Goal: Transaction & Acquisition: Download file/media

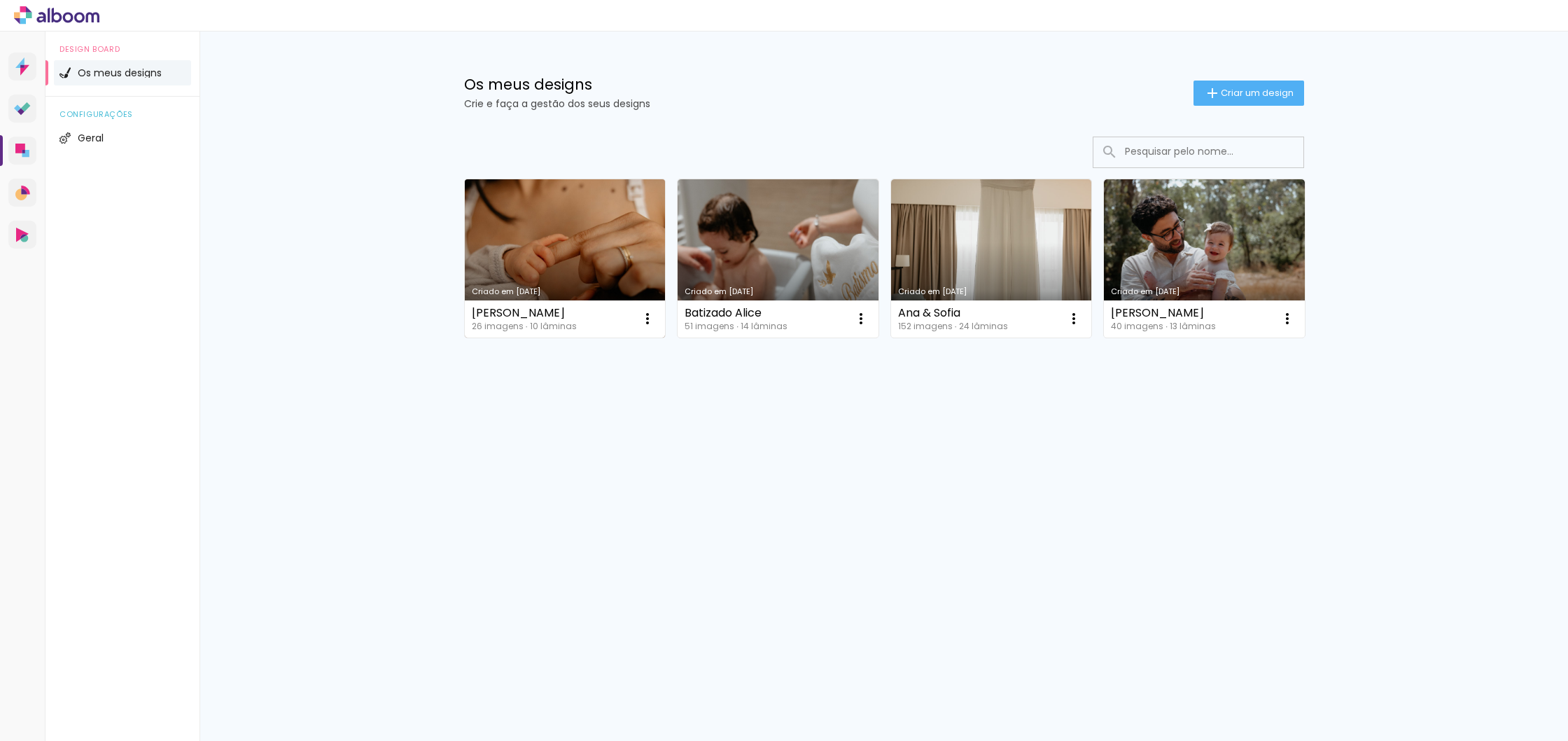
click at [592, 254] on link "Criado em [DATE]" at bounding box center [565, 258] width 201 height 158
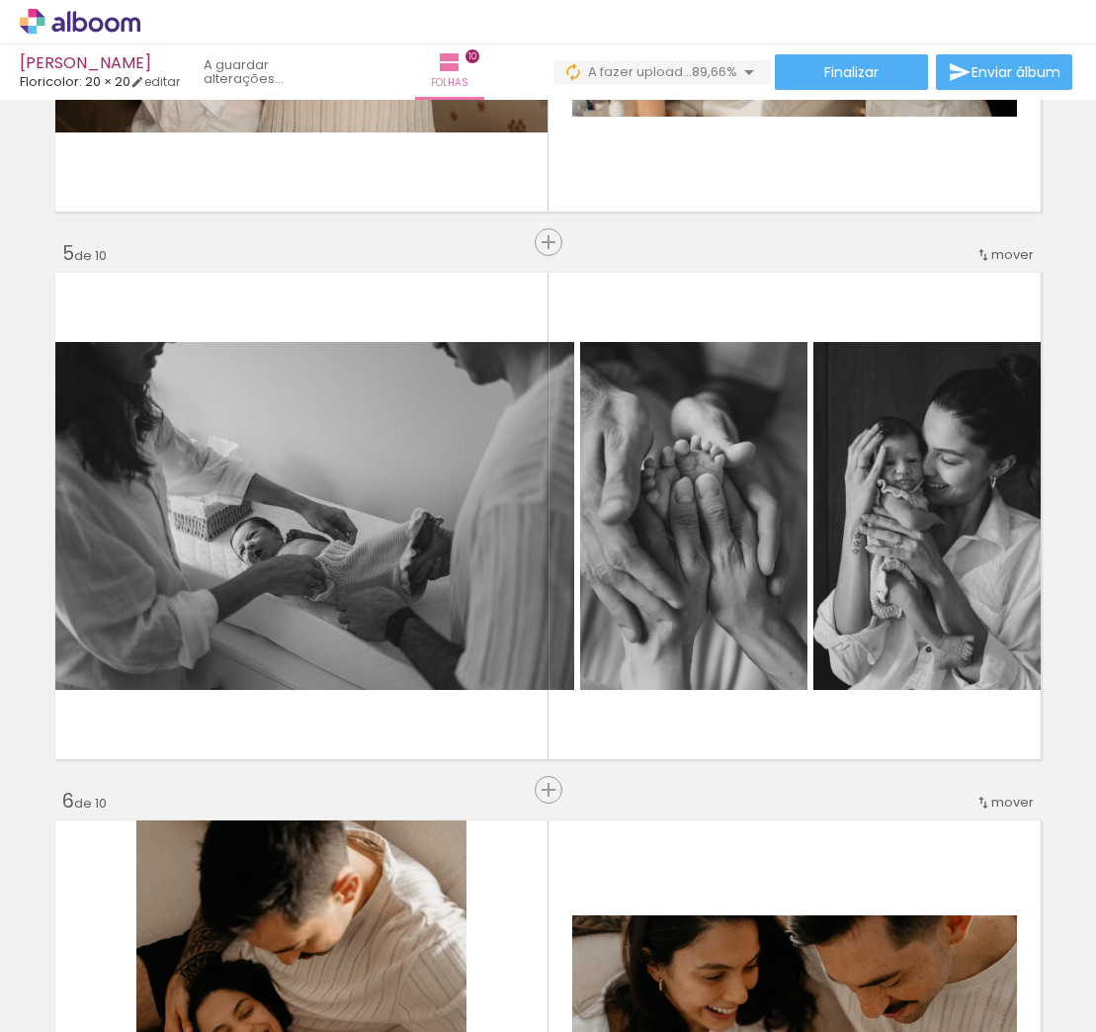
scroll to position [2090, 0]
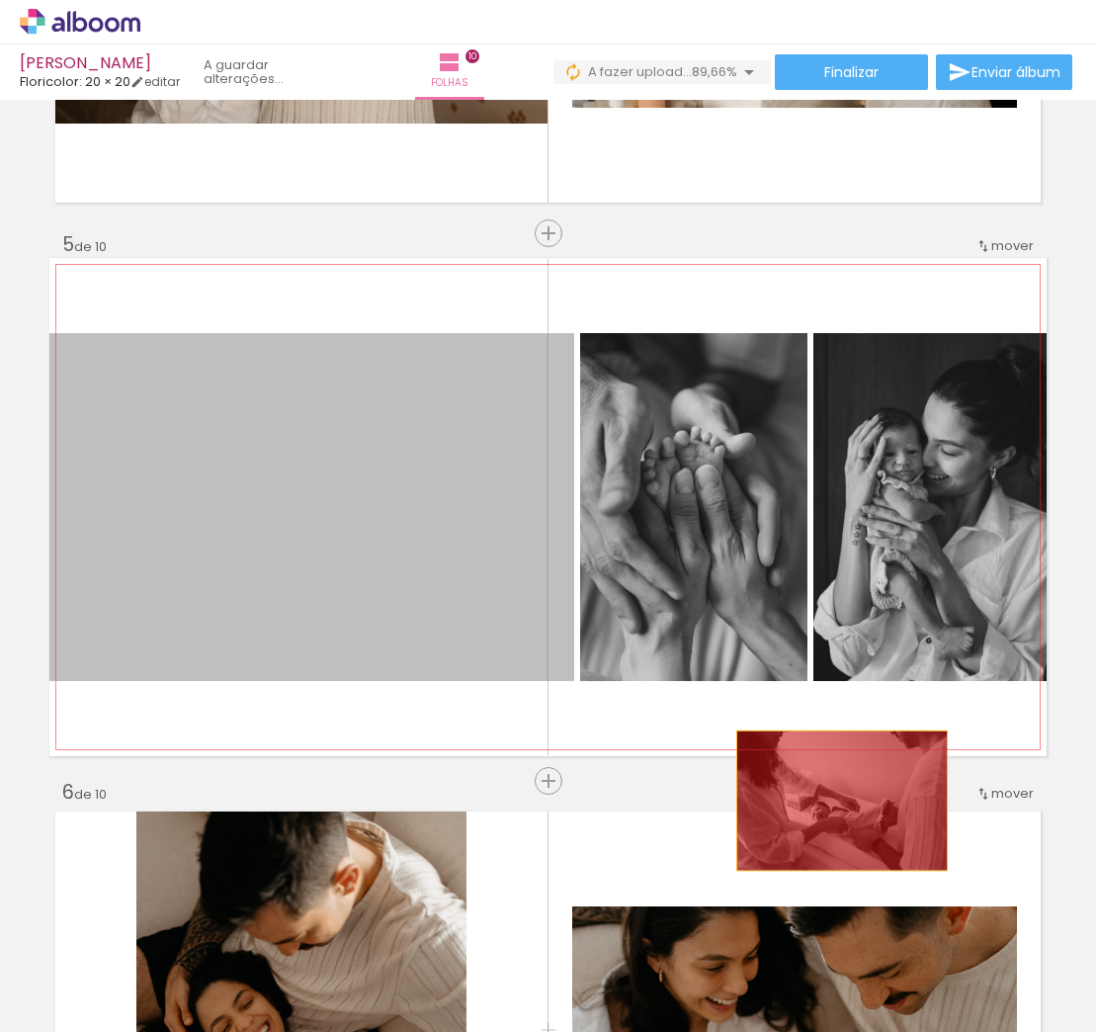
drag, startPoint x: 310, startPoint y: 542, endPoint x: 842, endPoint y: 801, distance: 591.5
click at [842, 801] on div "Inserir folha 1 de 10 Inserir folha 2 de 10 Inserir folha 3 de 10 Inserir folha…" at bounding box center [548, 1029] width 1096 height 6024
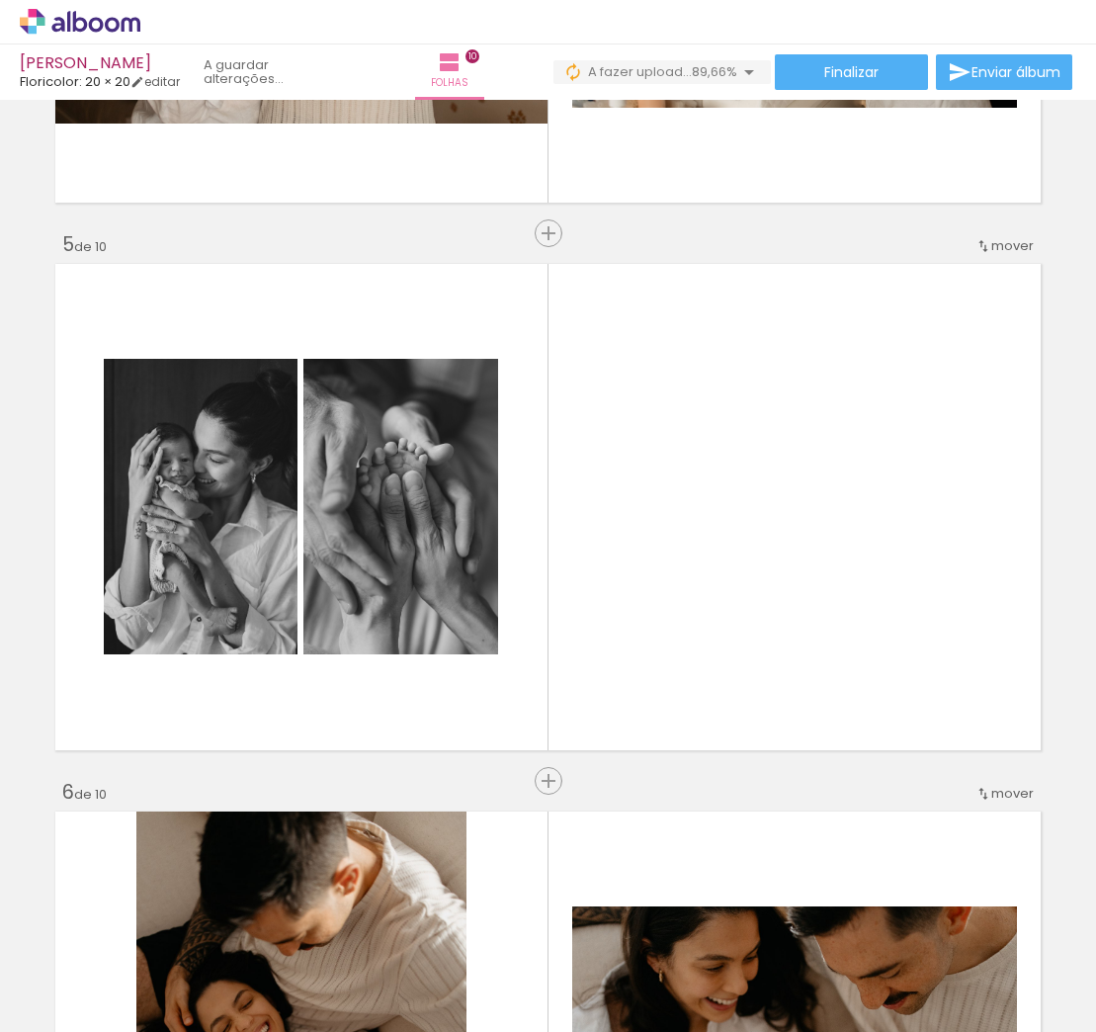
scroll to position [0, 0]
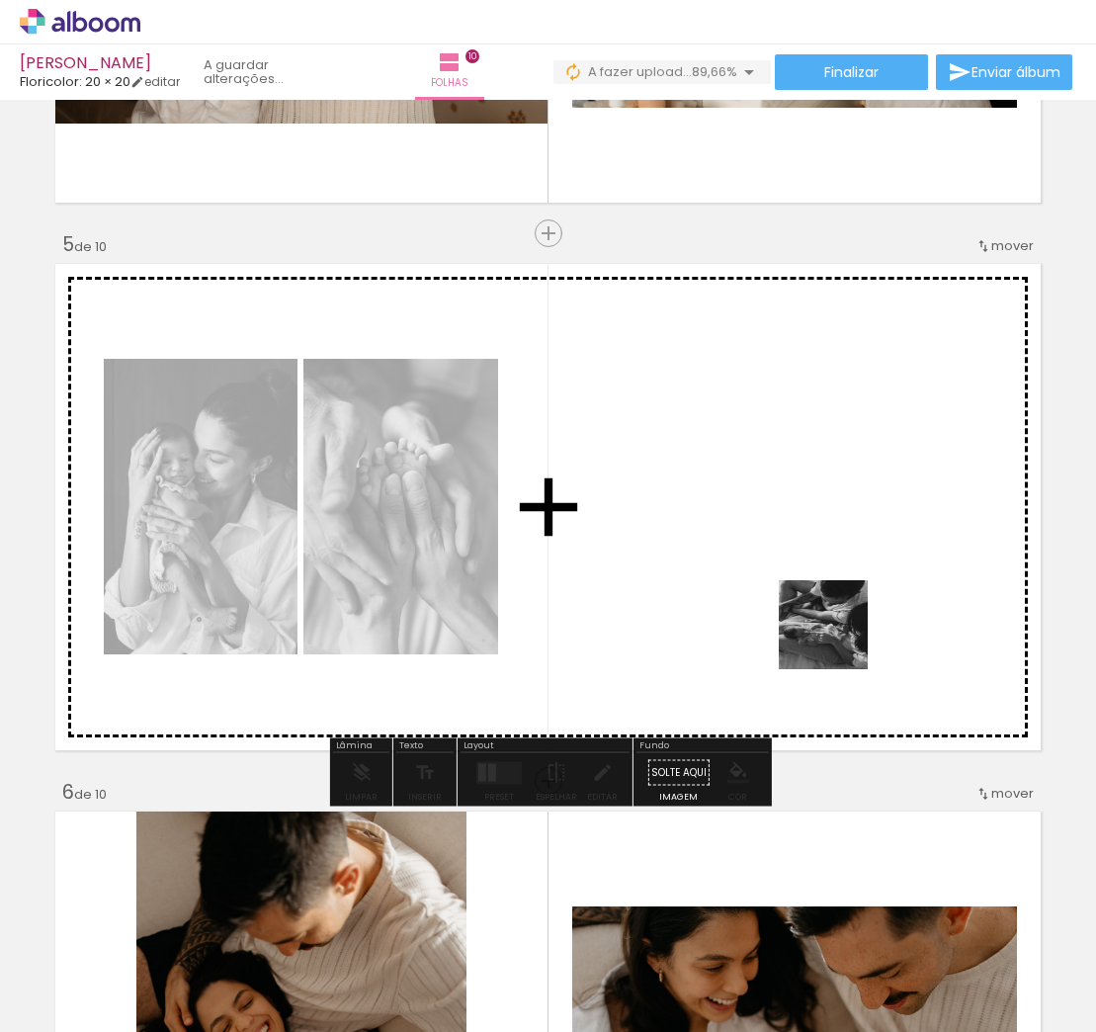
drag, startPoint x: 832, startPoint y: 936, endPoint x: 839, endPoint y: 623, distance: 313.4
click at [839, 623] on quentale-workspace at bounding box center [548, 516] width 1096 height 1032
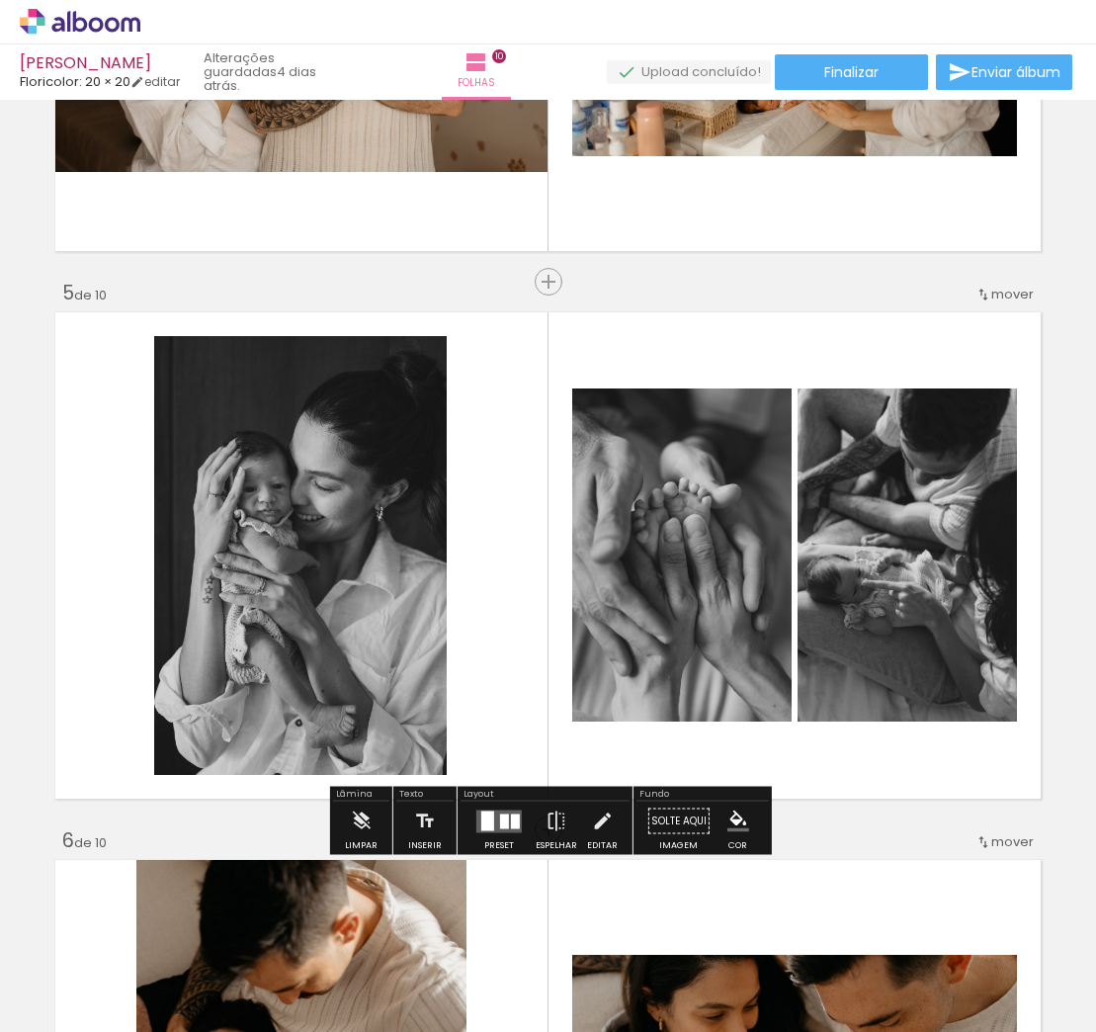
scroll to position [2054, 0]
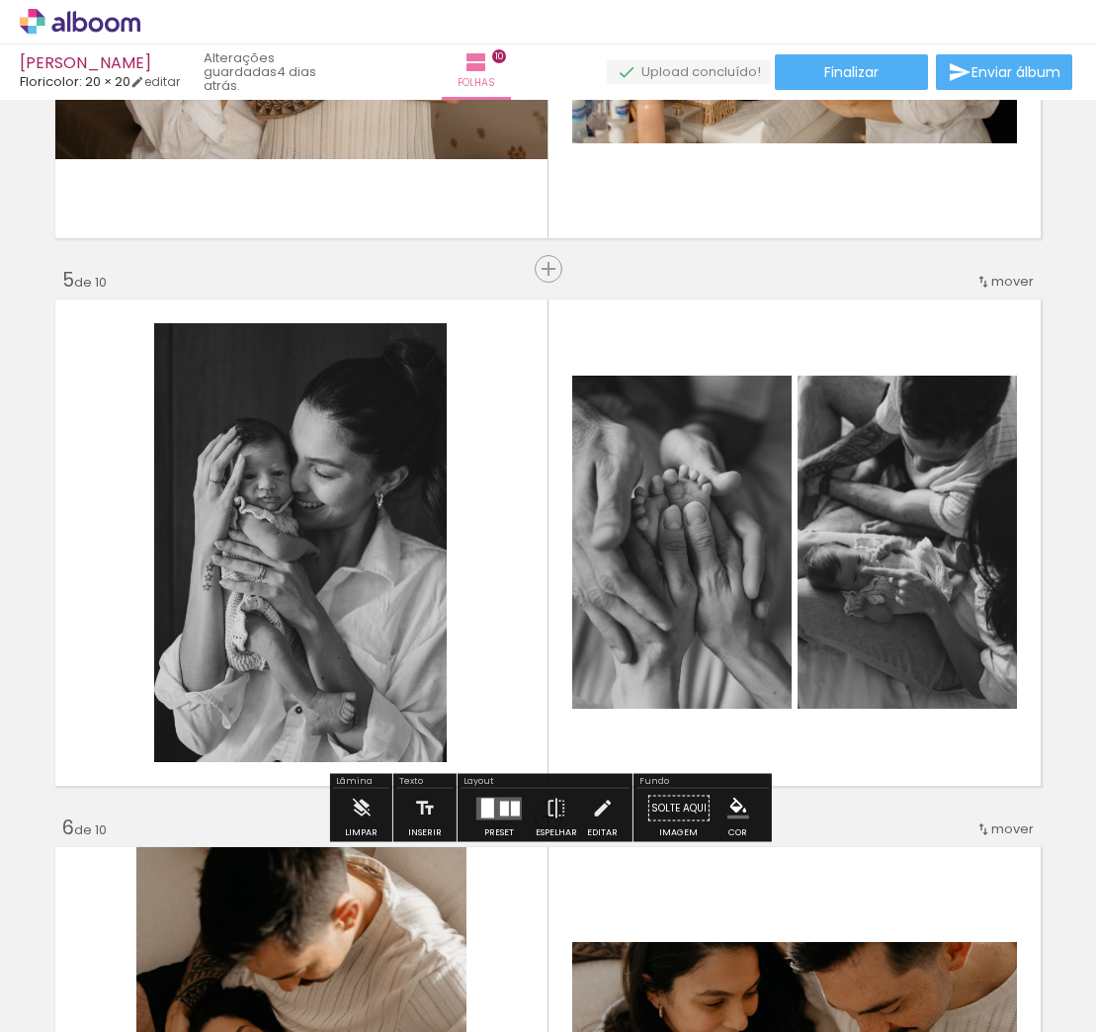
click at [508, 820] on div at bounding box center [498, 809] width 53 height 40
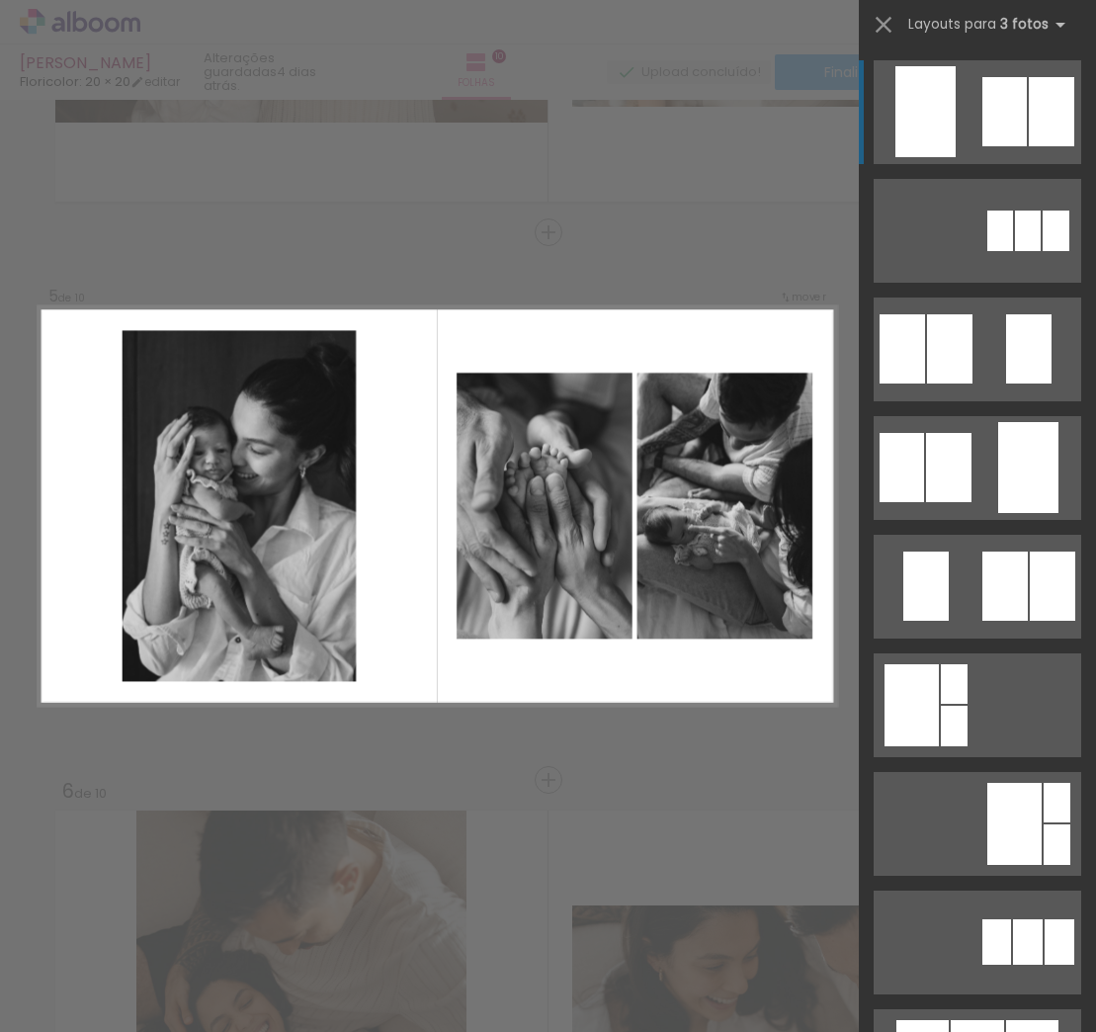
scroll to position [2092, 0]
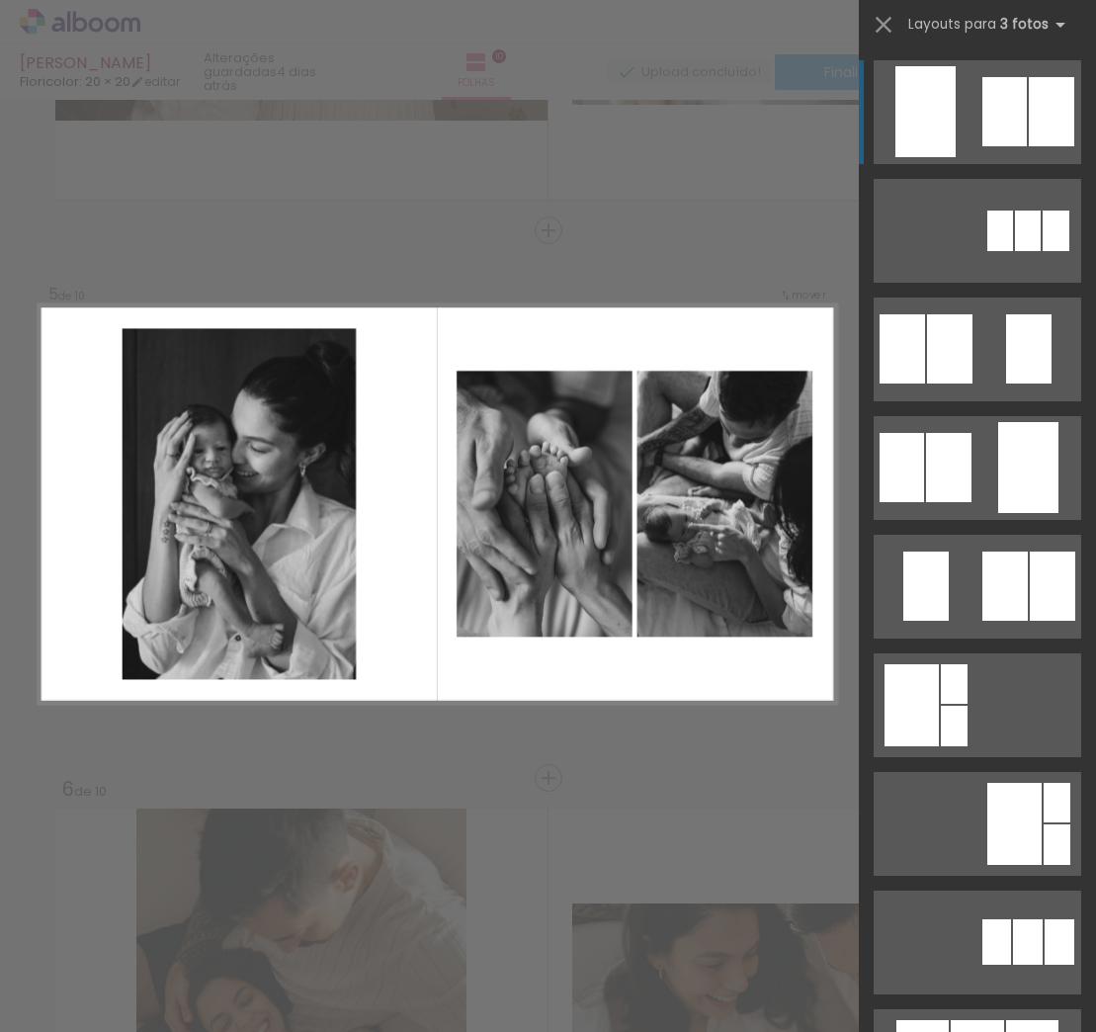
click at [636, 773] on div "Confirmar Cancelar" at bounding box center [548, 1042] width 1096 height 6071
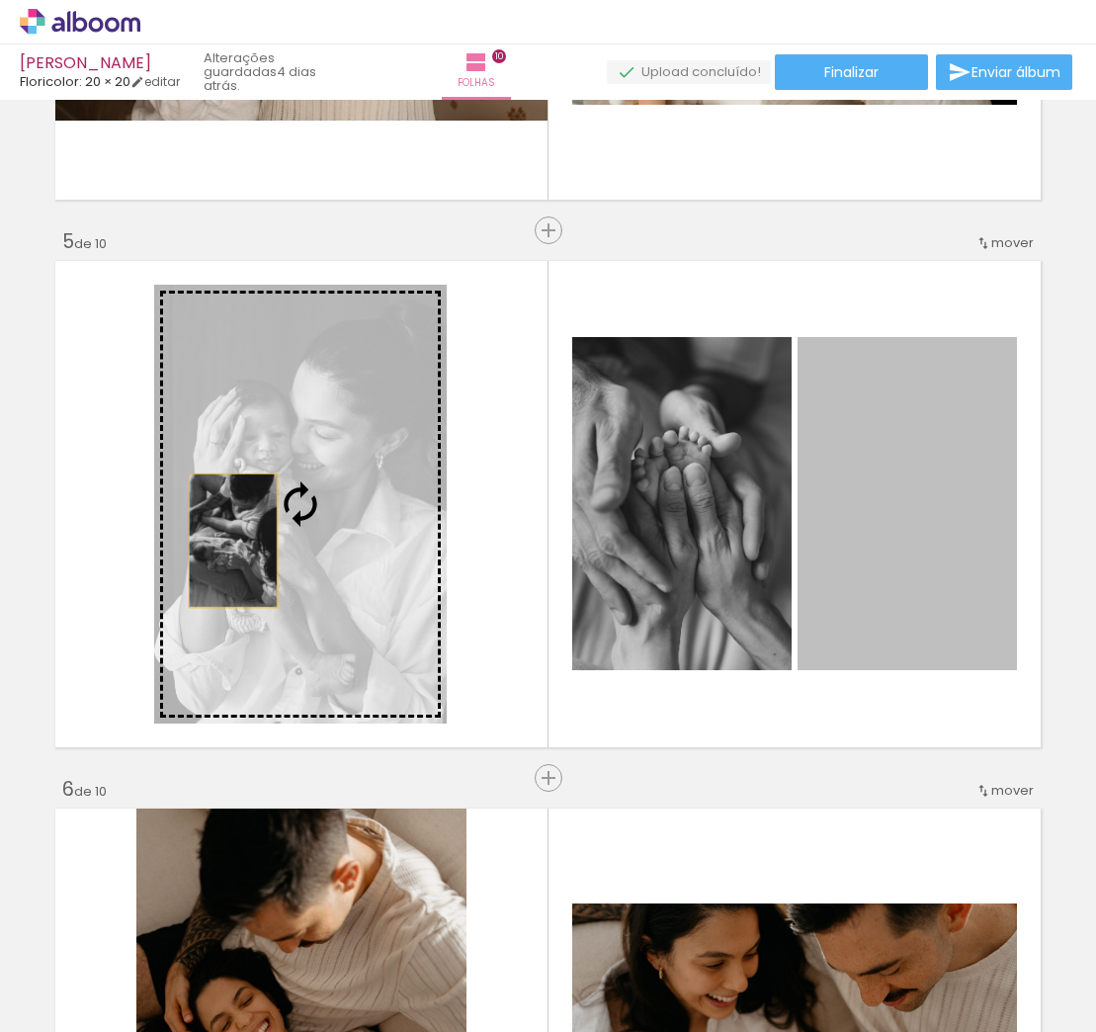
drag, startPoint x: 865, startPoint y: 541, endPoint x: 233, endPoint y: 541, distance: 631.6
click at [0, 0] on slot at bounding box center [0, 0] width 0 height 0
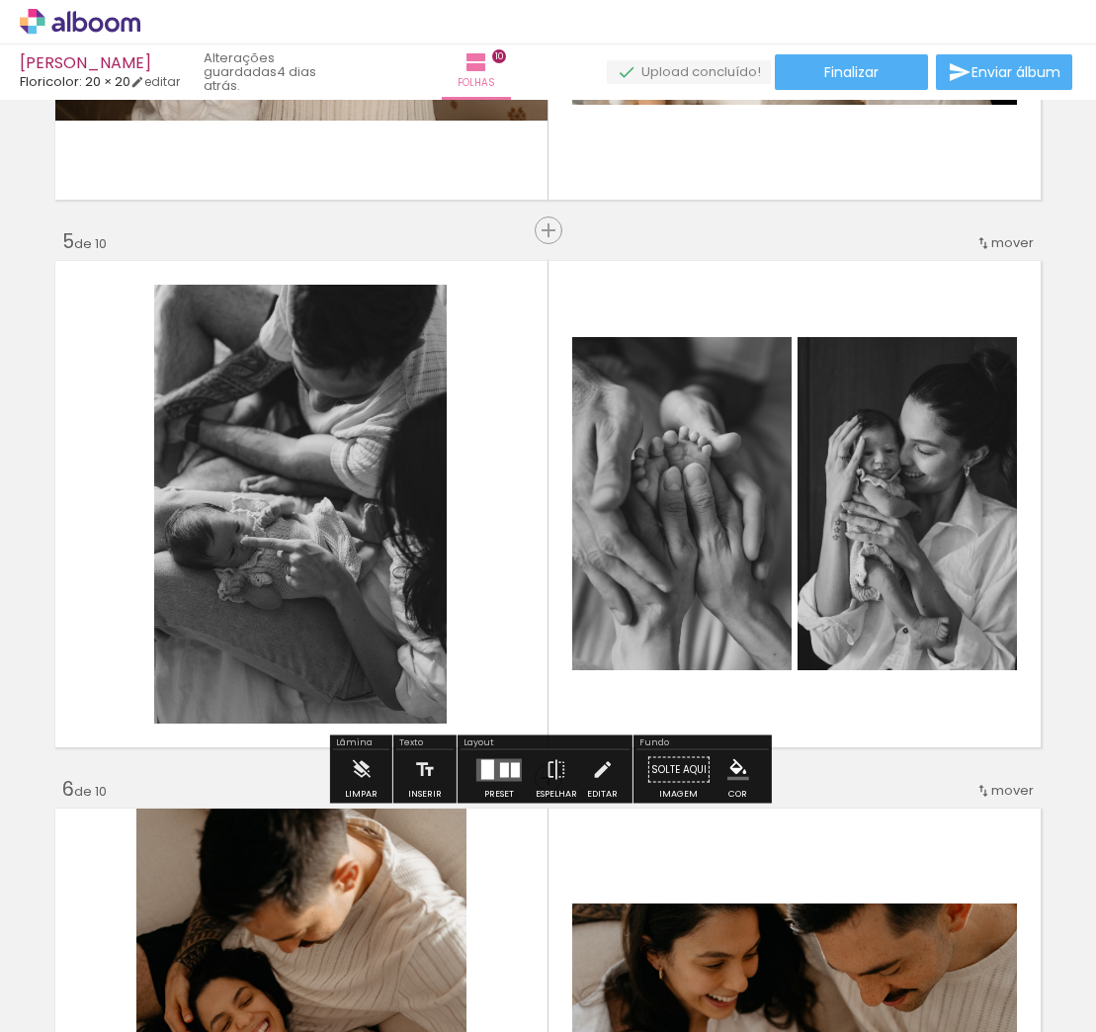
click at [353, 458] on div at bounding box center [300, 504] width 293 height 439
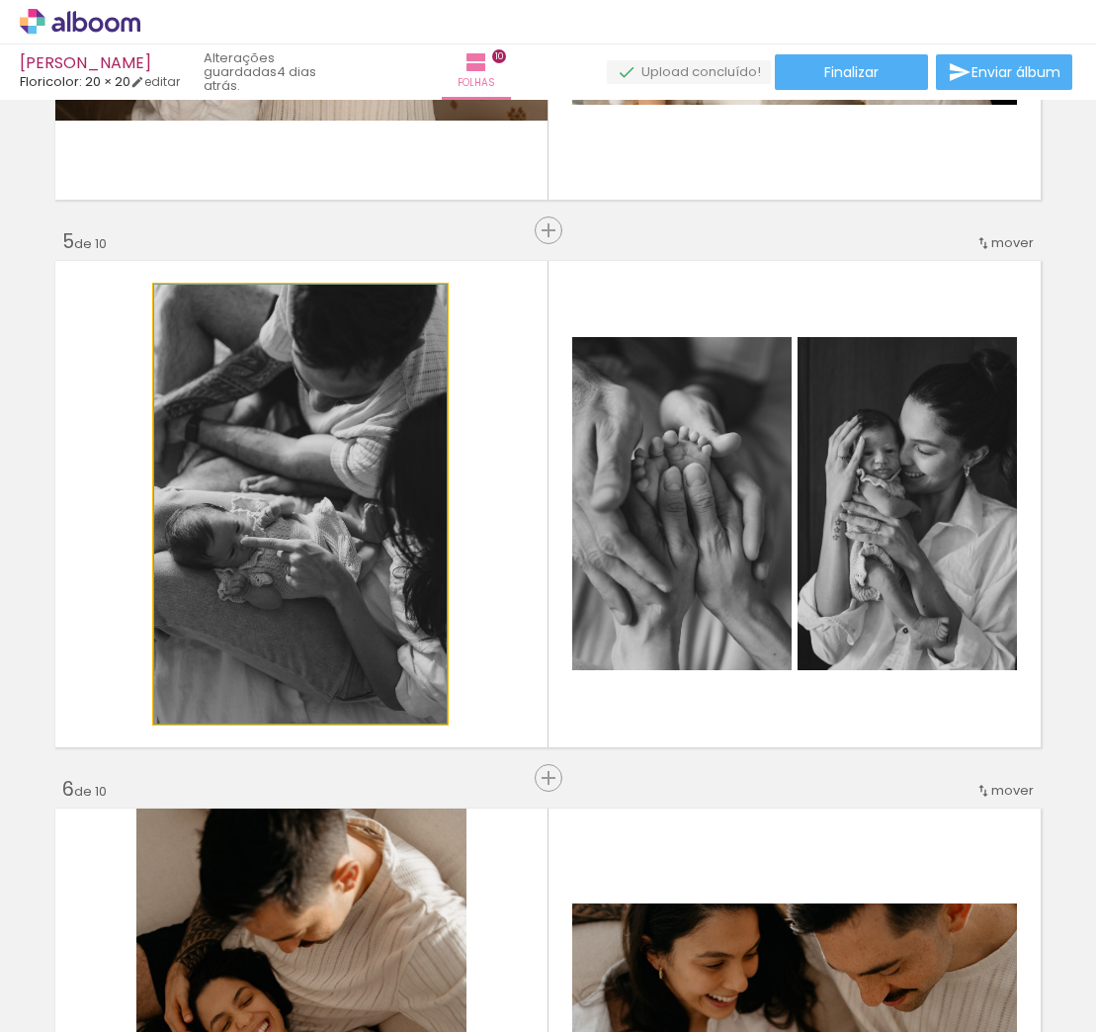
click at [304, 473] on quentale-photo at bounding box center [300, 504] width 293 height 439
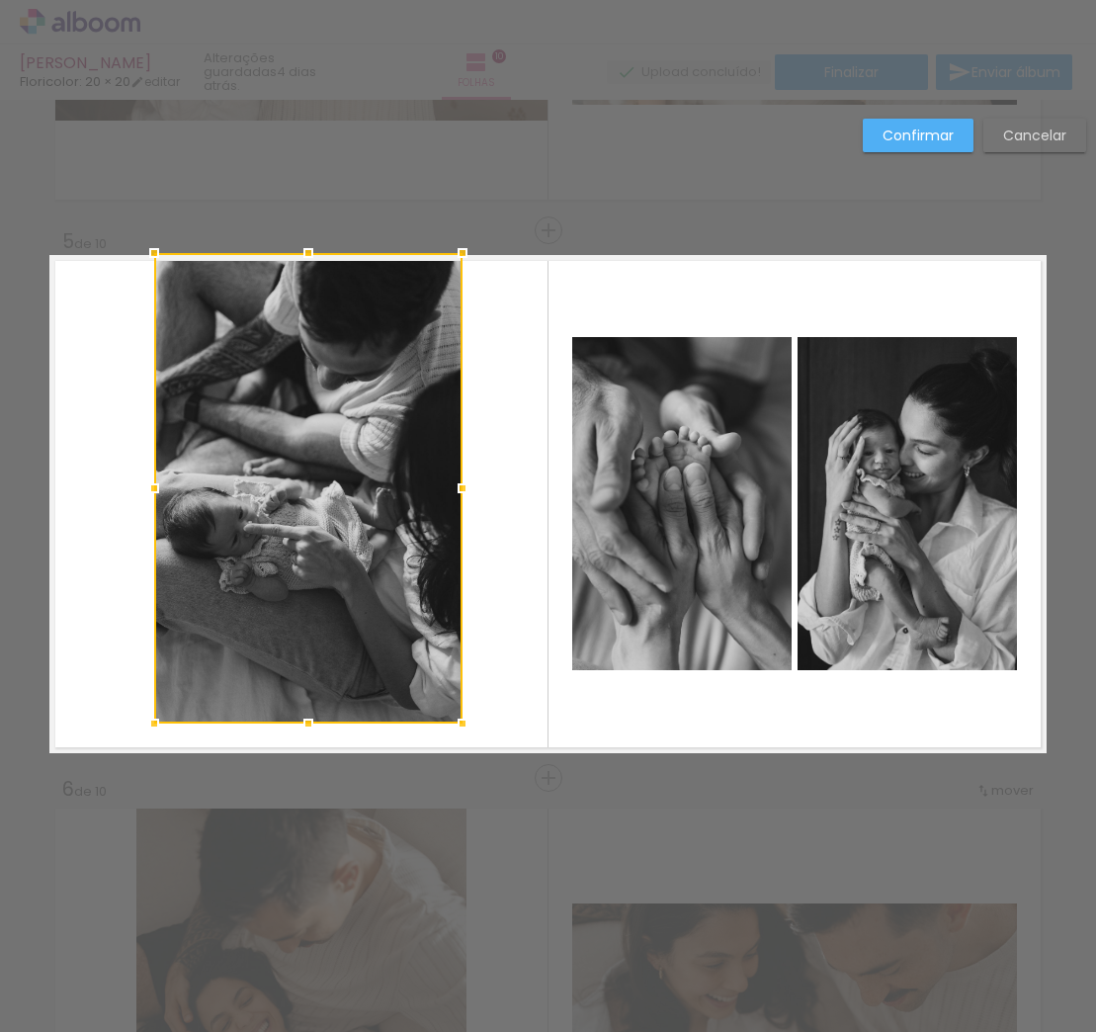
drag, startPoint x: 444, startPoint y: 287, endPoint x: 460, endPoint y: 269, distance: 23.8
click at [460, 259] on div at bounding box center [463, 253] width 40 height 40
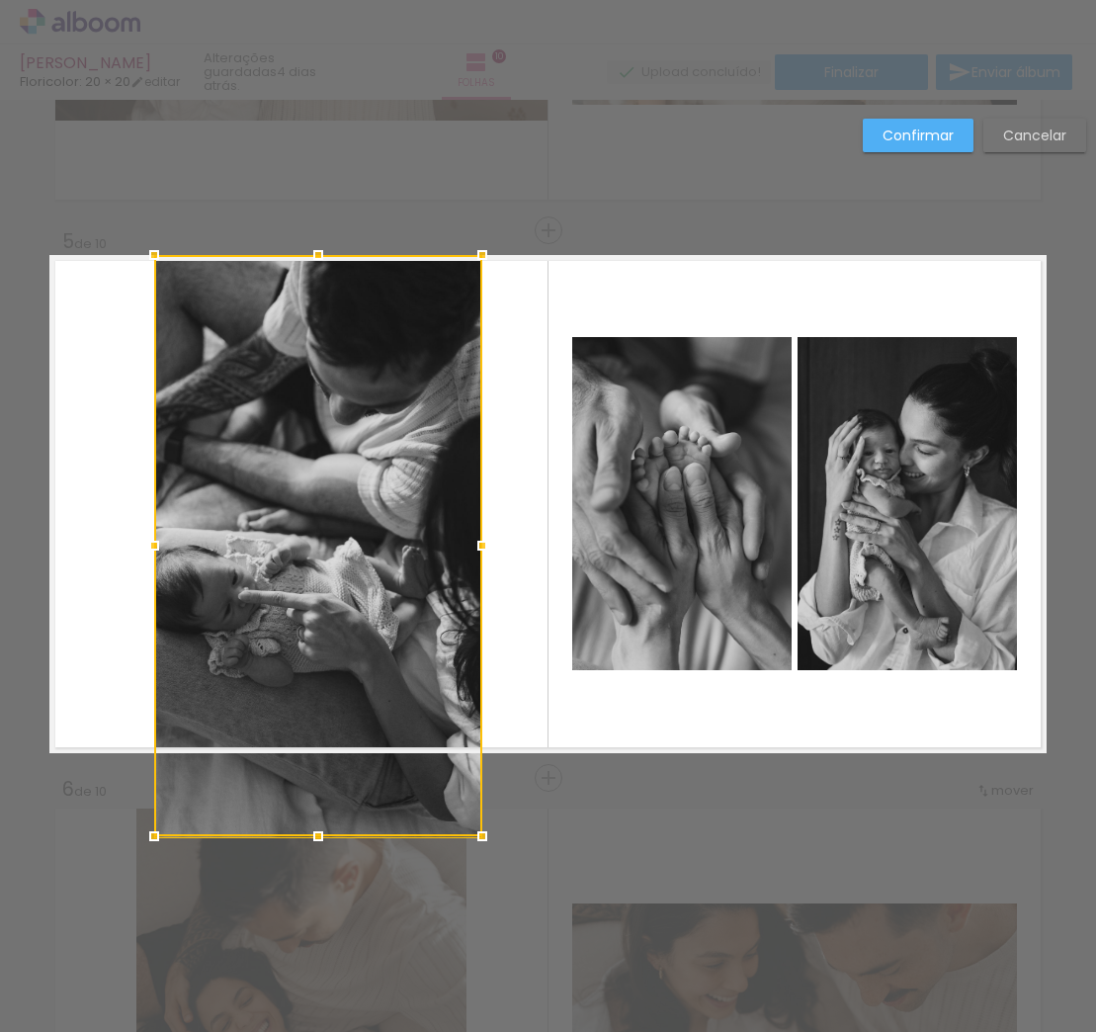
drag, startPoint x: 459, startPoint y: 725, endPoint x: 479, endPoint y: 697, distance: 35.4
click at [479, 697] on div at bounding box center [318, 545] width 328 height 581
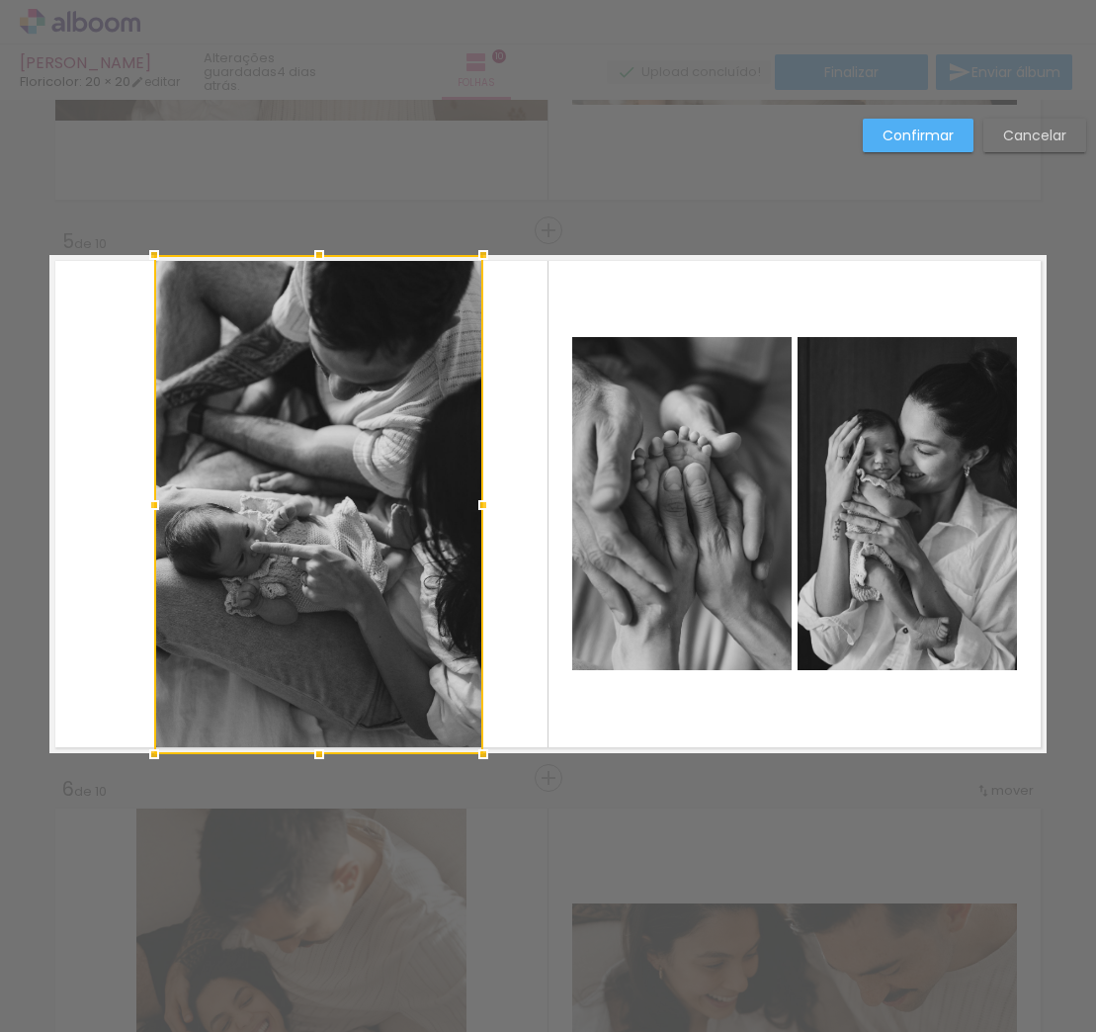
click at [671, 850] on div "Confirmar Cancelar" at bounding box center [548, 1042] width 1096 height 6071
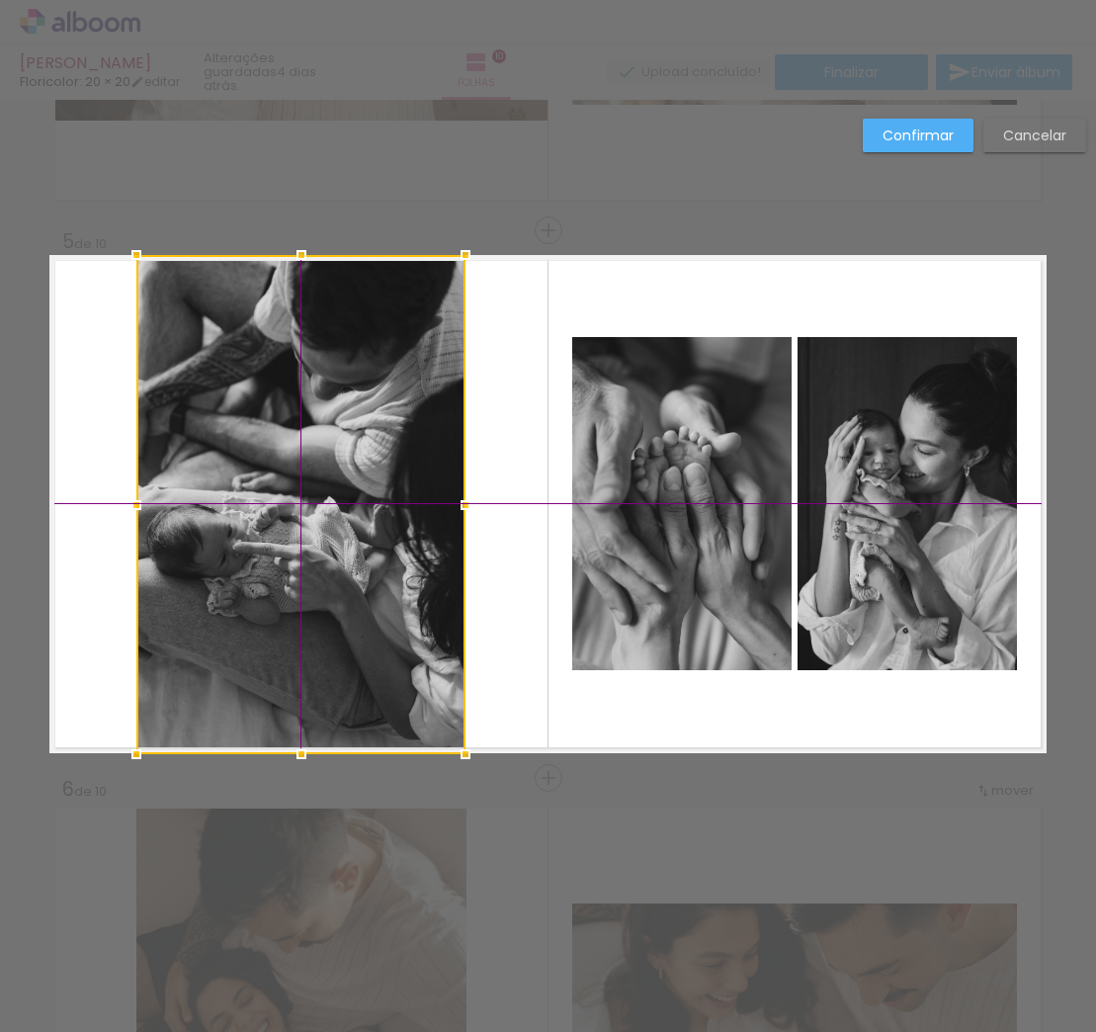
drag, startPoint x: 327, startPoint y: 535, endPoint x: 309, endPoint y: 535, distance: 17.8
click at [309, 535] on div at bounding box center [300, 504] width 329 height 499
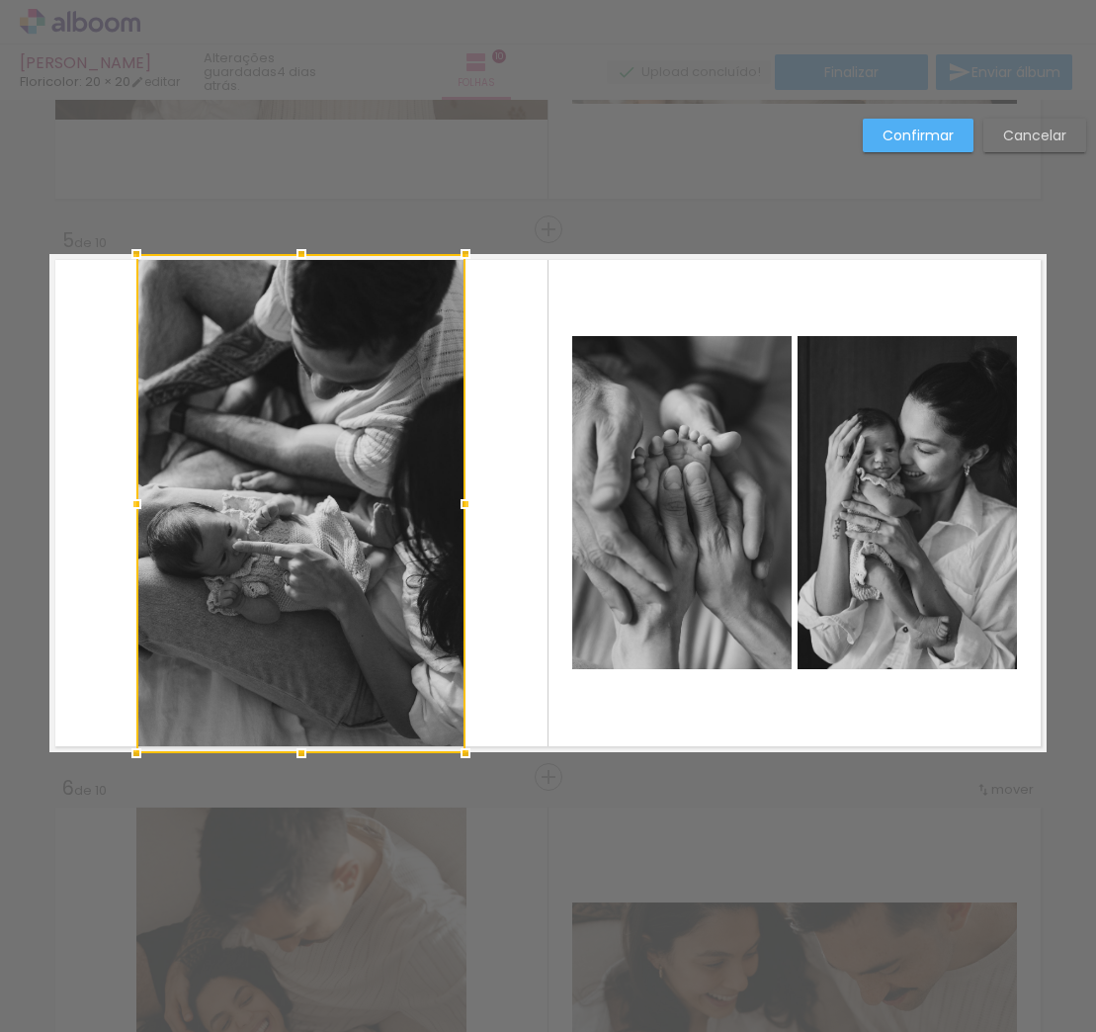
click at [904, 148] on paper-button "Confirmar" at bounding box center [918, 136] width 111 height 34
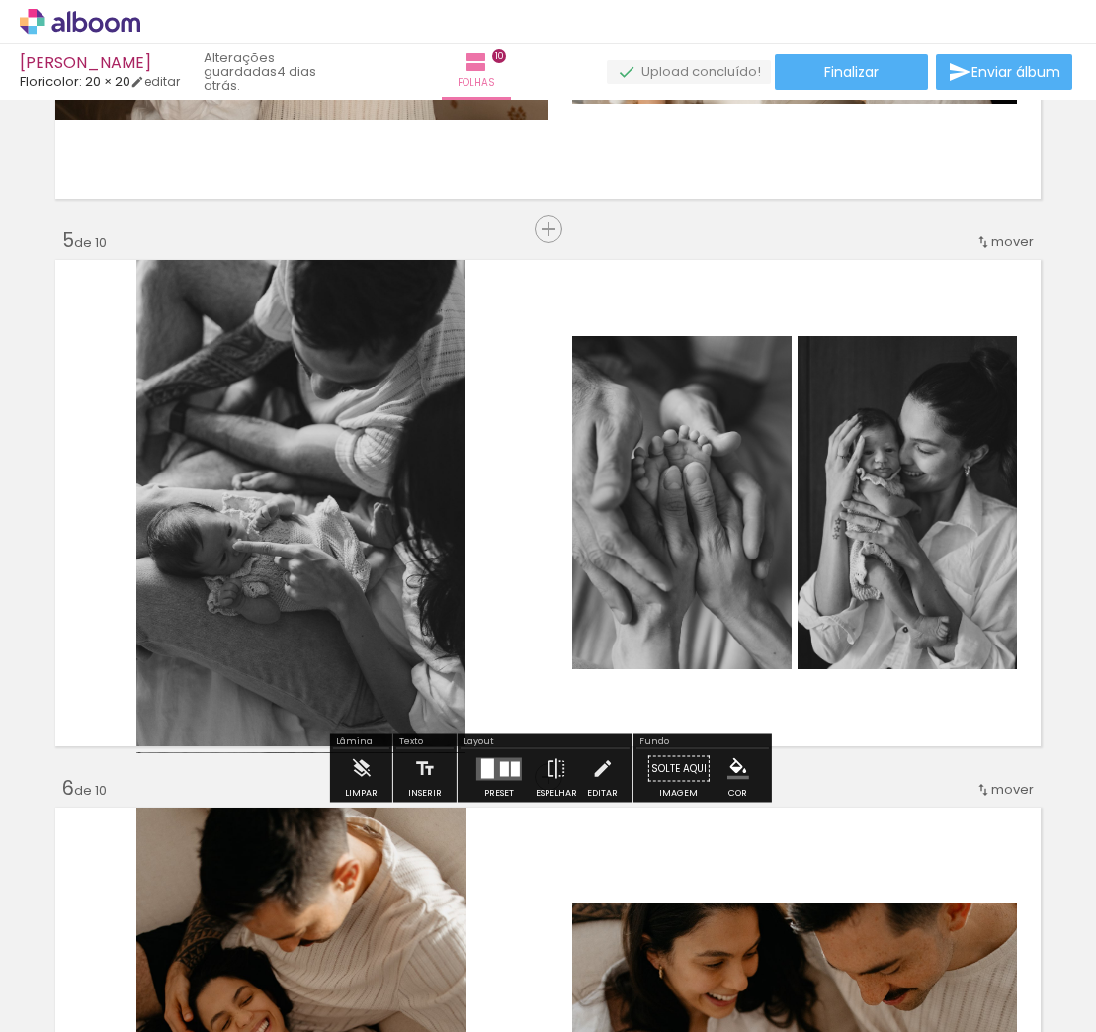
click at [306, 601] on quentale-photo at bounding box center [300, 503] width 329 height 499
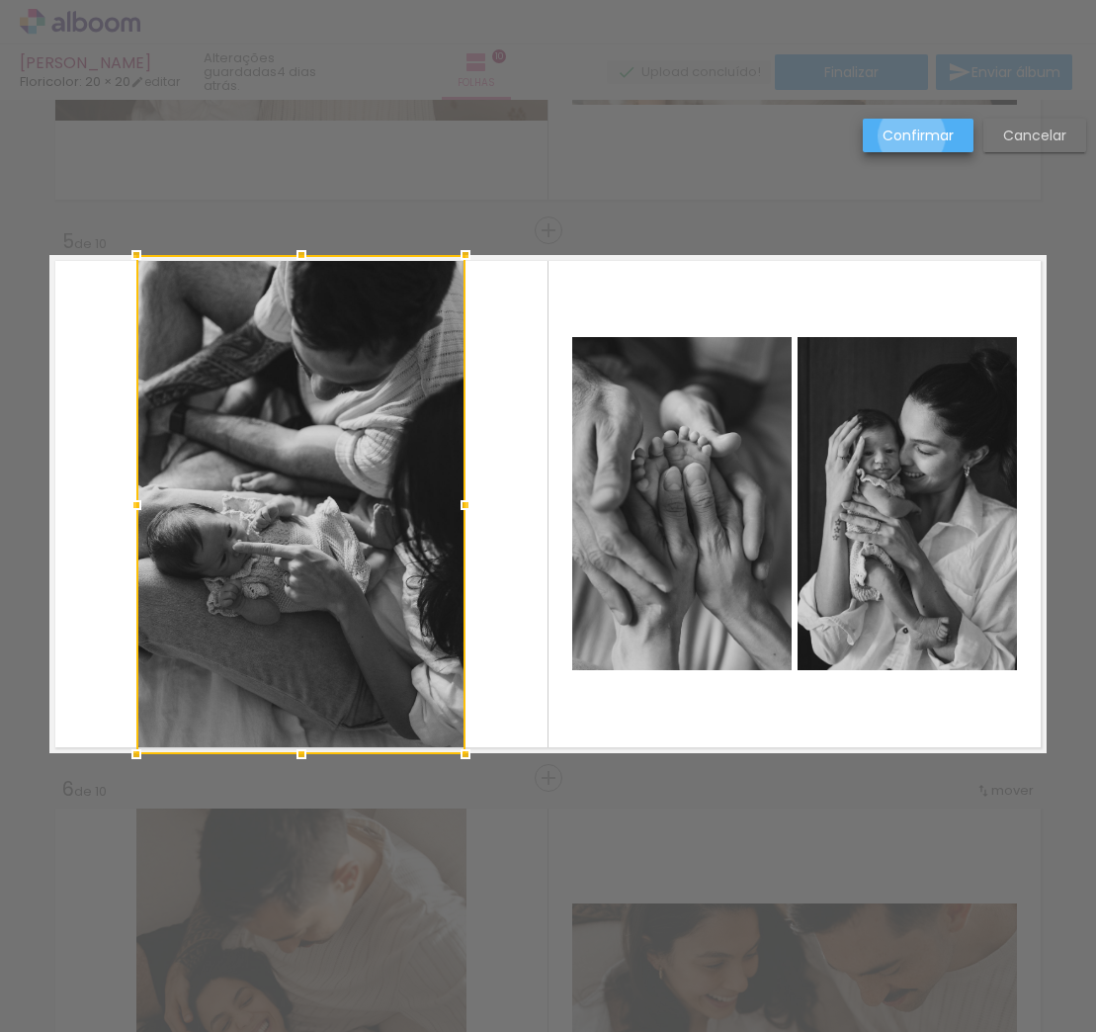
click at [0, 0] on slot "Confirmar" at bounding box center [0, 0] width 0 height 0
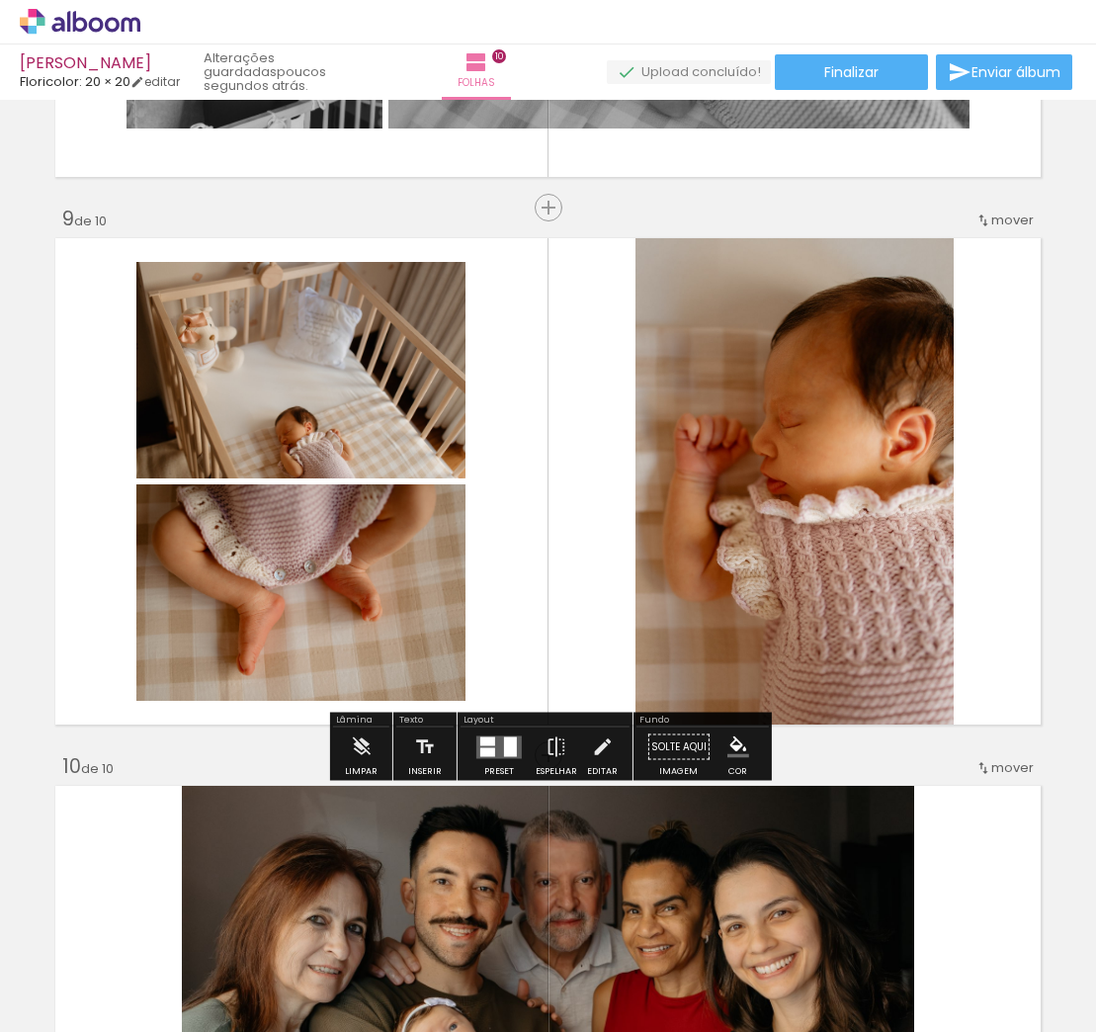
scroll to position [4319, 0]
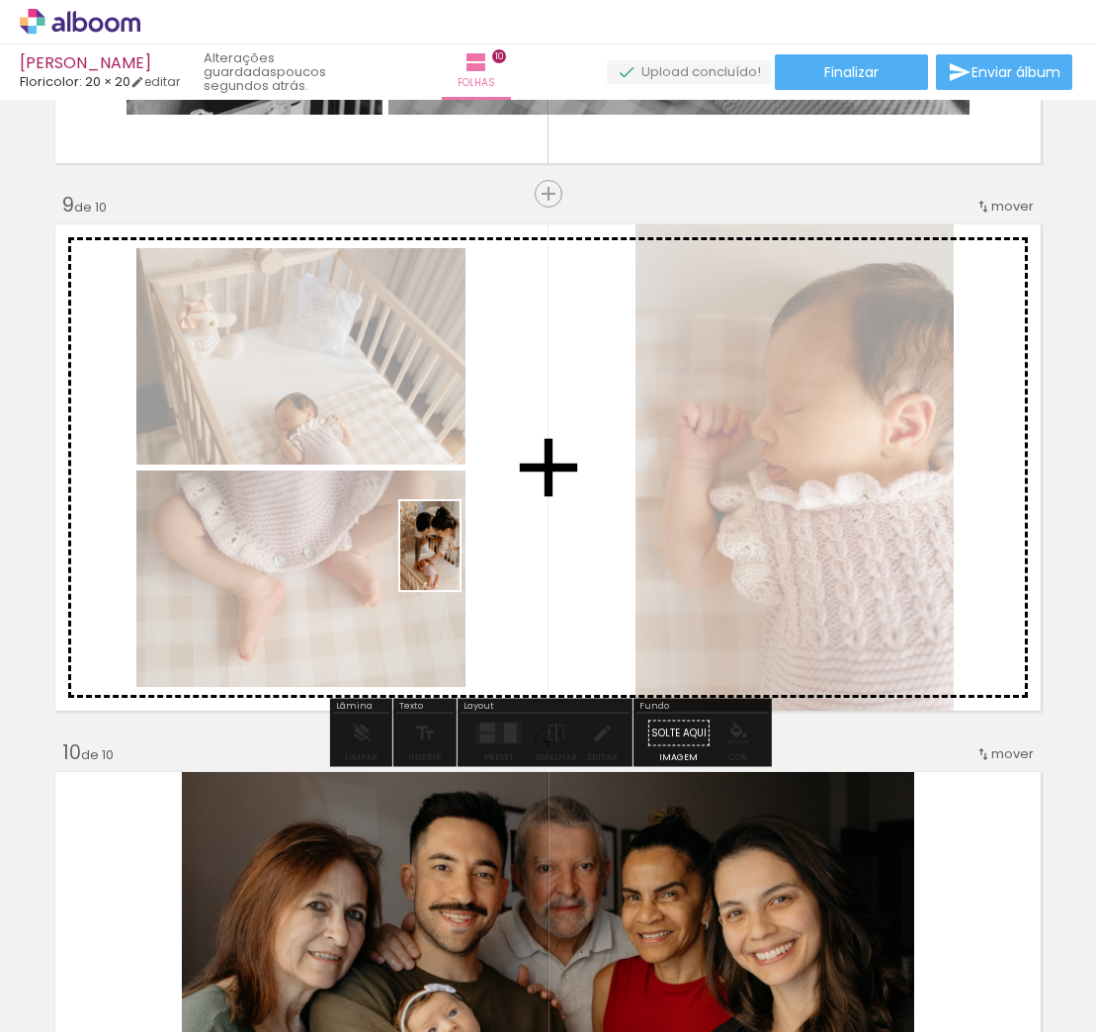
drag, startPoint x: 942, startPoint y: 979, endPoint x: 460, endPoint y: 560, distance: 638.3
click at [460, 560] on quentale-workspace at bounding box center [548, 516] width 1096 height 1032
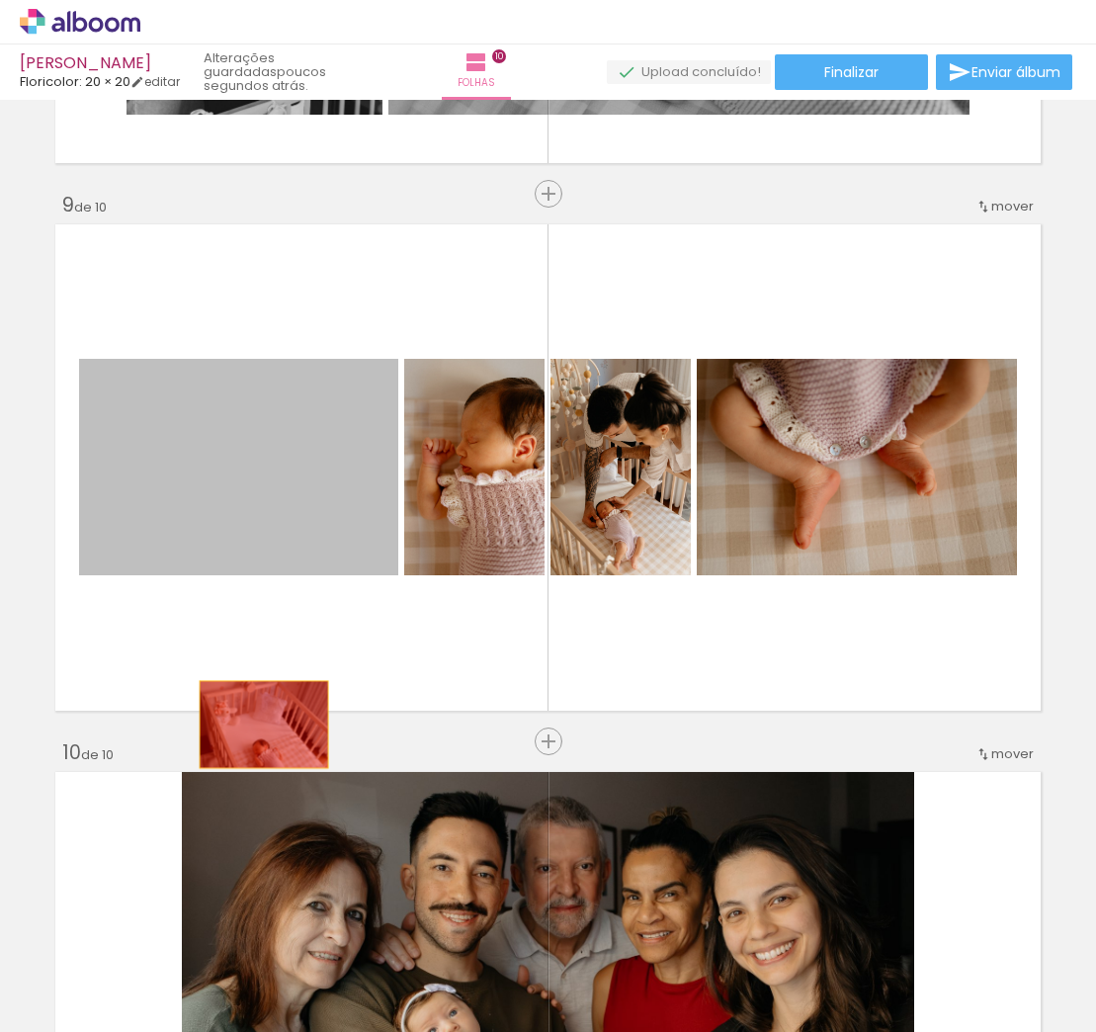
drag, startPoint x: 281, startPoint y: 525, endPoint x: 267, endPoint y: 725, distance: 201.1
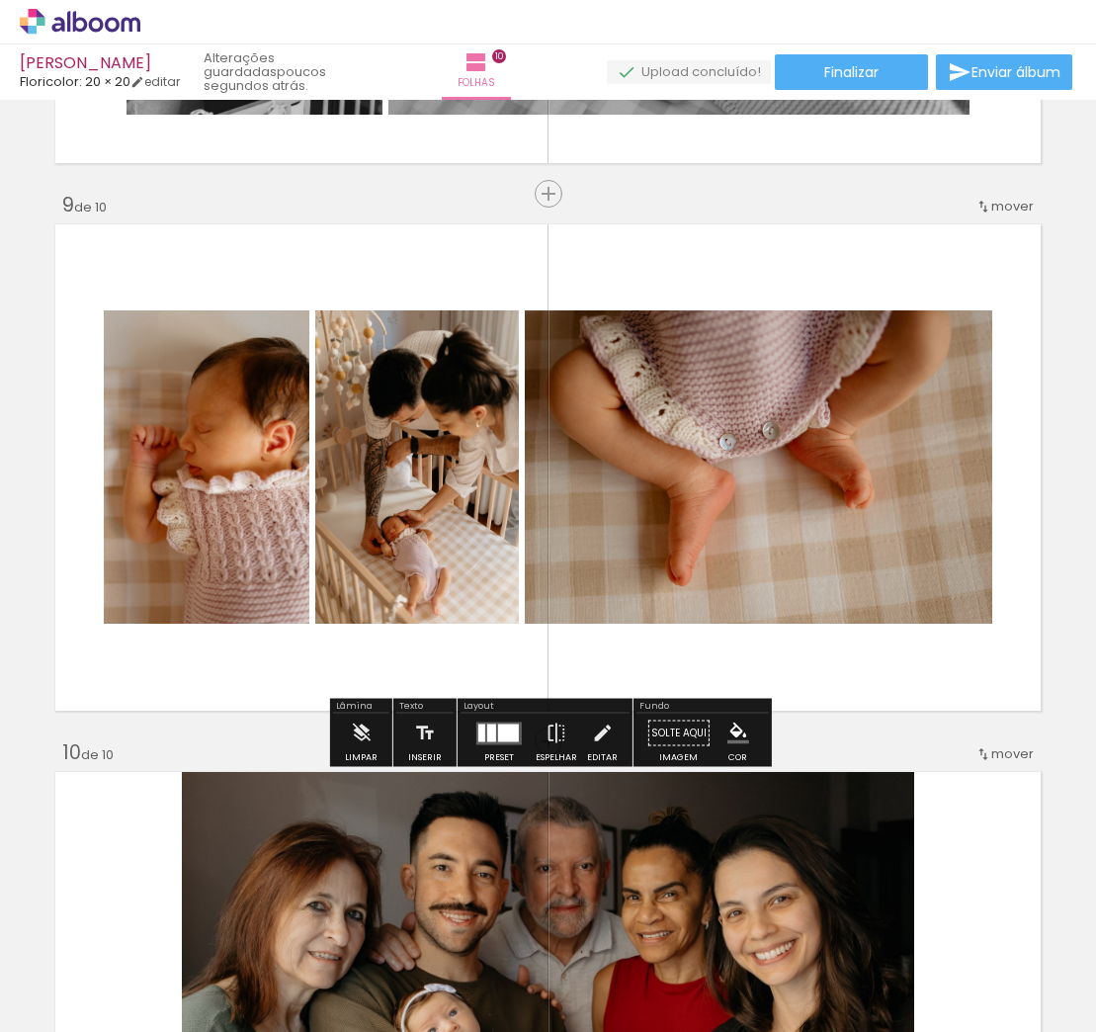
click at [498, 736] on div at bounding box center [508, 733] width 21 height 18
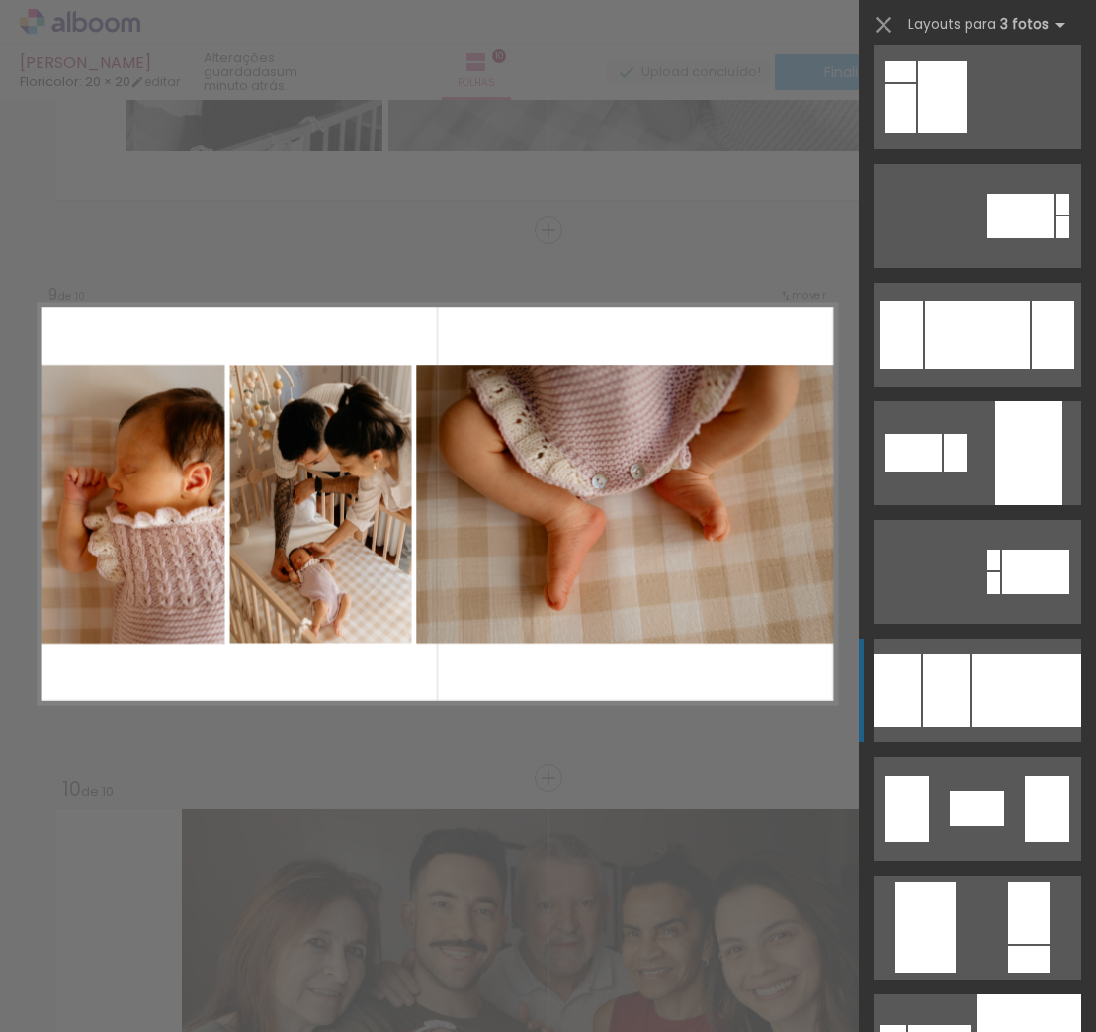
scroll to position [3492, 0]
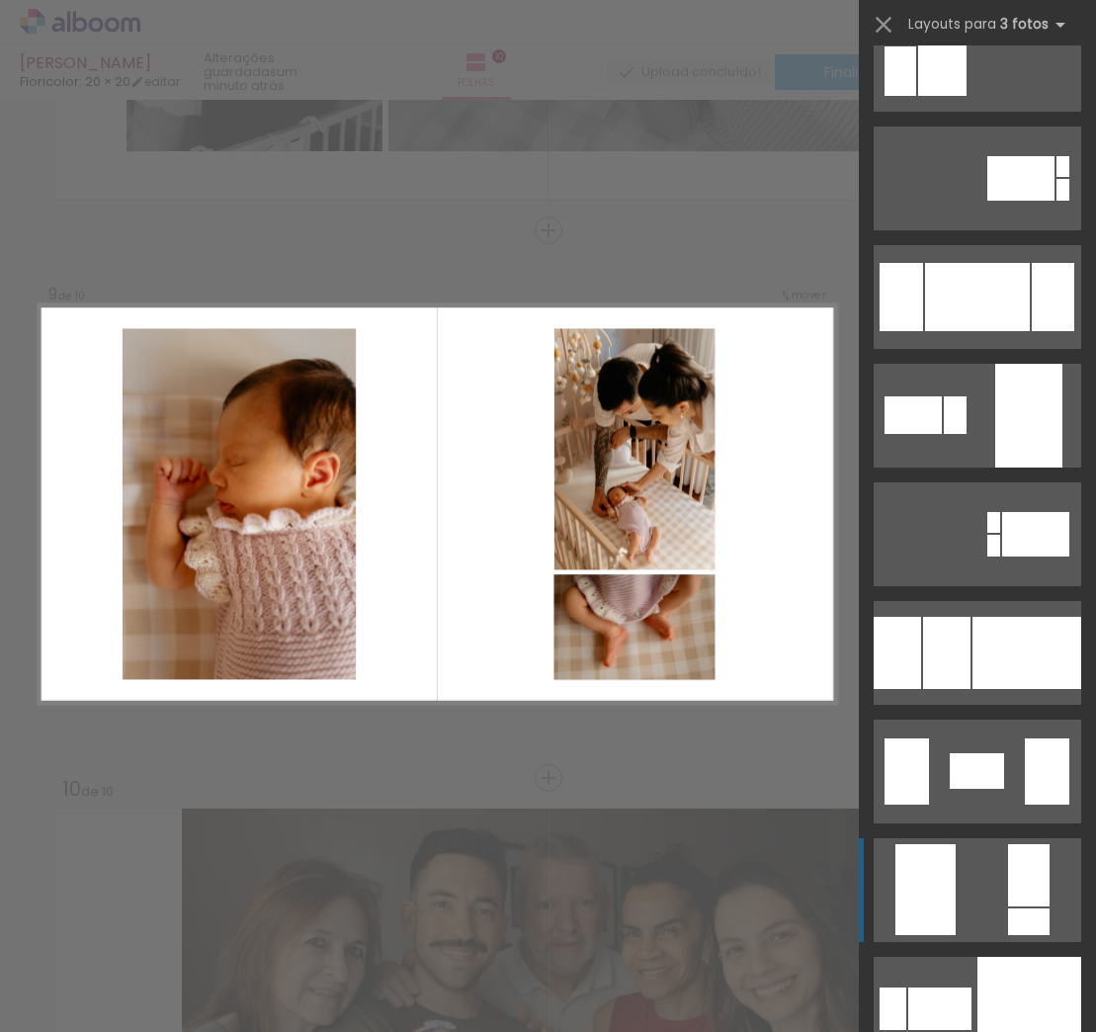
click at [1021, 910] on div at bounding box center [1029, 921] width 42 height 27
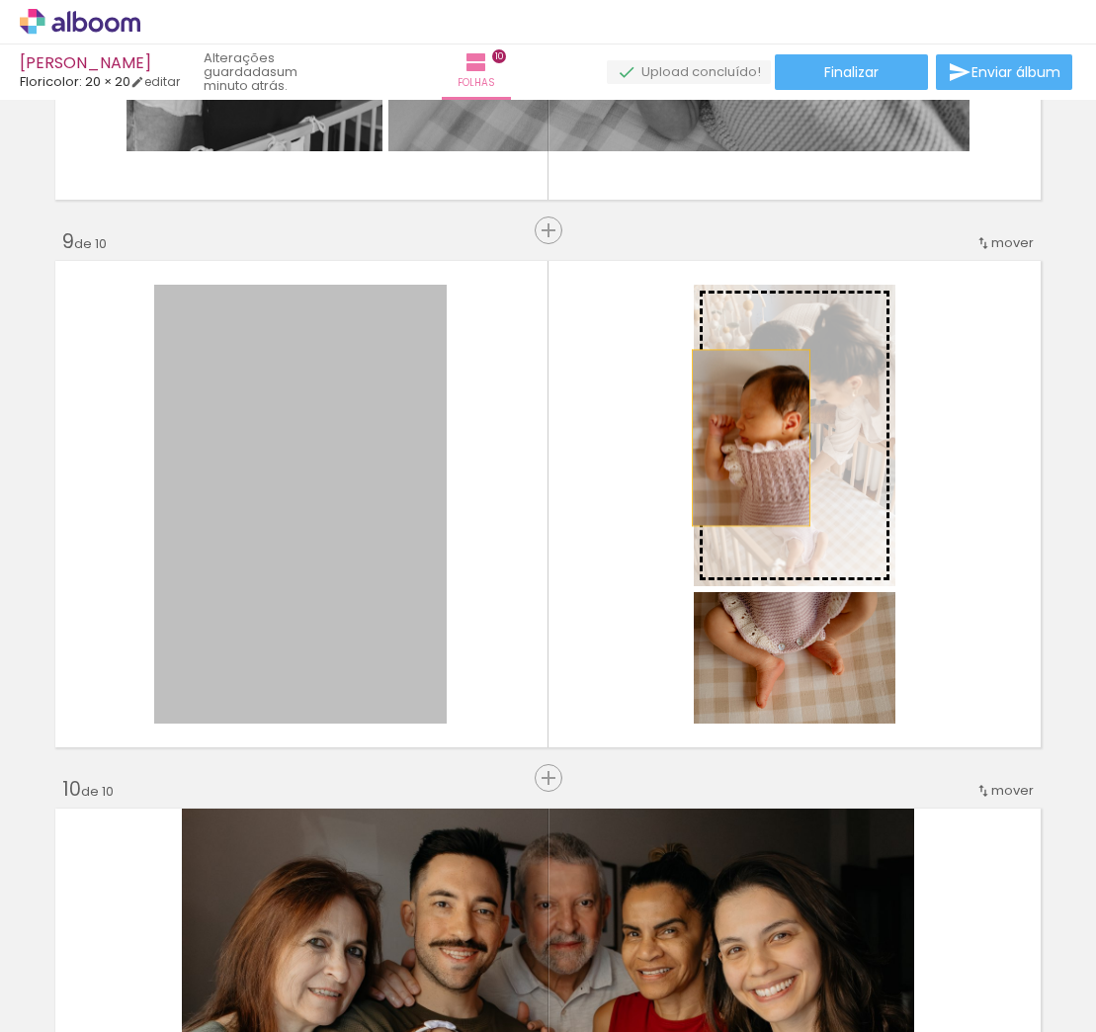
drag, startPoint x: 330, startPoint y: 507, endPoint x: 778, endPoint y: 435, distance: 453.5
click at [0, 0] on slot at bounding box center [0, 0] width 0 height 0
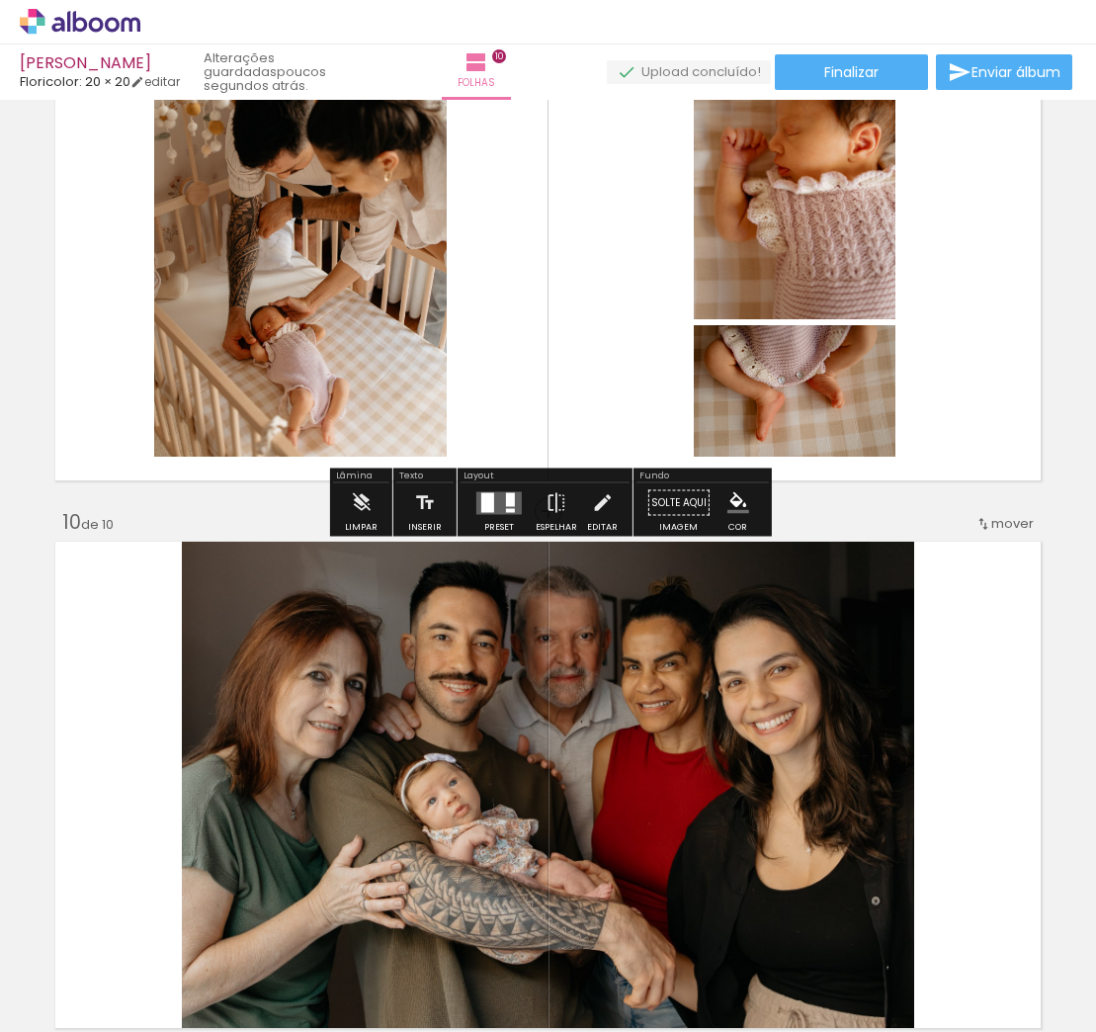
scroll to position [4594, 0]
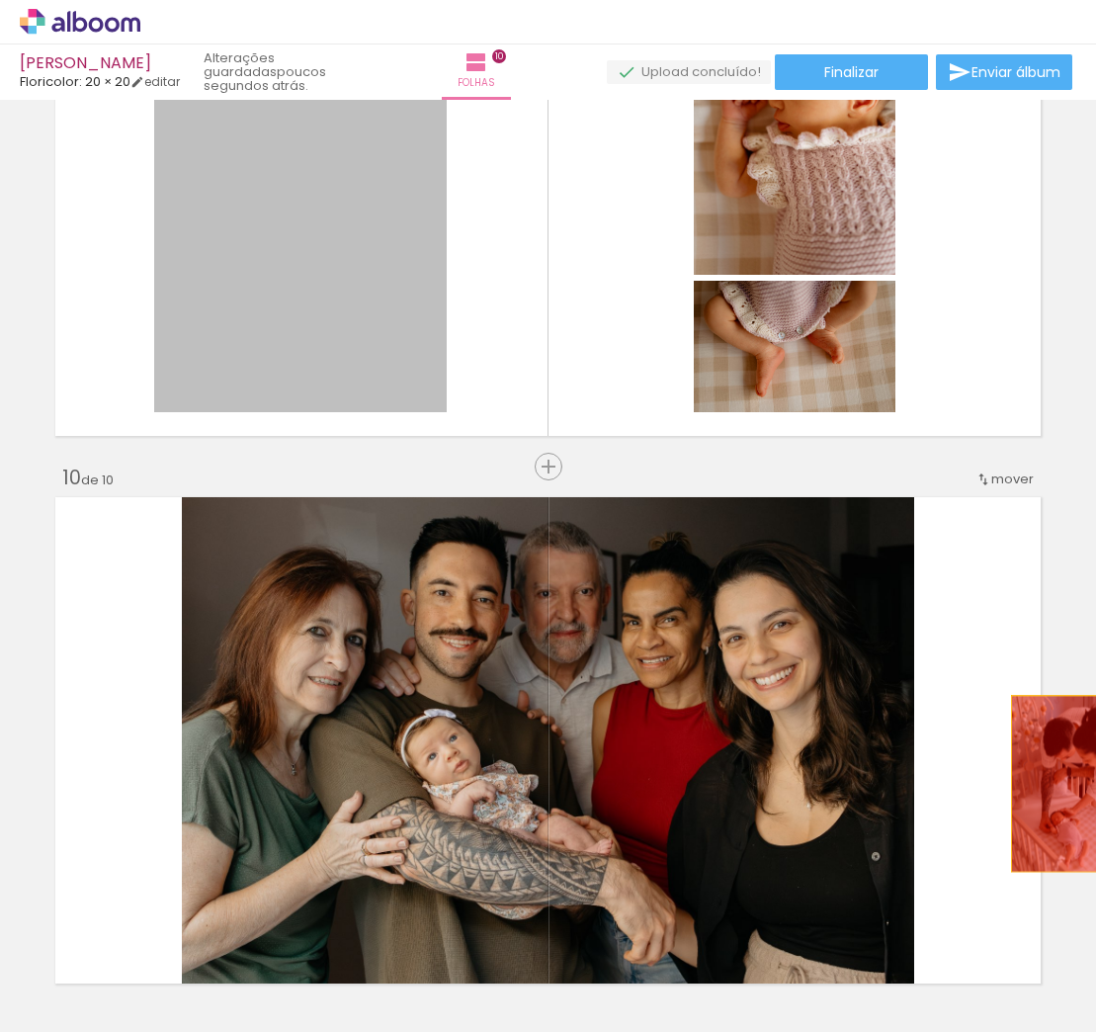
drag, startPoint x: 470, startPoint y: 281, endPoint x: 1070, endPoint y: 784, distance: 783.0
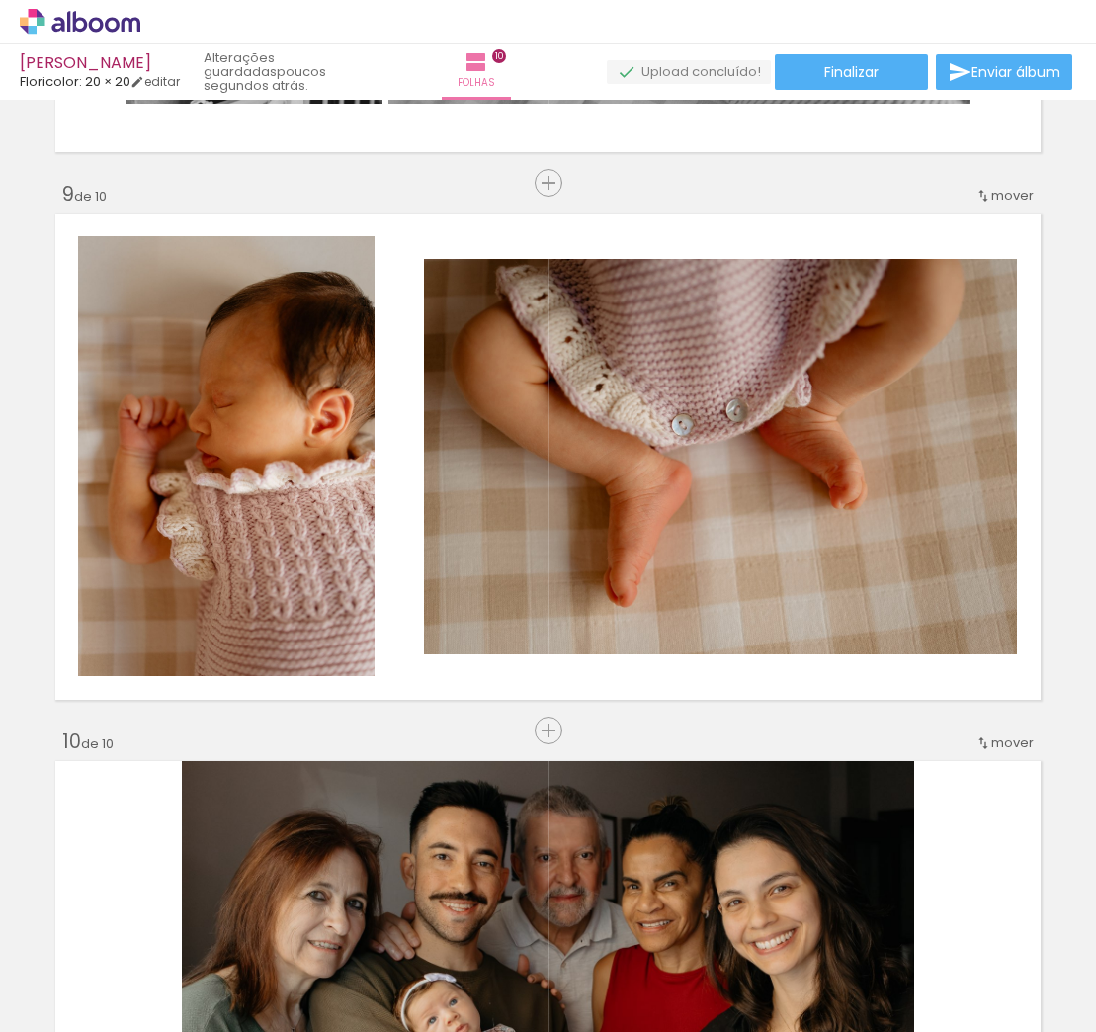
scroll to position [4313, 0]
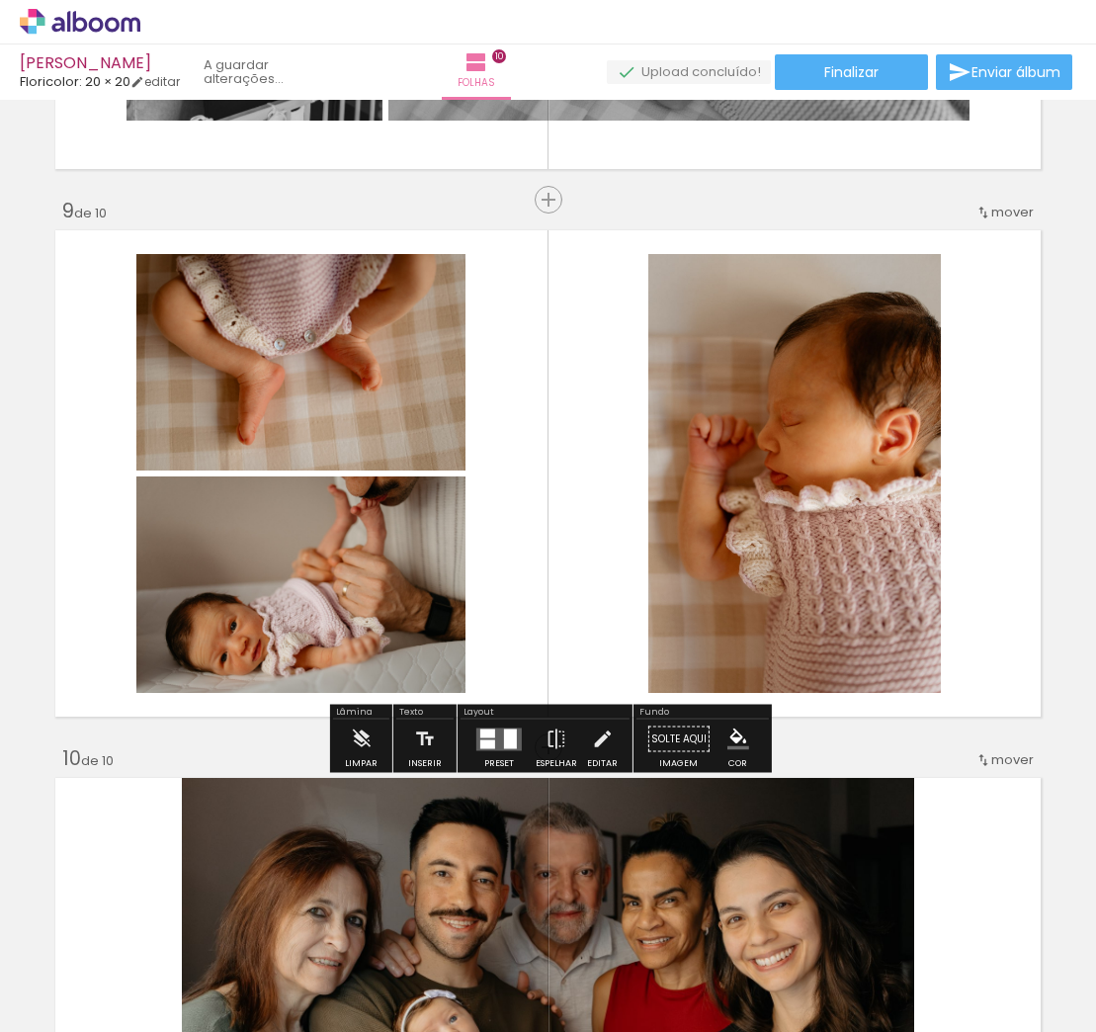
drag, startPoint x: 1054, startPoint y: 987, endPoint x: 685, endPoint y: 598, distance: 536.3
click at [685, 598] on quentale-workspace at bounding box center [548, 516] width 1096 height 1032
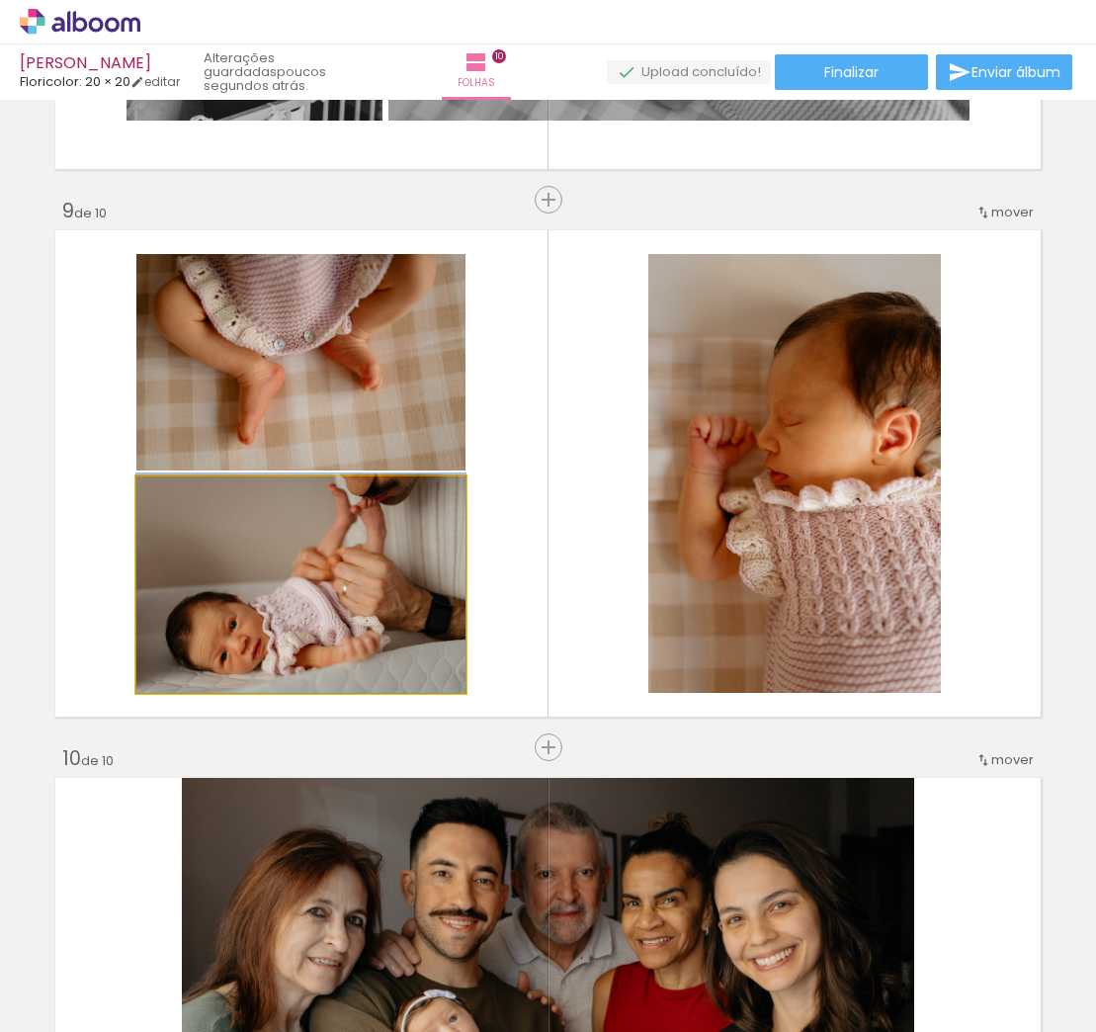
drag, startPoint x: 320, startPoint y: 605, endPoint x: 319, endPoint y: 411, distance: 193.7
click at [0, 0] on slot at bounding box center [0, 0] width 0 height 0
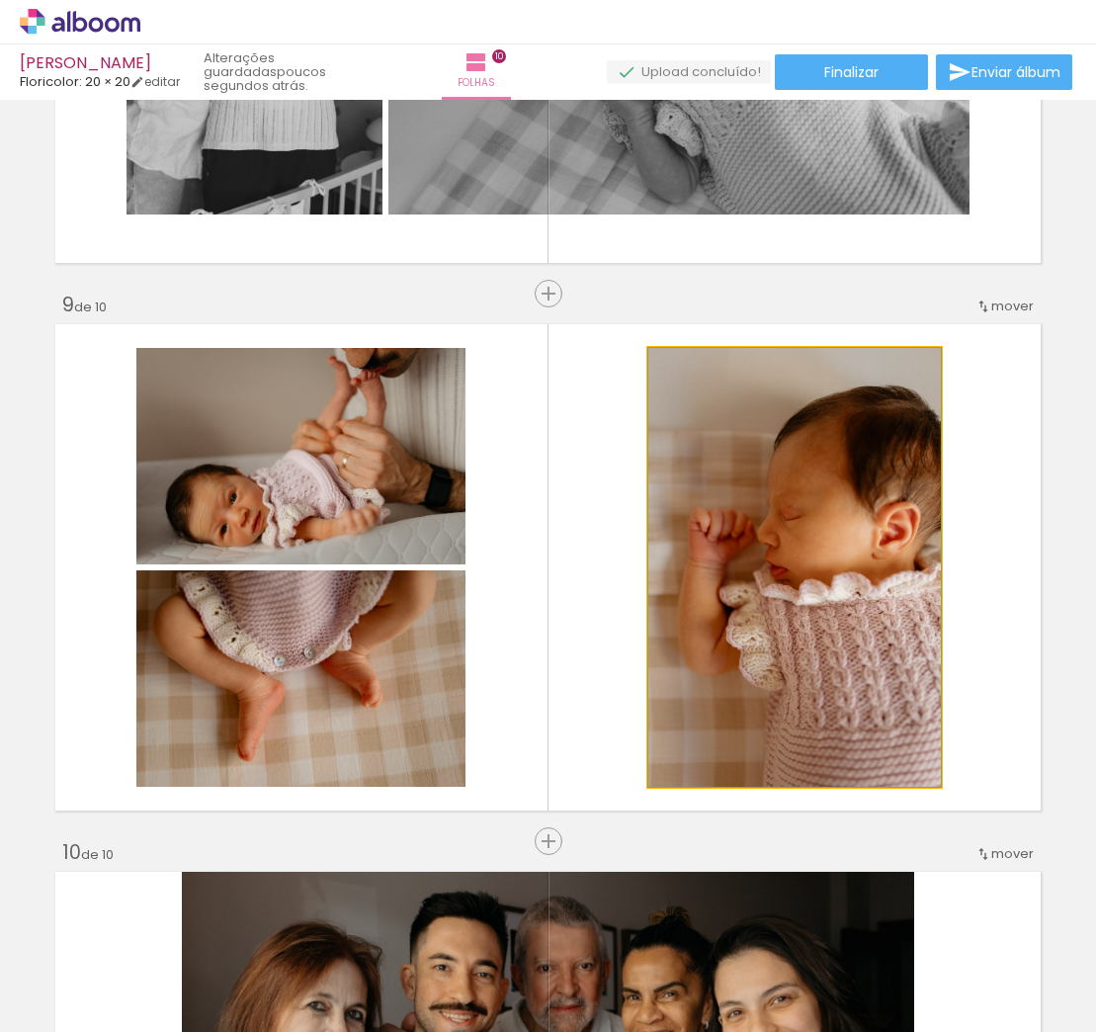
scroll to position [3, 1]
click at [825, 565] on quentale-photo at bounding box center [794, 567] width 293 height 439
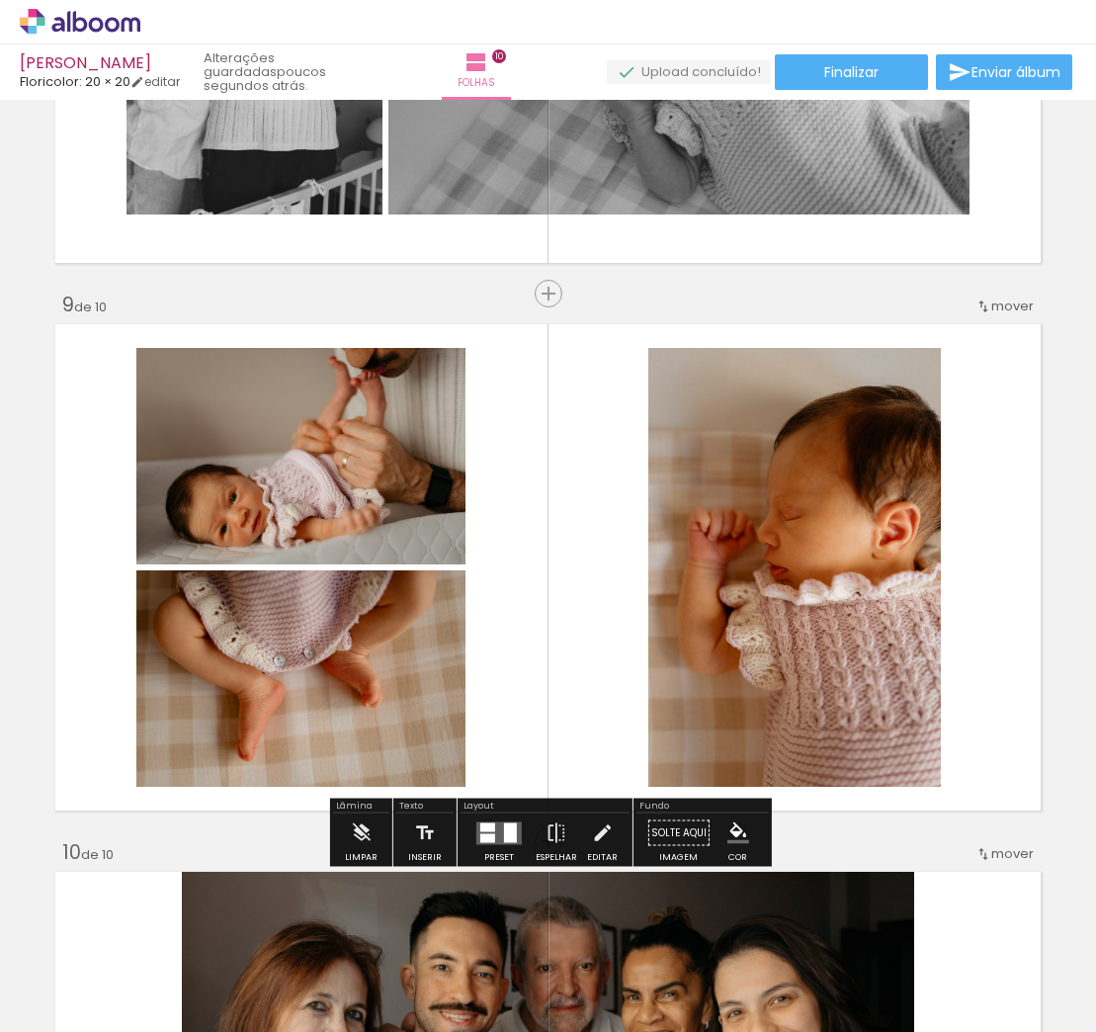
scroll to position [0, 0]
click at [826, 565] on quentale-photo at bounding box center [794, 567] width 293 height 439
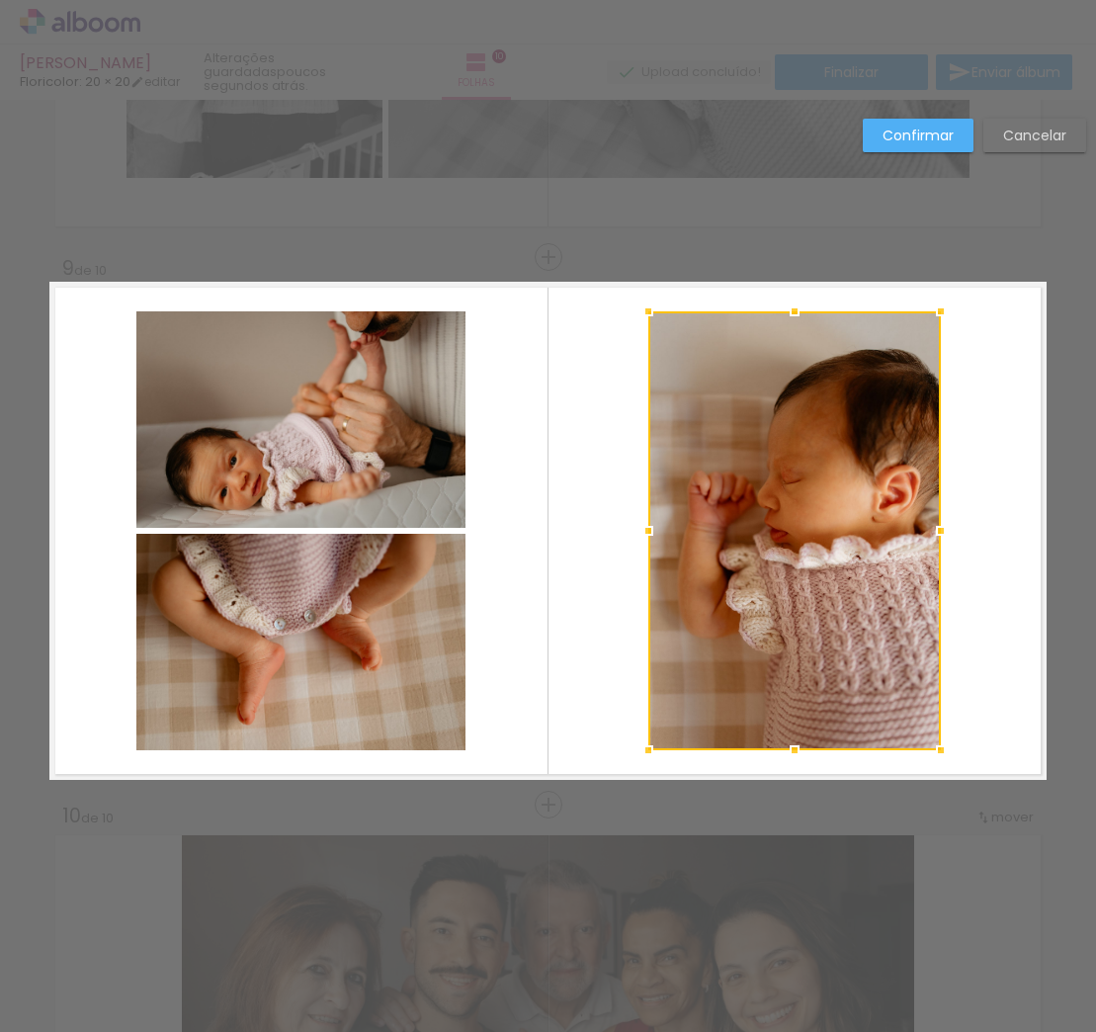
scroll to position [4283, 0]
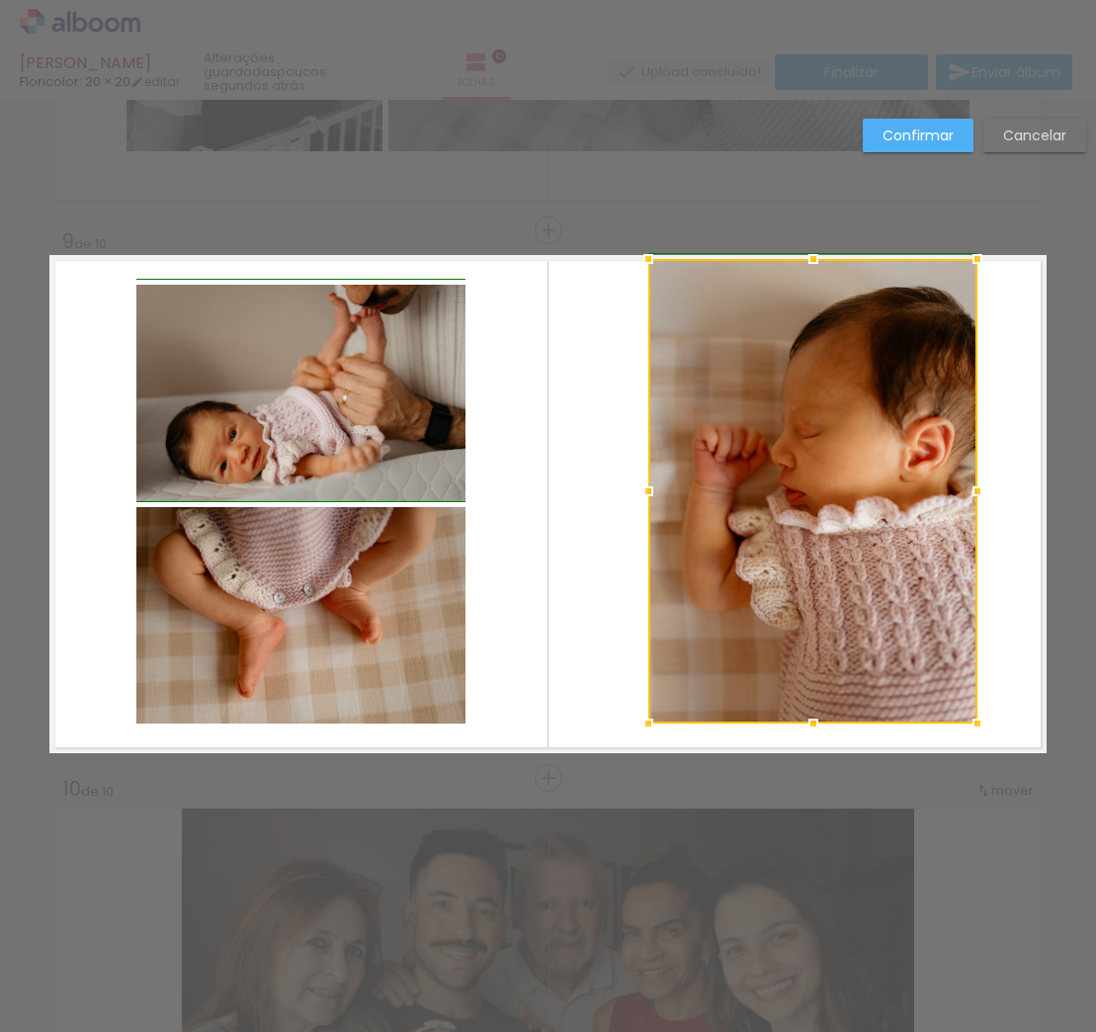
drag, startPoint x: 942, startPoint y: 281, endPoint x: 967, endPoint y: 260, distance: 32.3
click at [968, 256] on div at bounding box center [978, 259] width 40 height 40
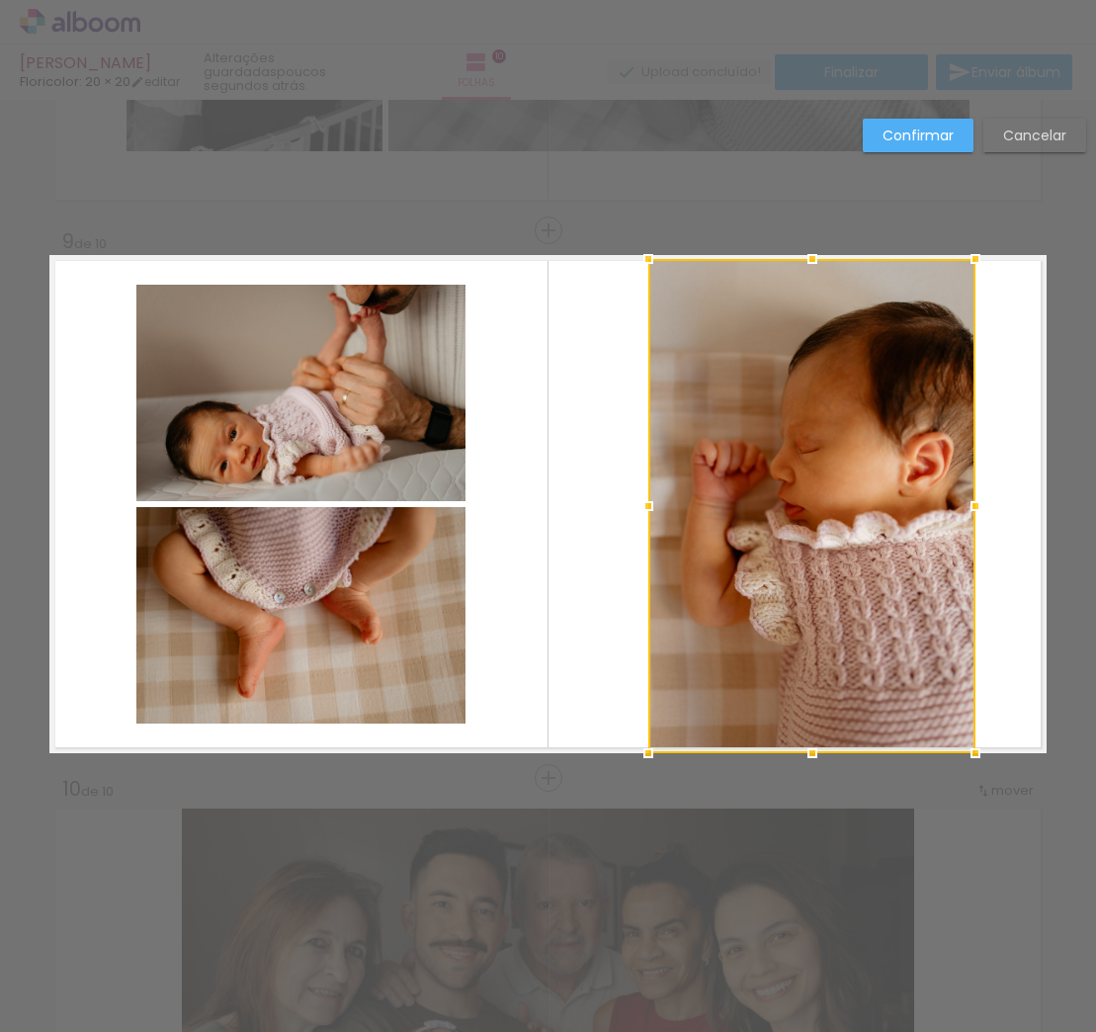
drag, startPoint x: 978, startPoint y: 724, endPoint x: 985, endPoint y: 753, distance: 30.7
click at [985, 753] on div at bounding box center [976, 753] width 40 height 40
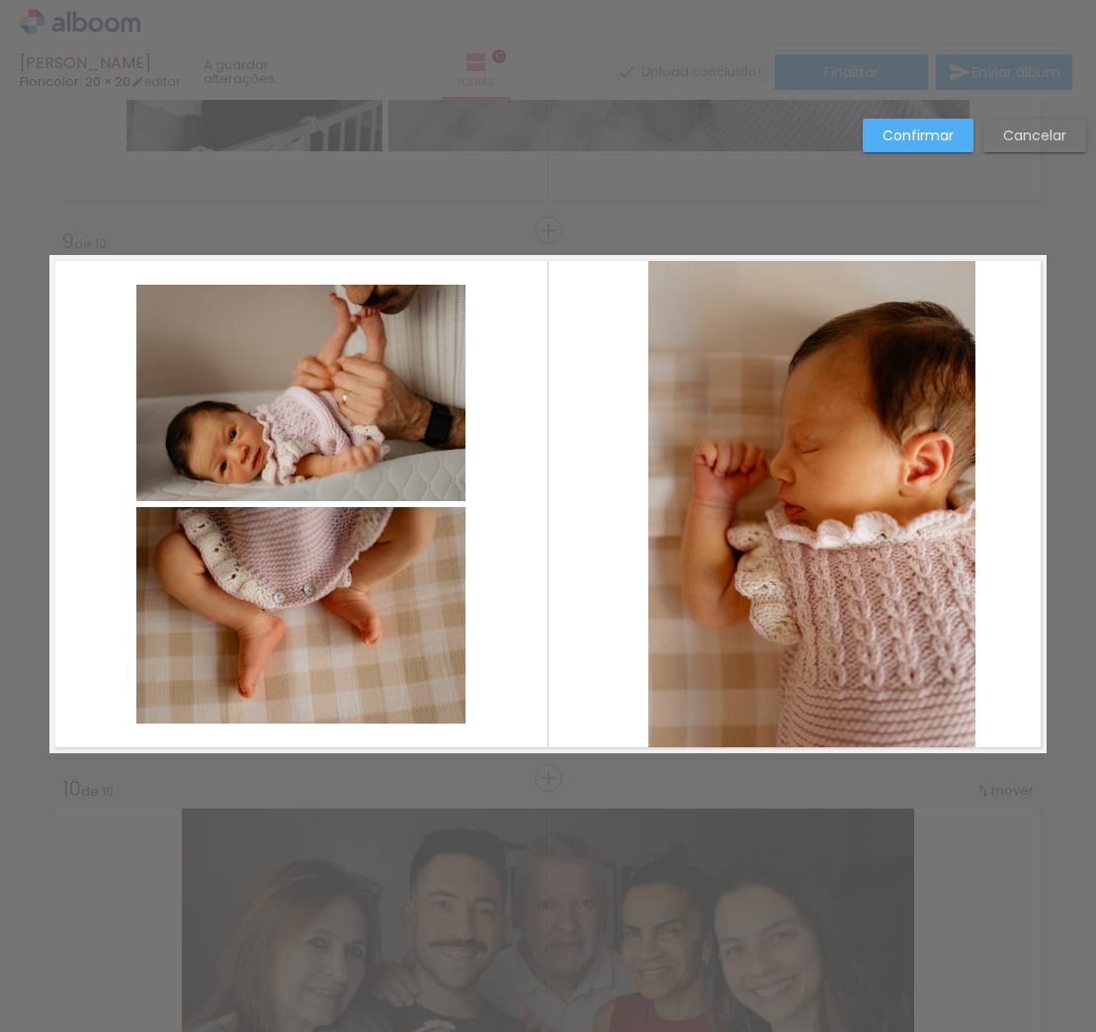
scroll to position [4286, 0]
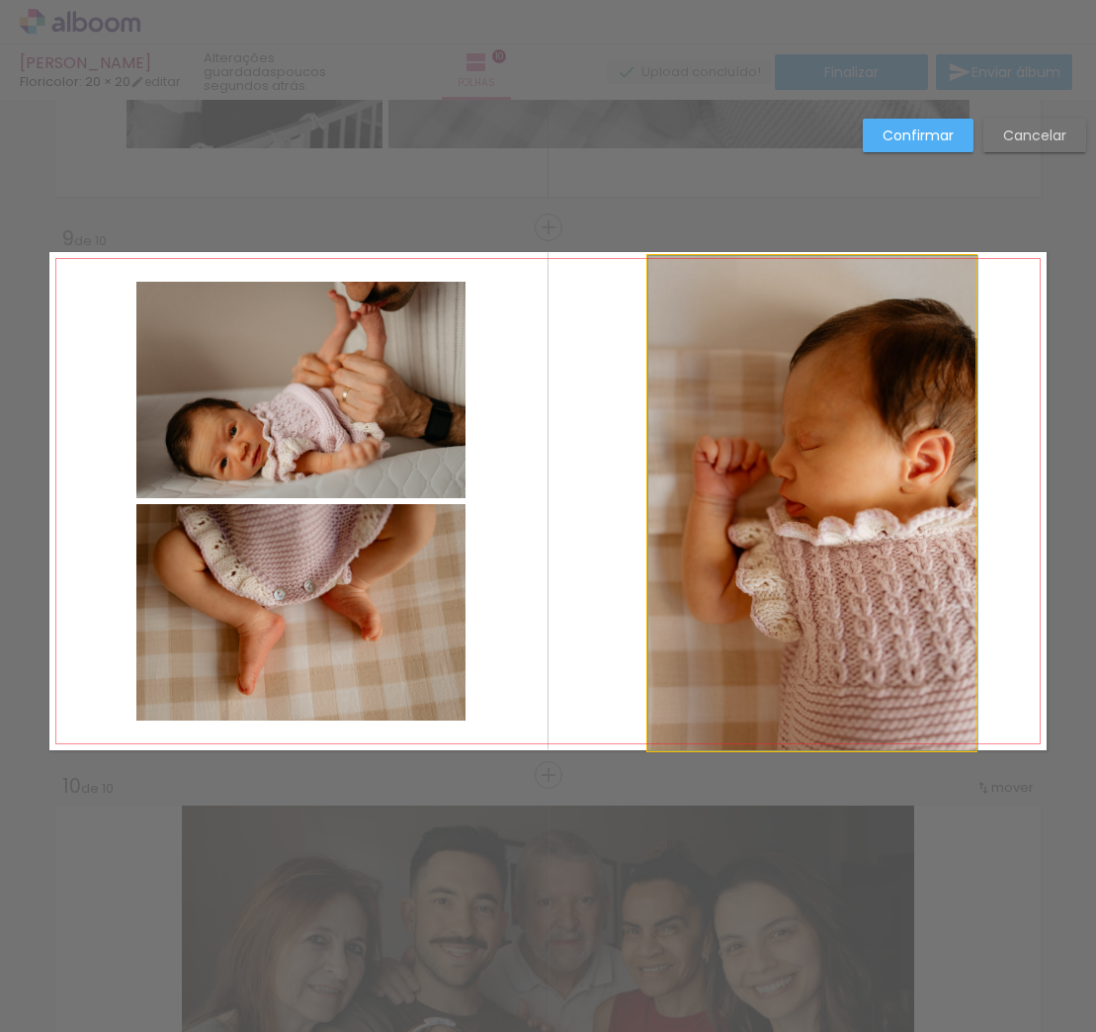
drag, startPoint x: 837, startPoint y: 616, endPoint x: 857, endPoint y: 616, distance: 19.8
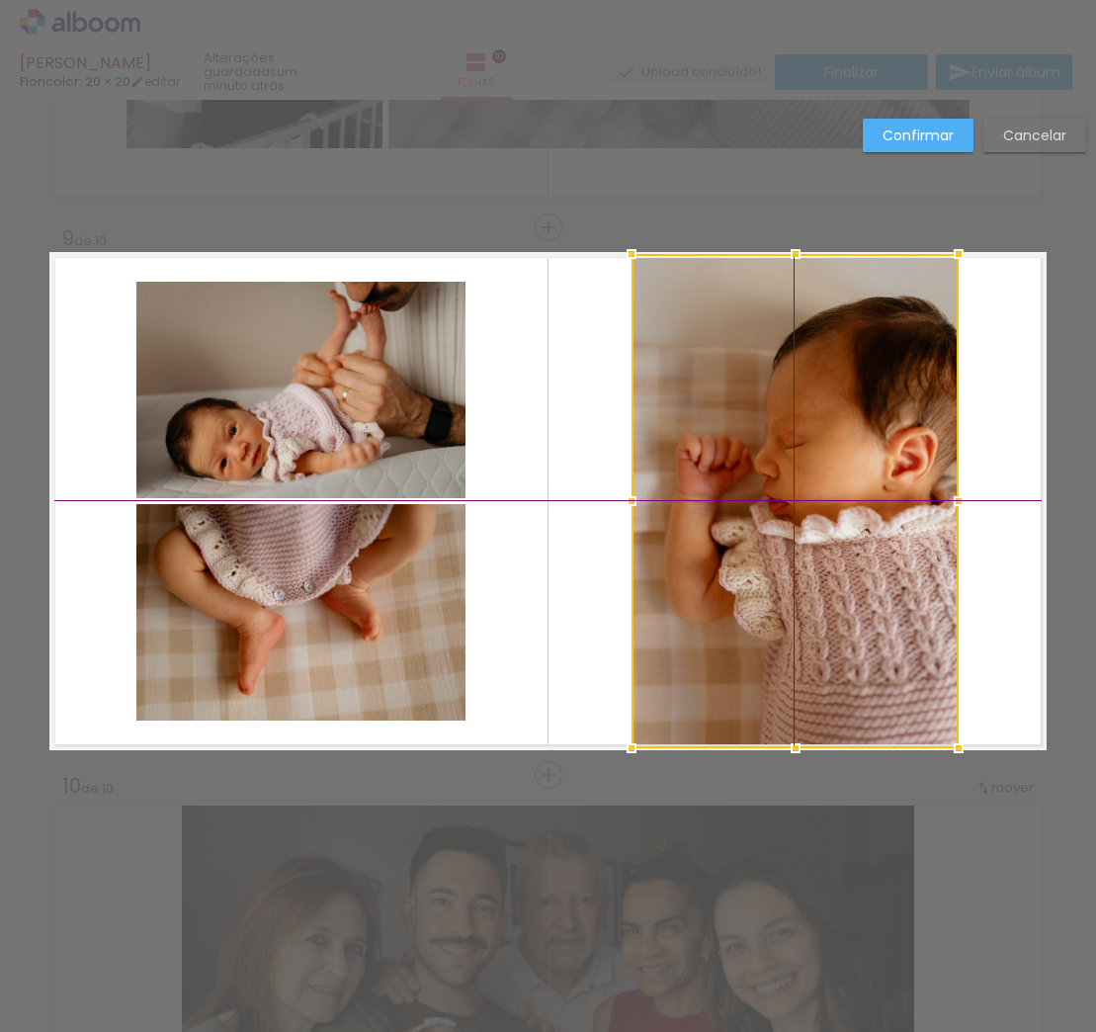
drag, startPoint x: 844, startPoint y: 581, endPoint x: 816, endPoint y: 582, distance: 27.7
click at [816, 582] on div at bounding box center [795, 501] width 327 height 494
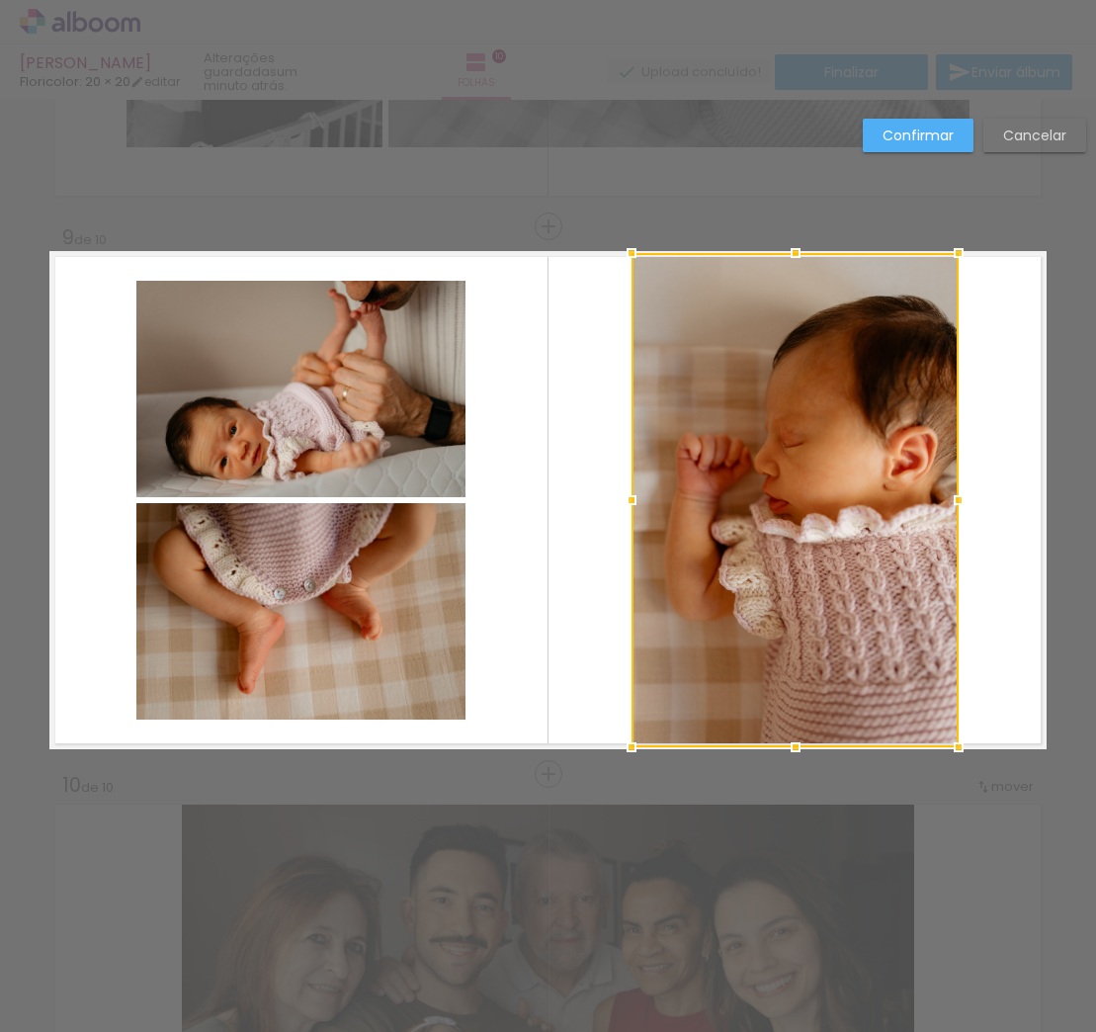
click at [0, 0] on slot "Confirmar" at bounding box center [0, 0] width 0 height 0
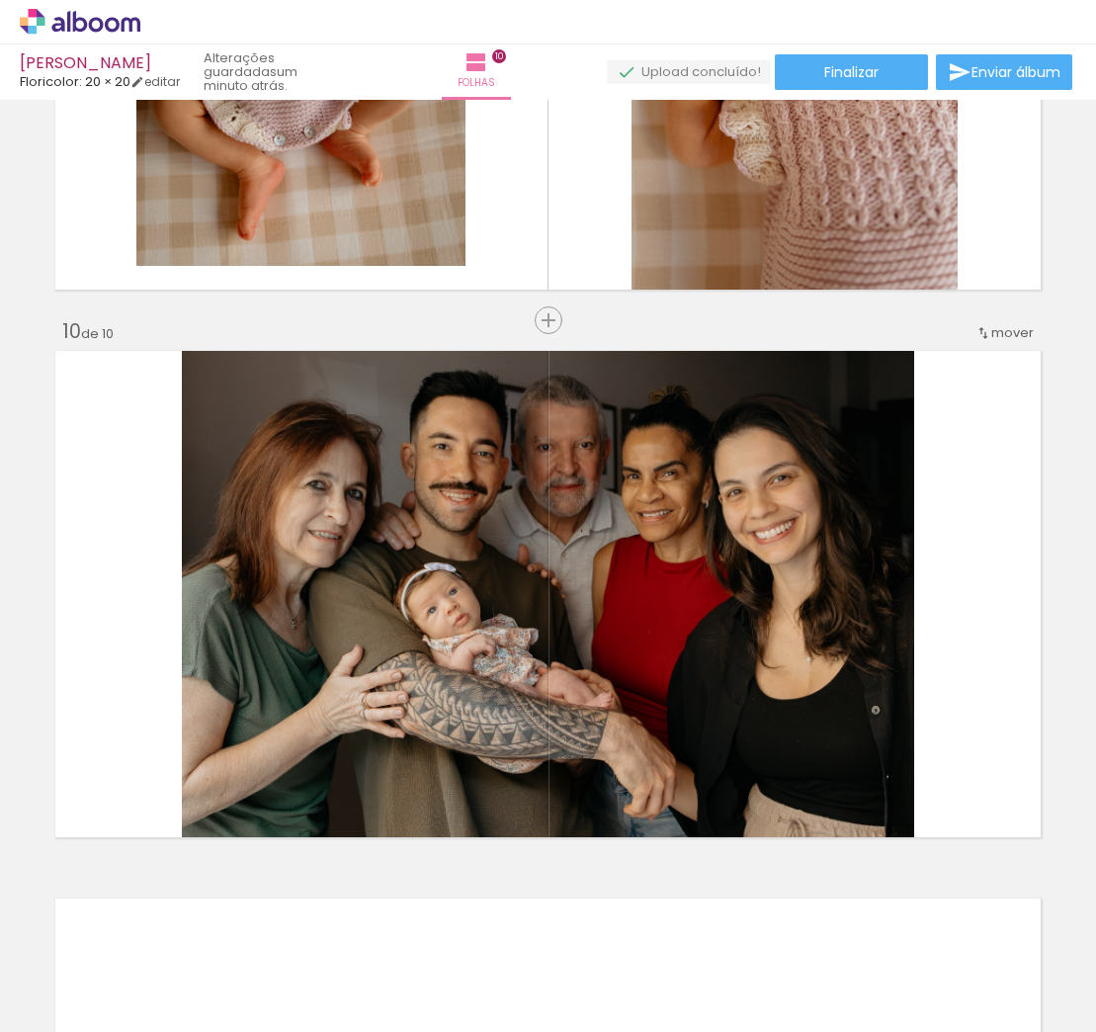
scroll to position [4769, 0]
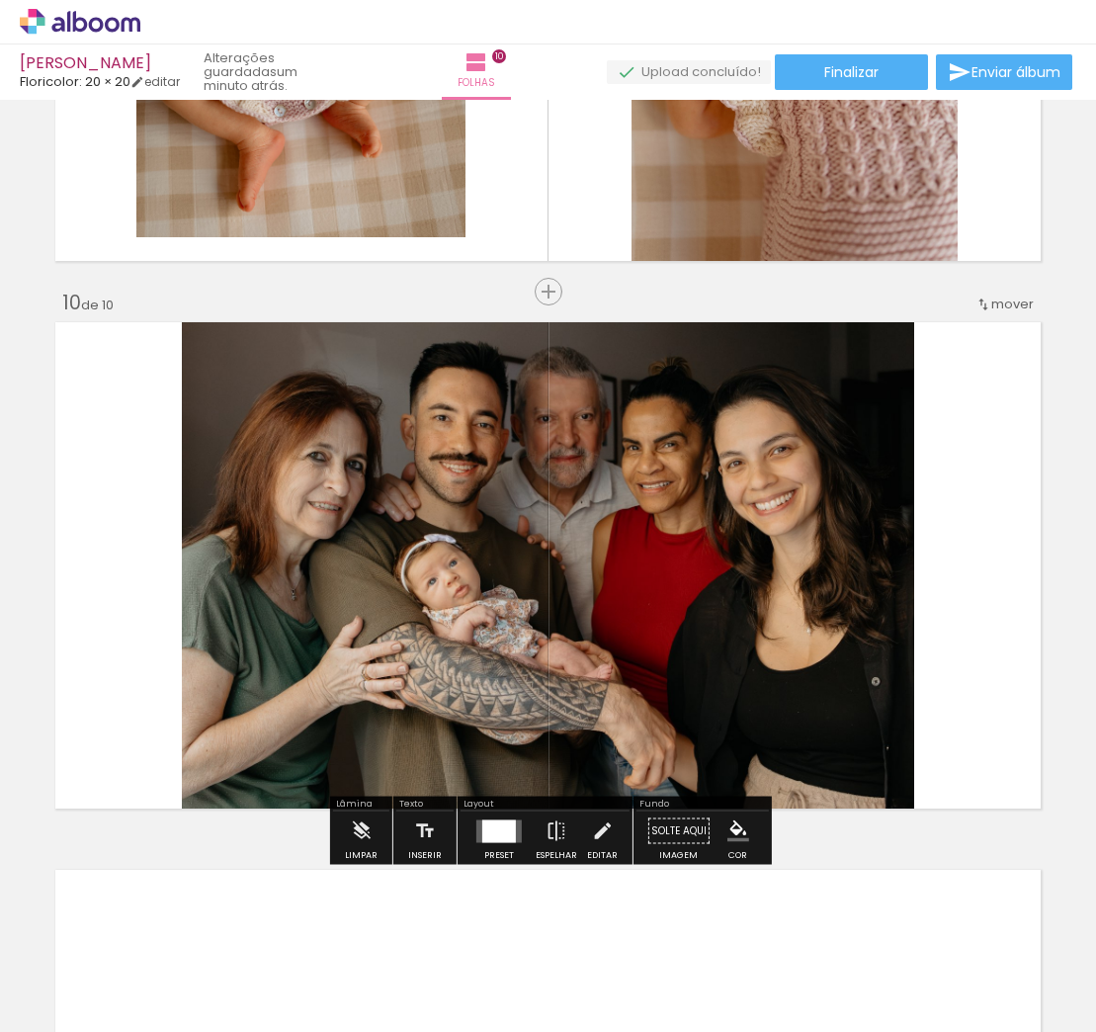
click at [1002, 300] on span "mover" at bounding box center [1012, 304] width 43 height 19
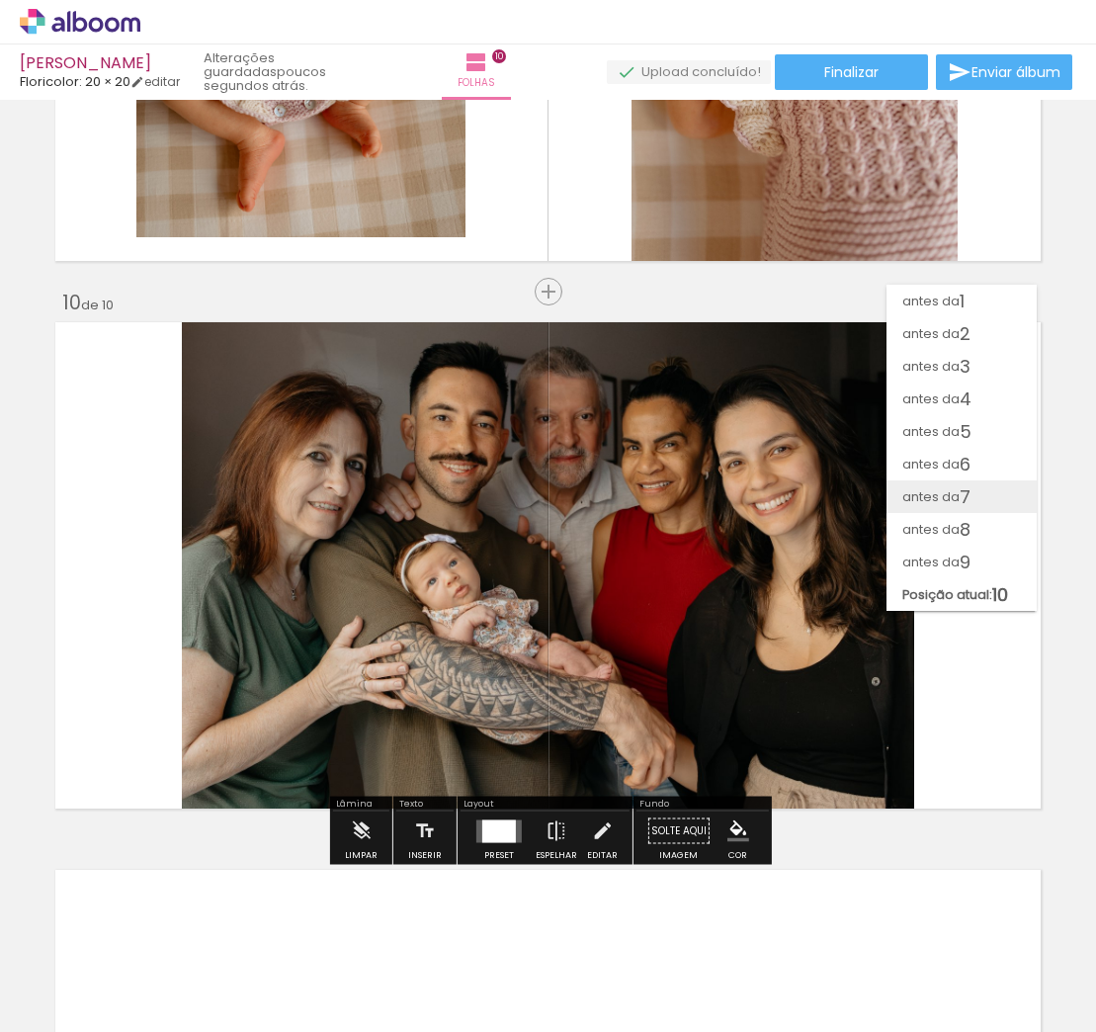
click at [970, 505] on span "7" at bounding box center [965, 496] width 11 height 33
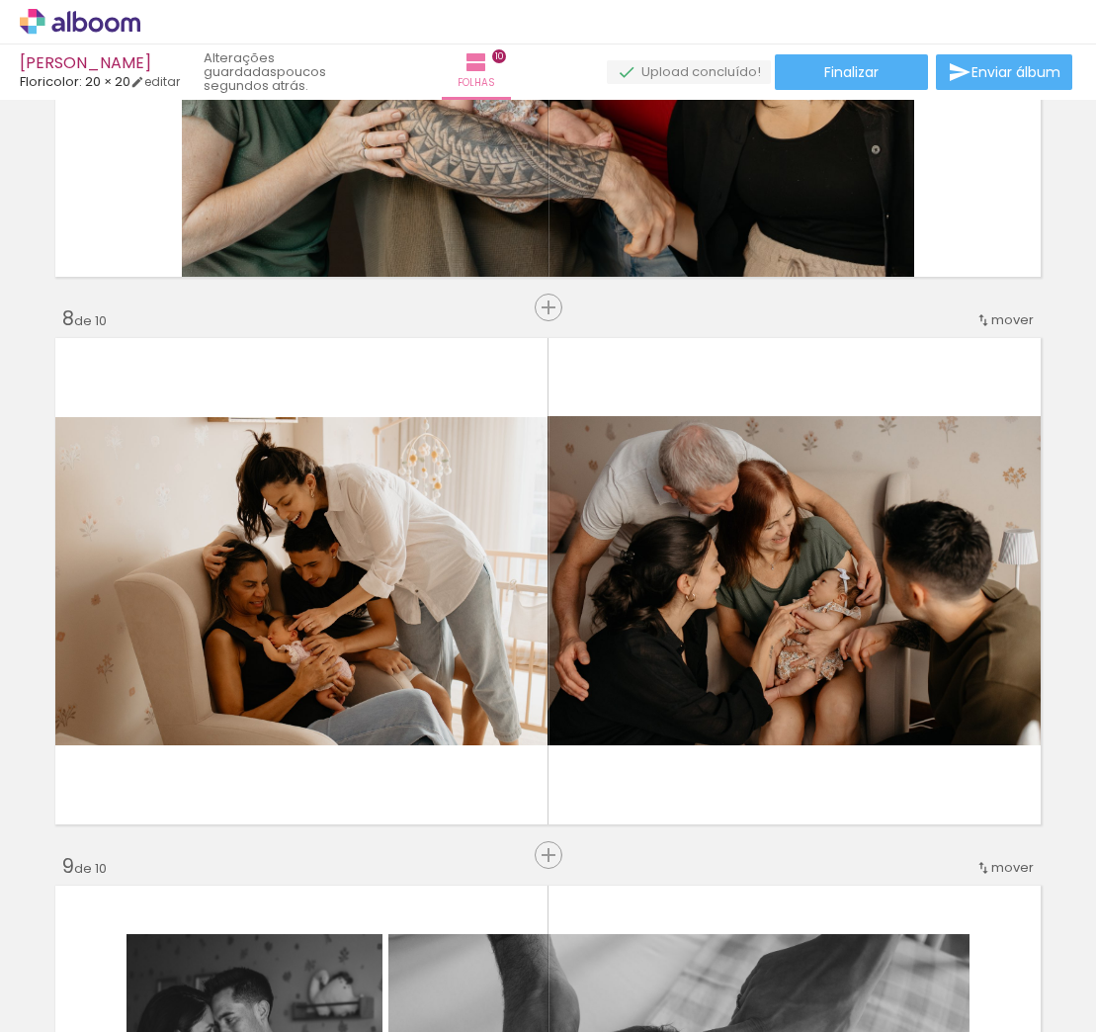
scroll to position [3656, 0]
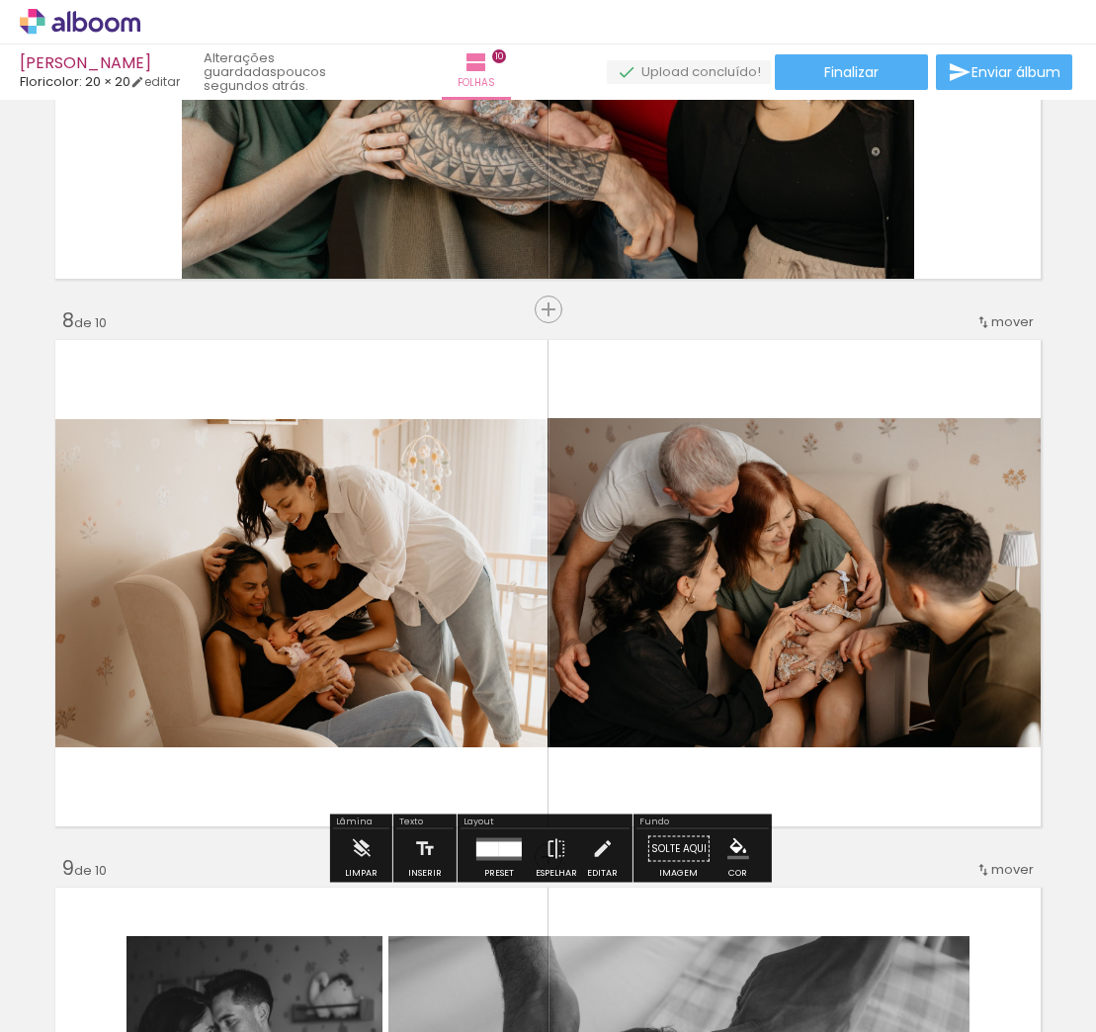
click at [1000, 324] on span "mover" at bounding box center [1012, 321] width 43 height 19
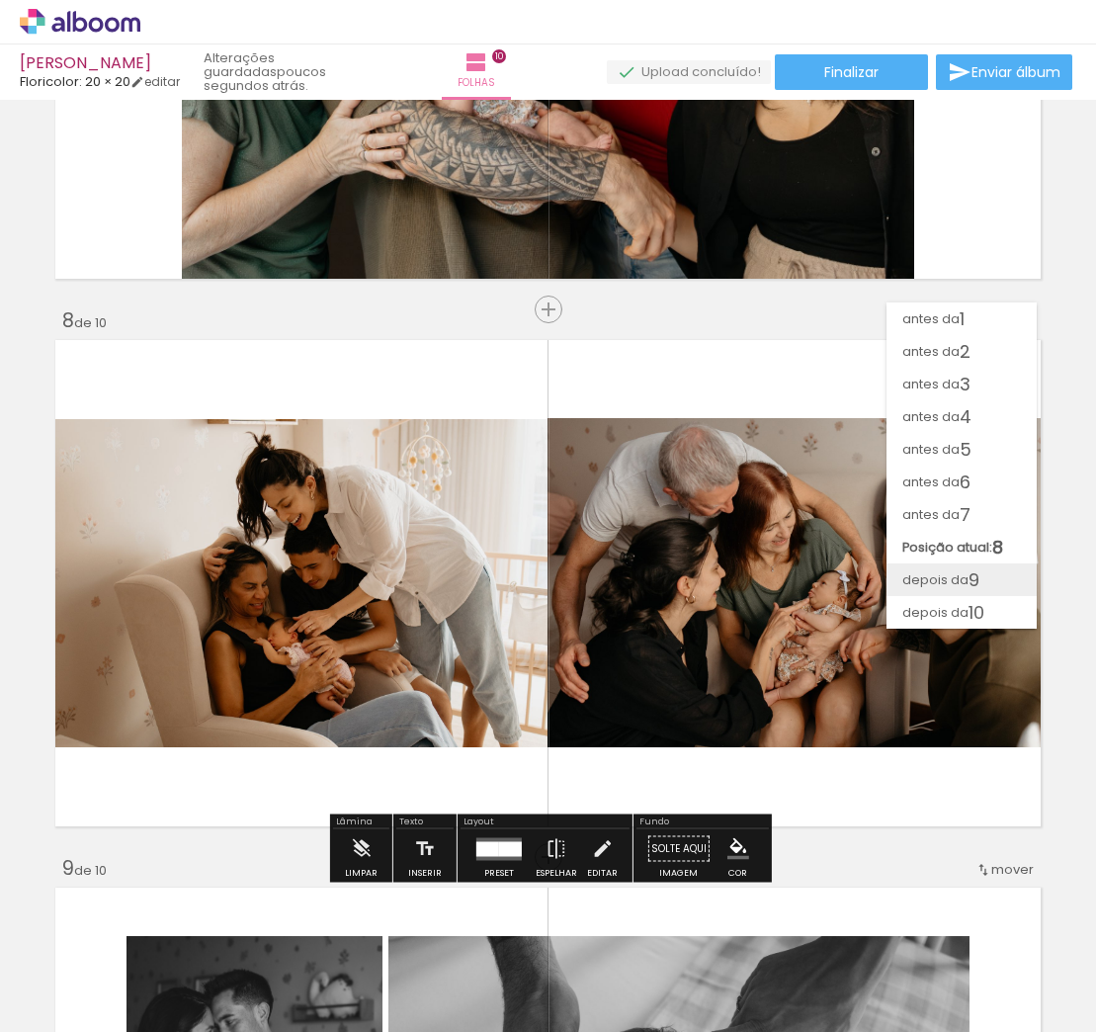
click at [981, 570] on paper-item "depois da 9" at bounding box center [962, 579] width 150 height 33
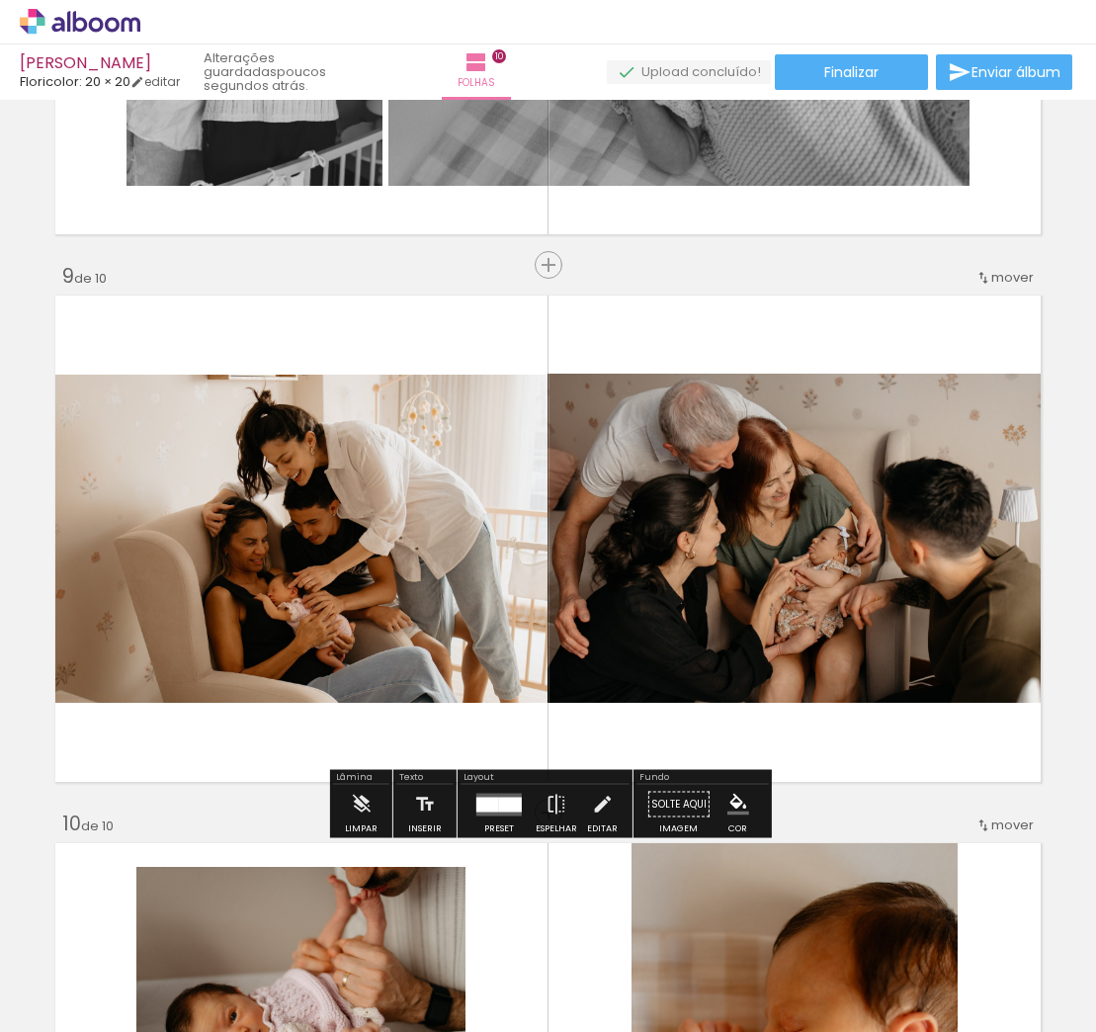
scroll to position [4239, 0]
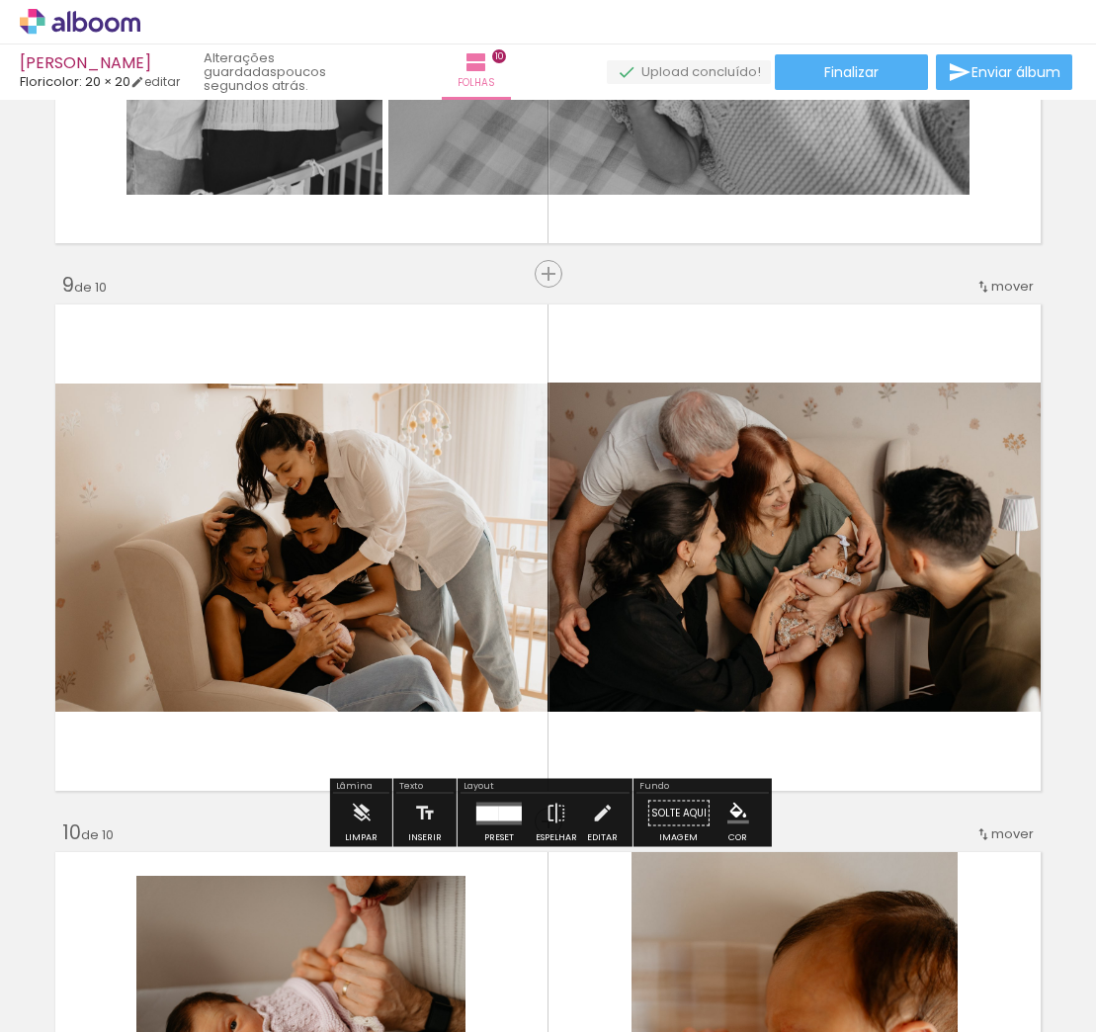
click at [999, 291] on span "mover" at bounding box center [1012, 286] width 43 height 19
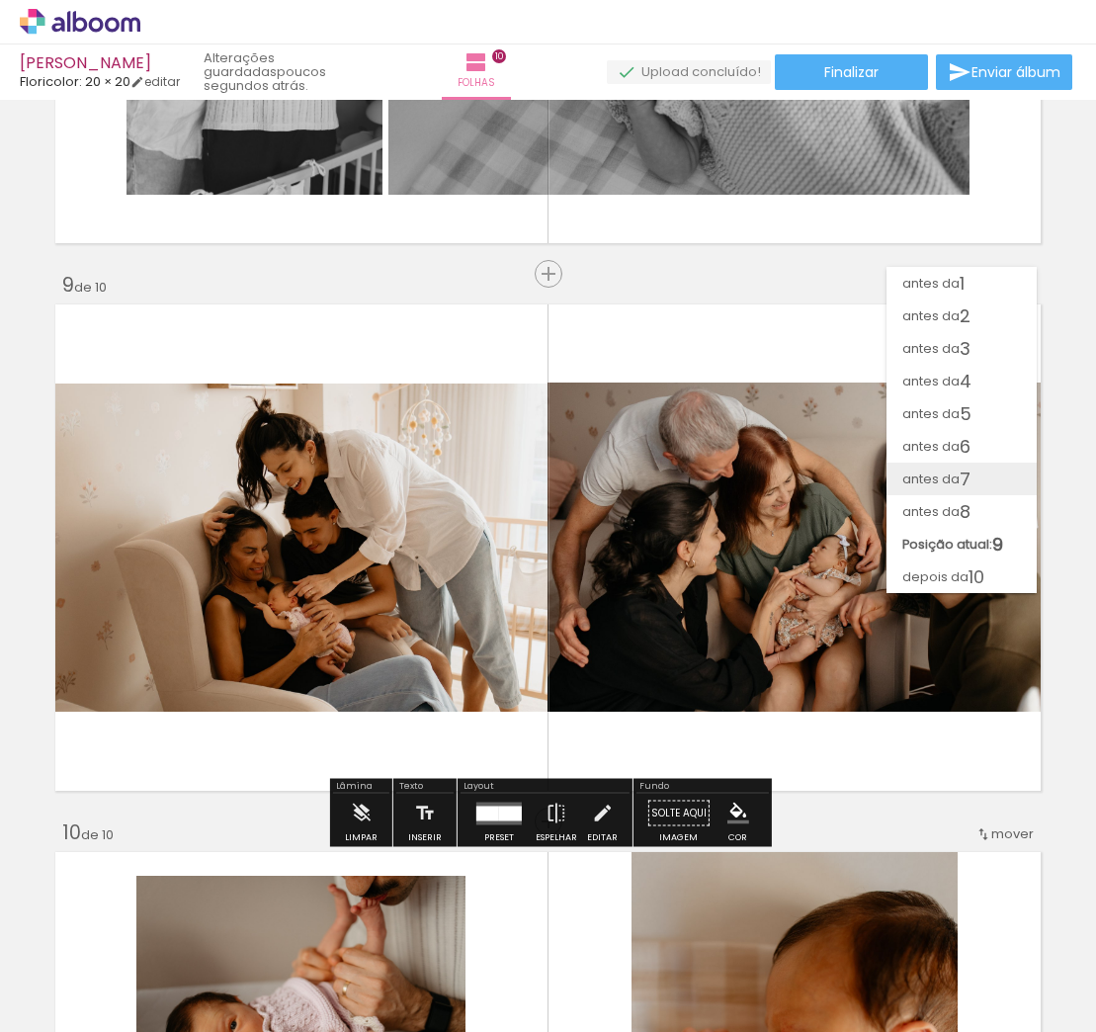
click at [979, 484] on paper-item "antes da 7" at bounding box center [962, 479] width 150 height 33
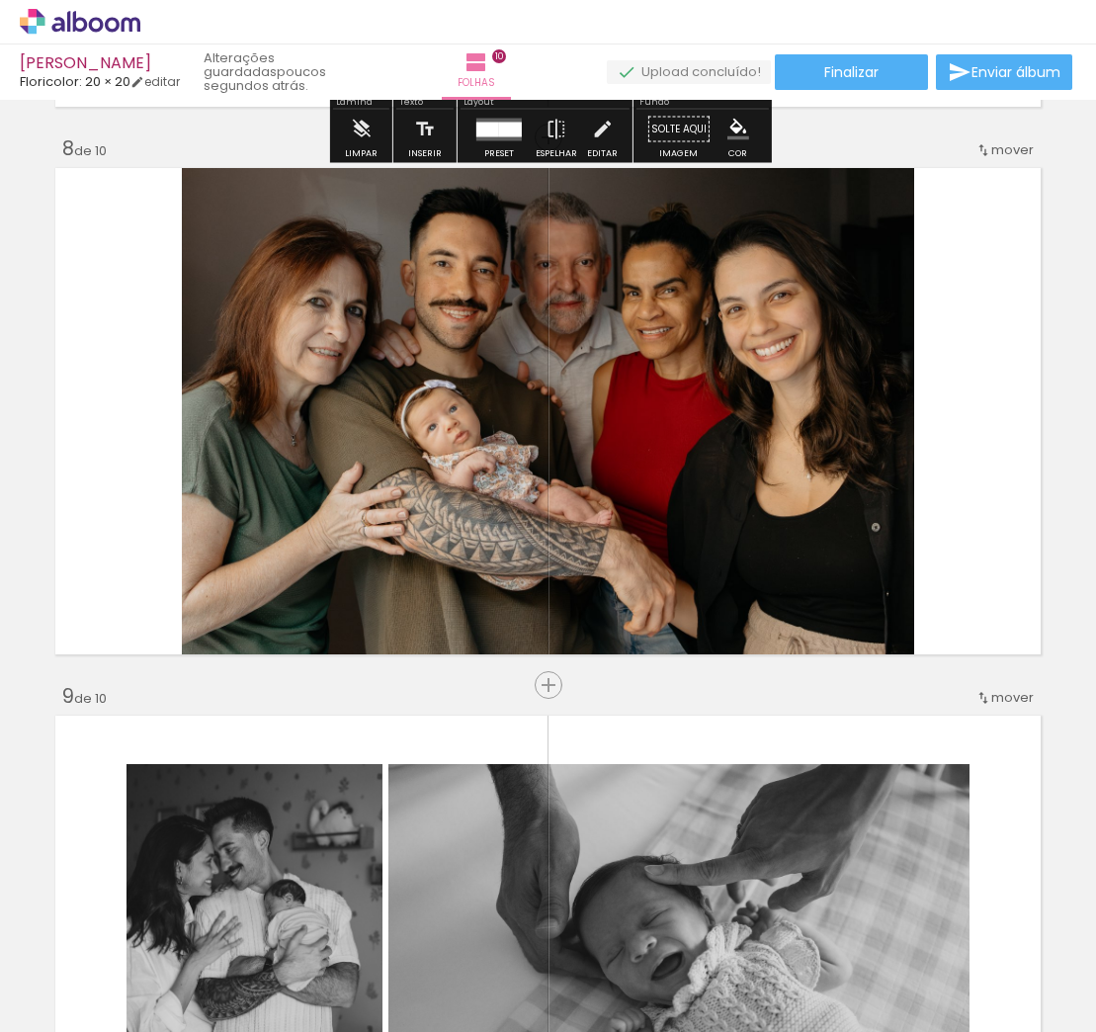
scroll to position [3985, 0]
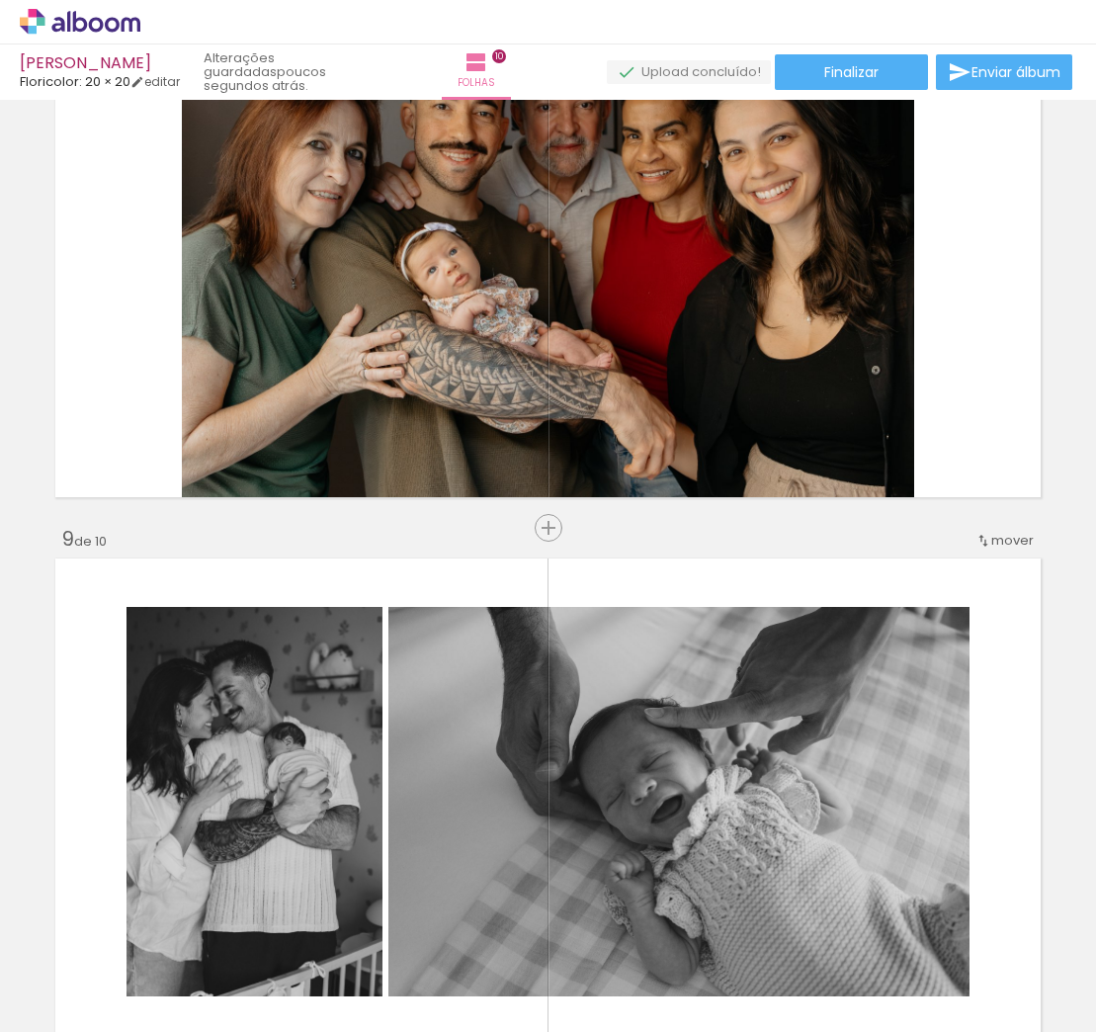
click at [998, 547] on span "mover" at bounding box center [1012, 540] width 43 height 19
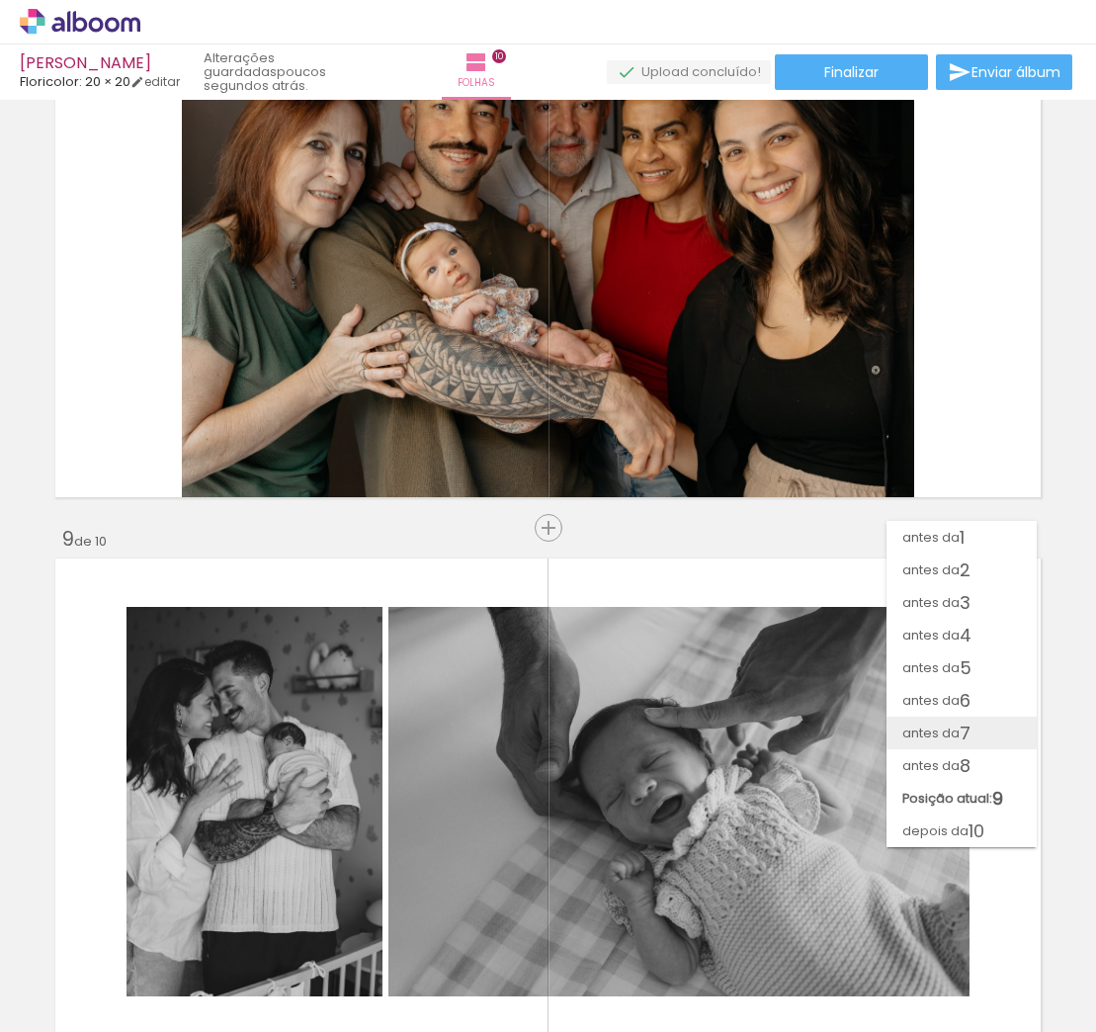
click at [974, 726] on paper-item "antes da 7" at bounding box center [962, 733] width 150 height 33
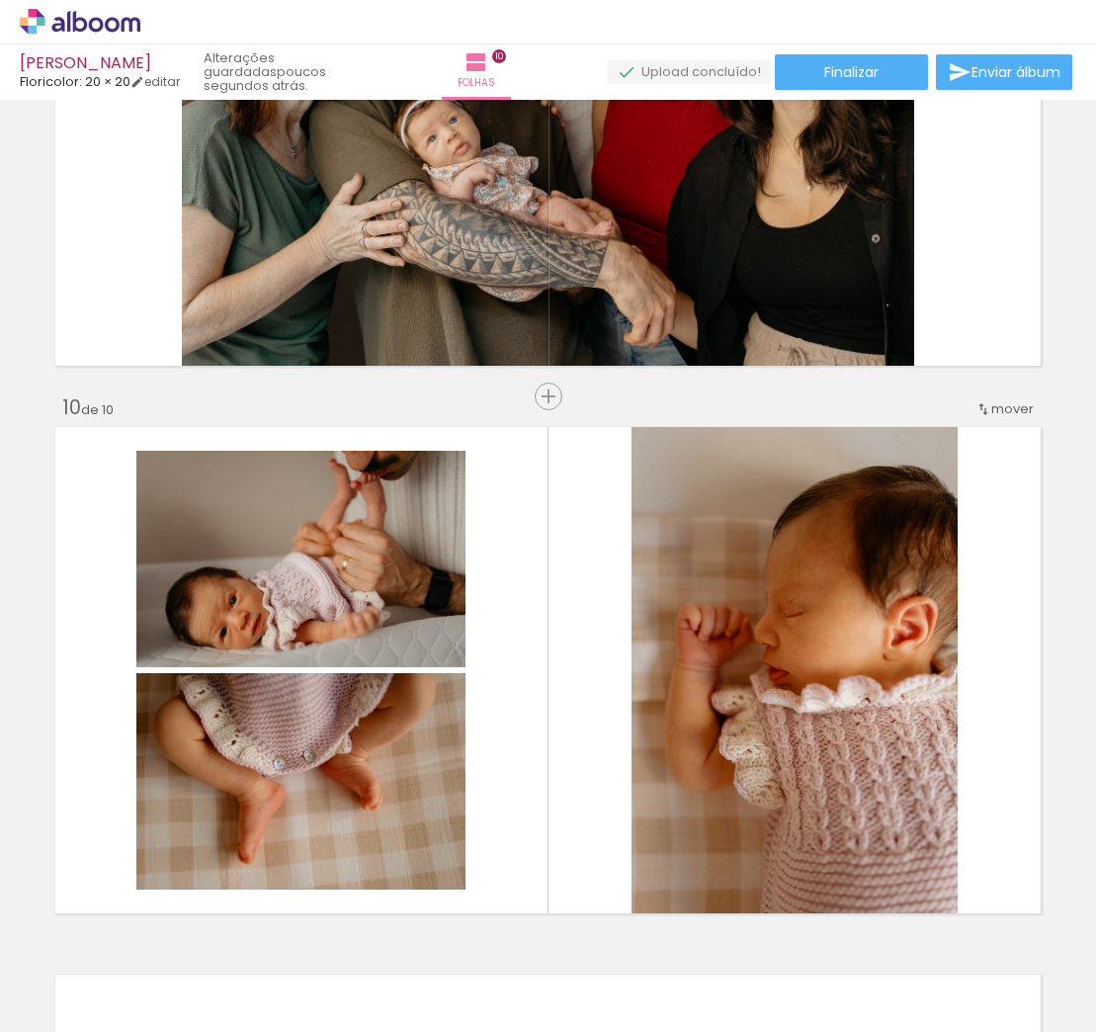
scroll to position [4714, 0]
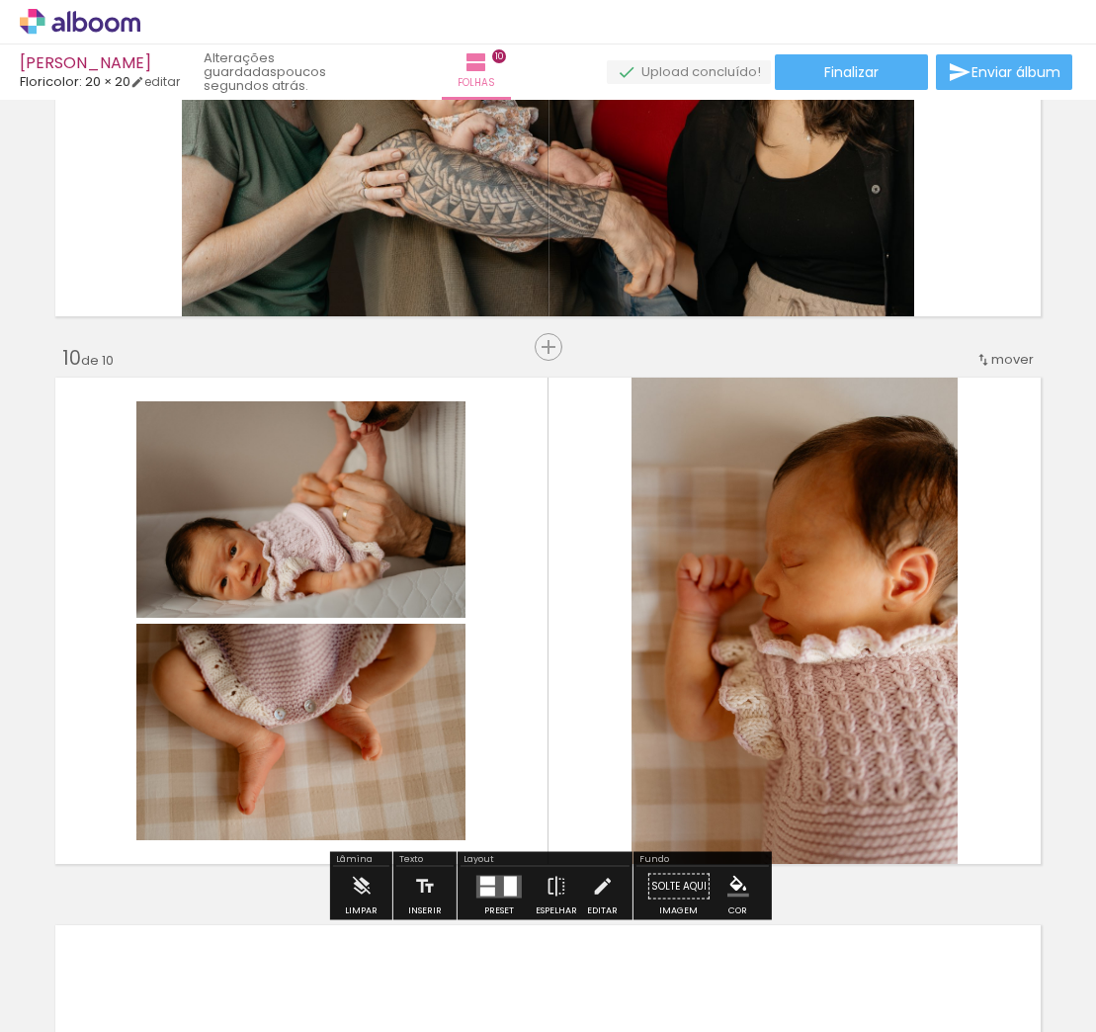
click at [1013, 348] on div "mover" at bounding box center [1005, 359] width 58 height 33
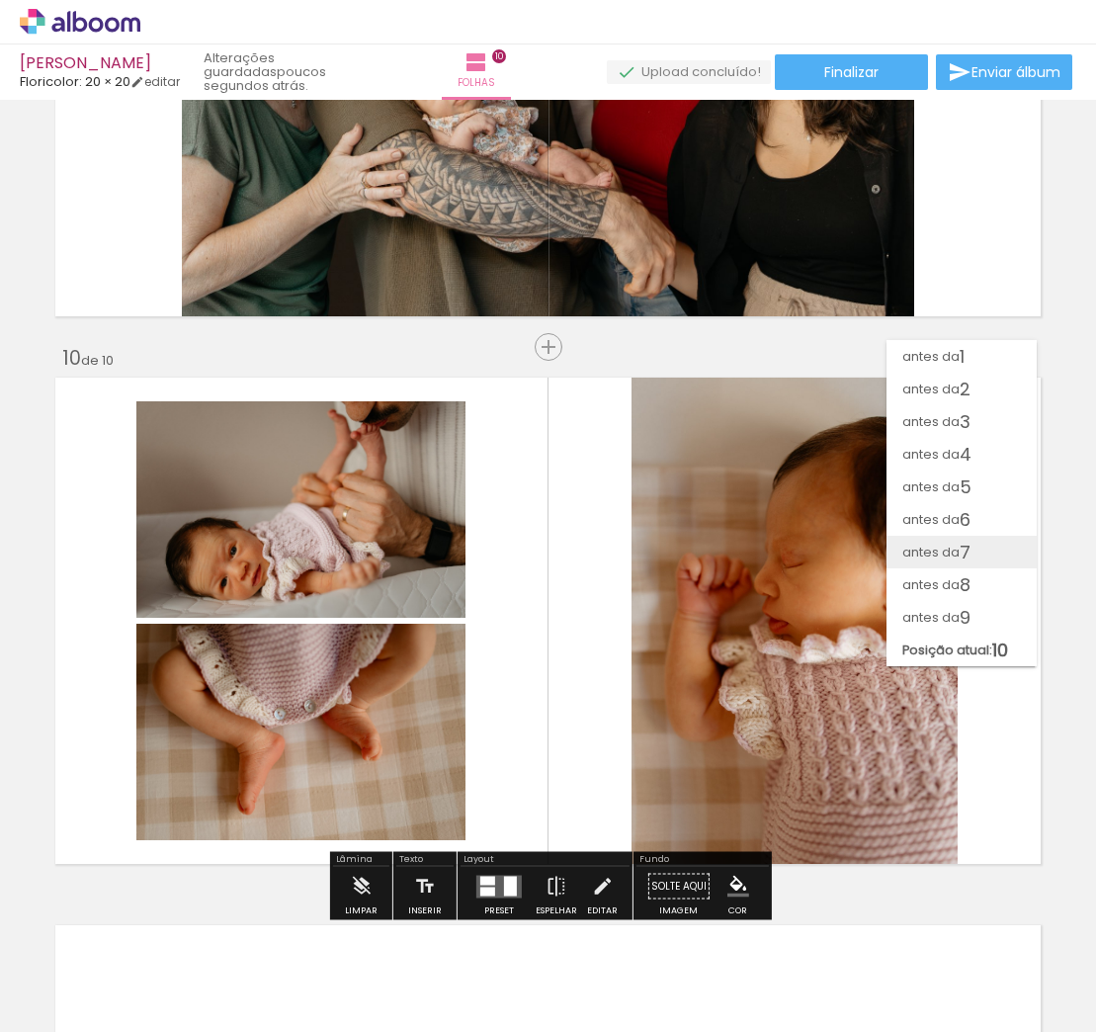
click at [963, 545] on span "7" at bounding box center [965, 552] width 11 height 33
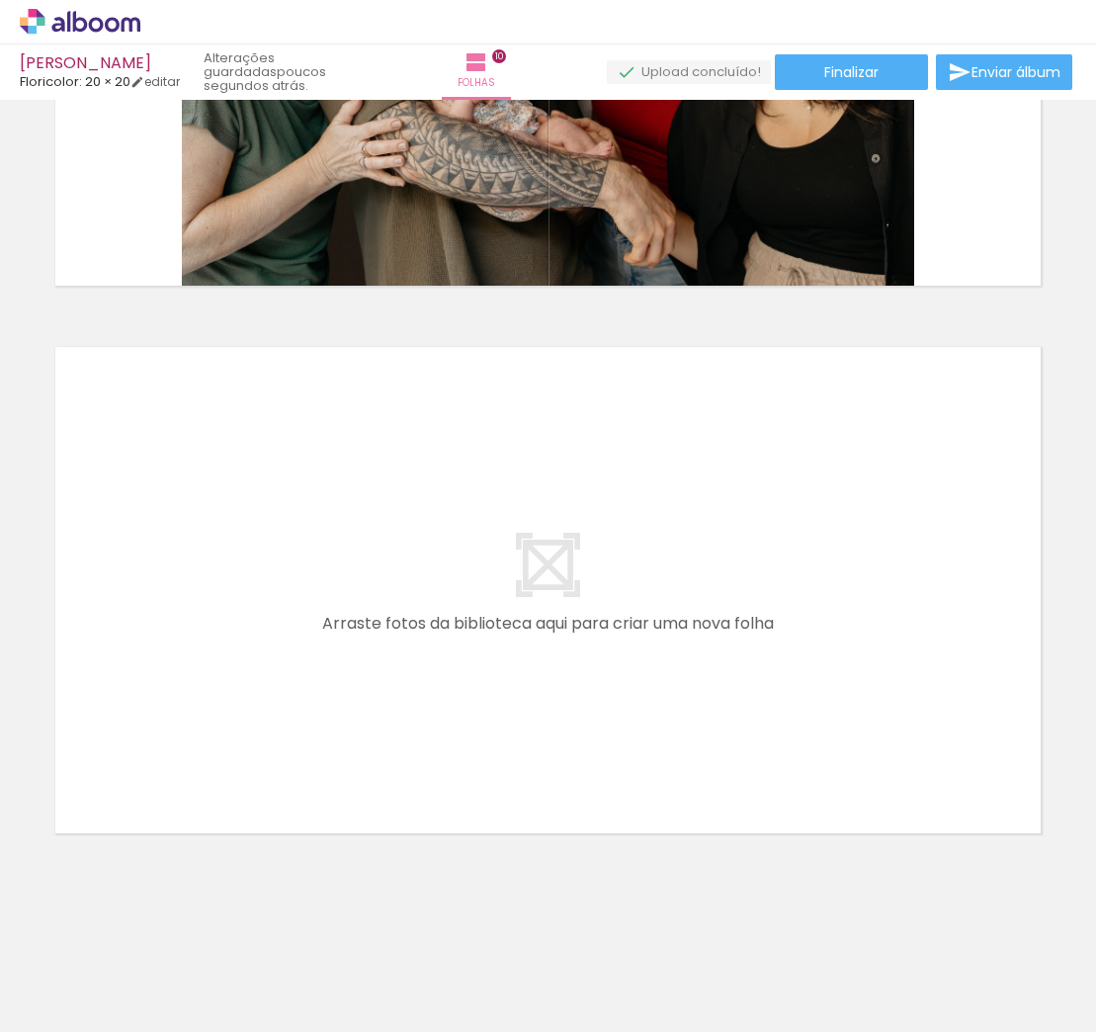
scroll to position [5292, 0]
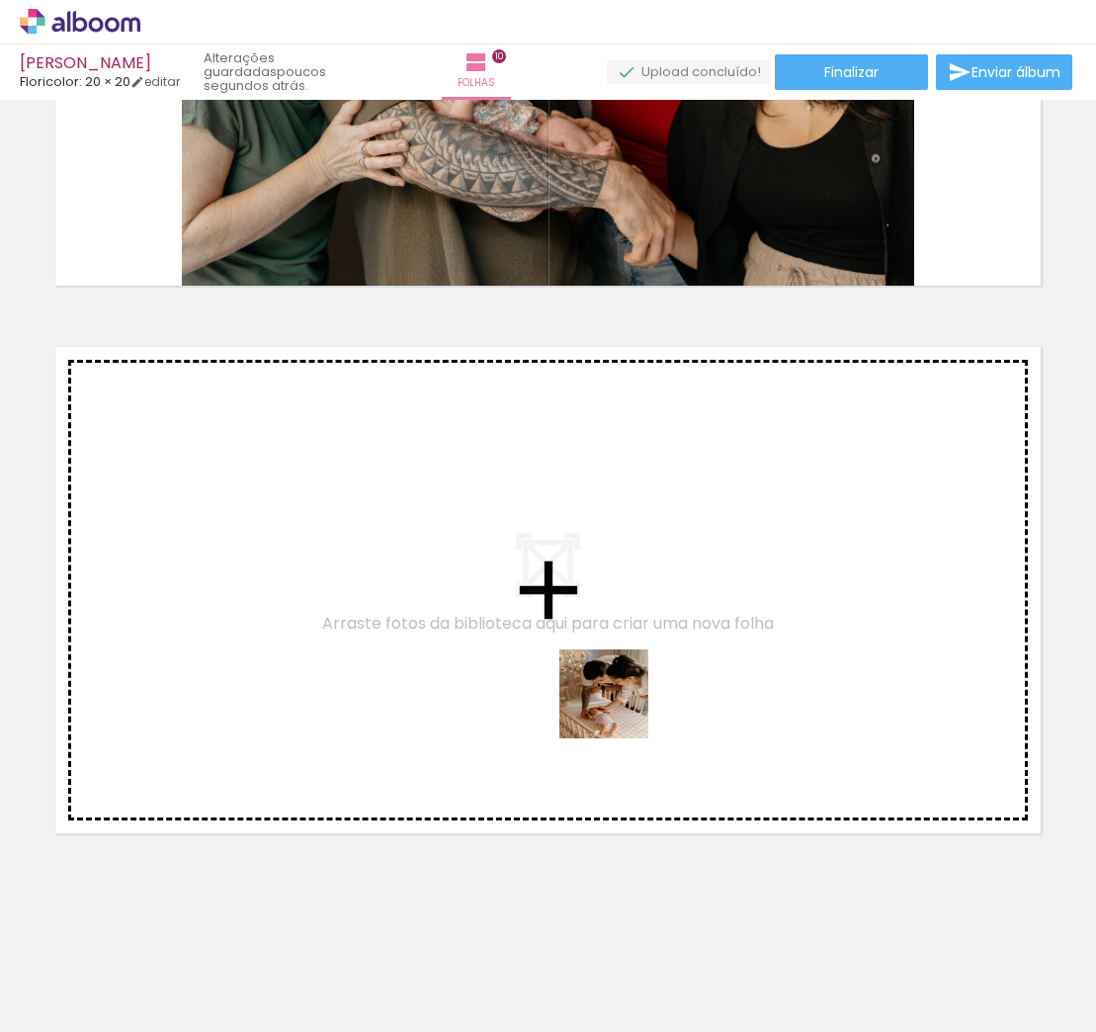
drag, startPoint x: 942, startPoint y: 977, endPoint x: 613, endPoint y: 697, distance: 431.9
click at [613, 697] on quentale-workspace at bounding box center [548, 516] width 1096 height 1032
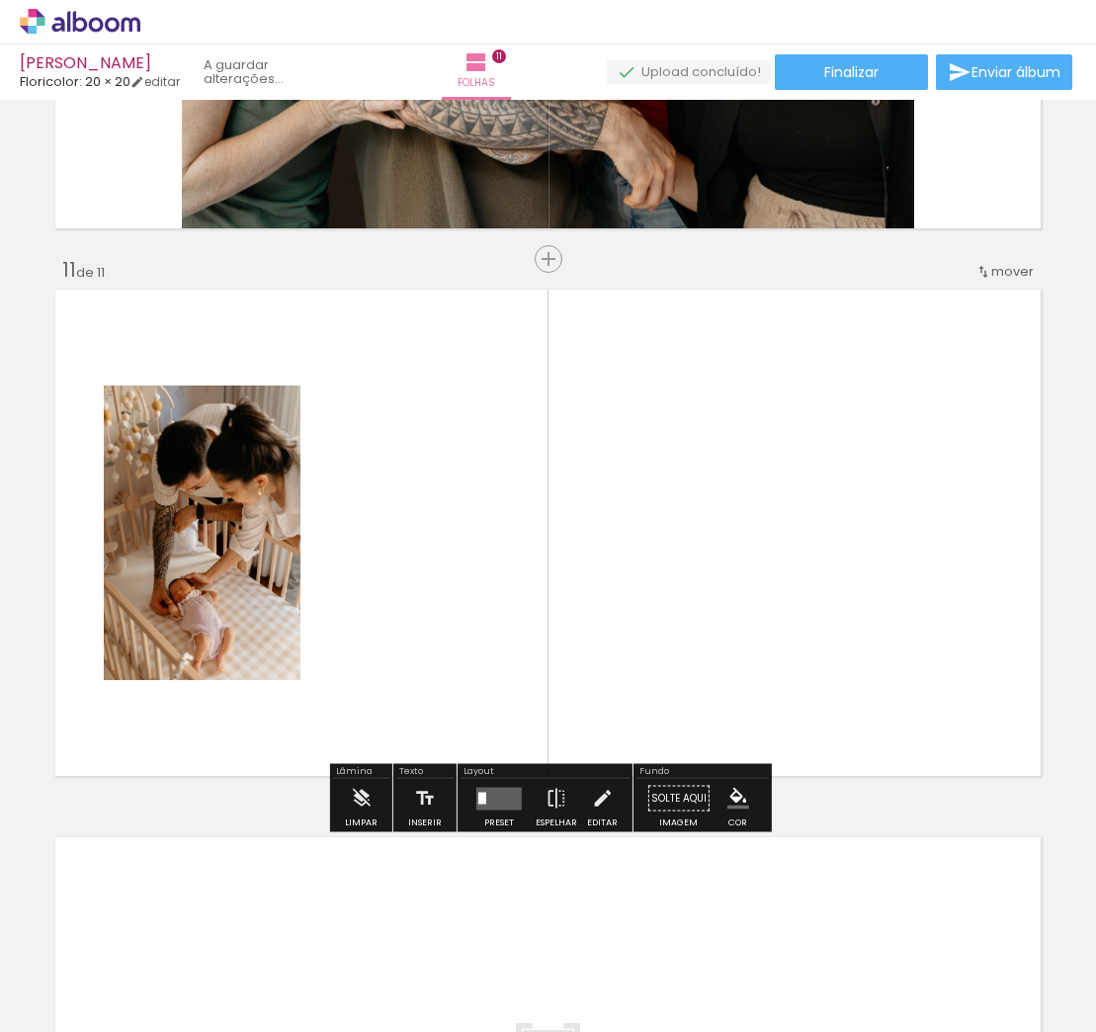
scroll to position [5378, 0]
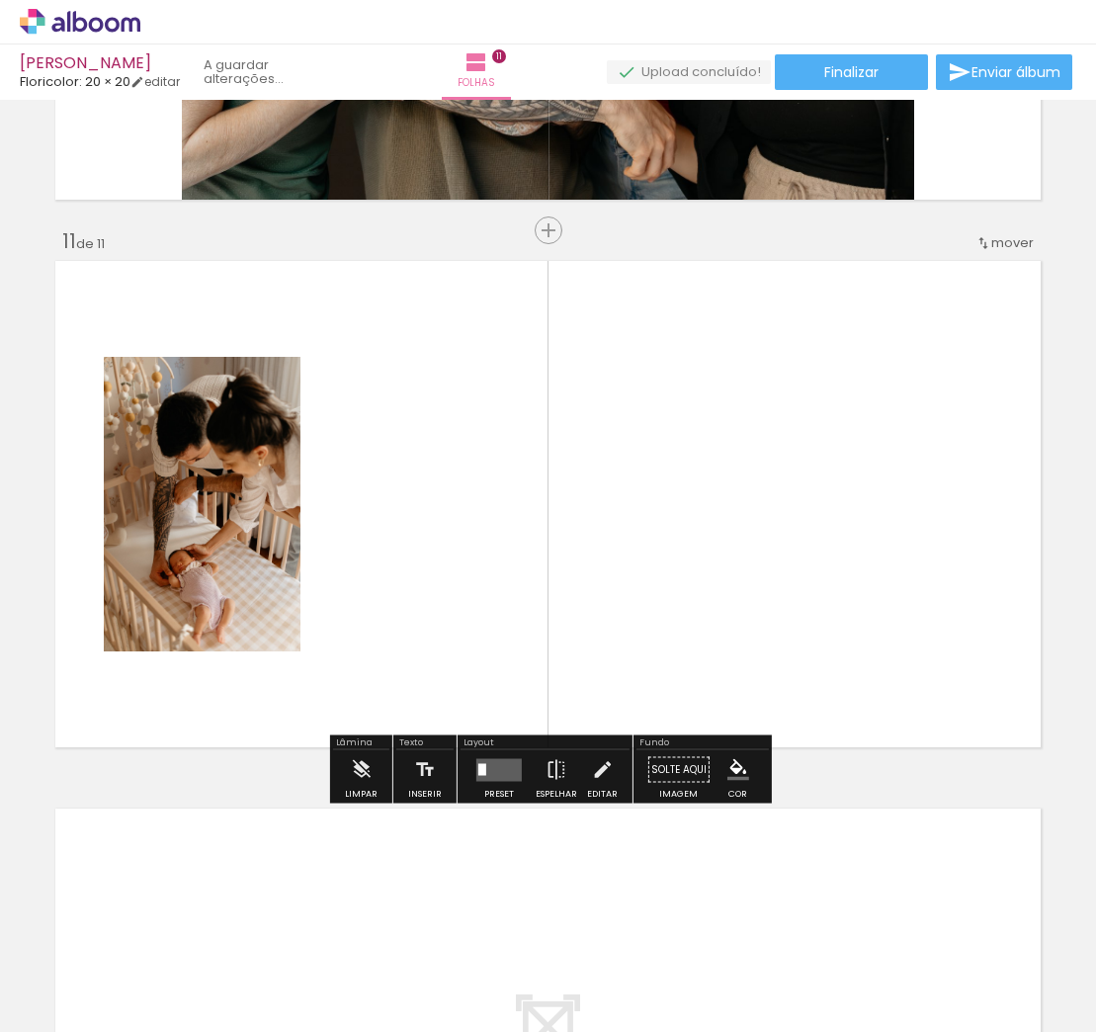
click at [518, 769] on div at bounding box center [498, 770] width 53 height 40
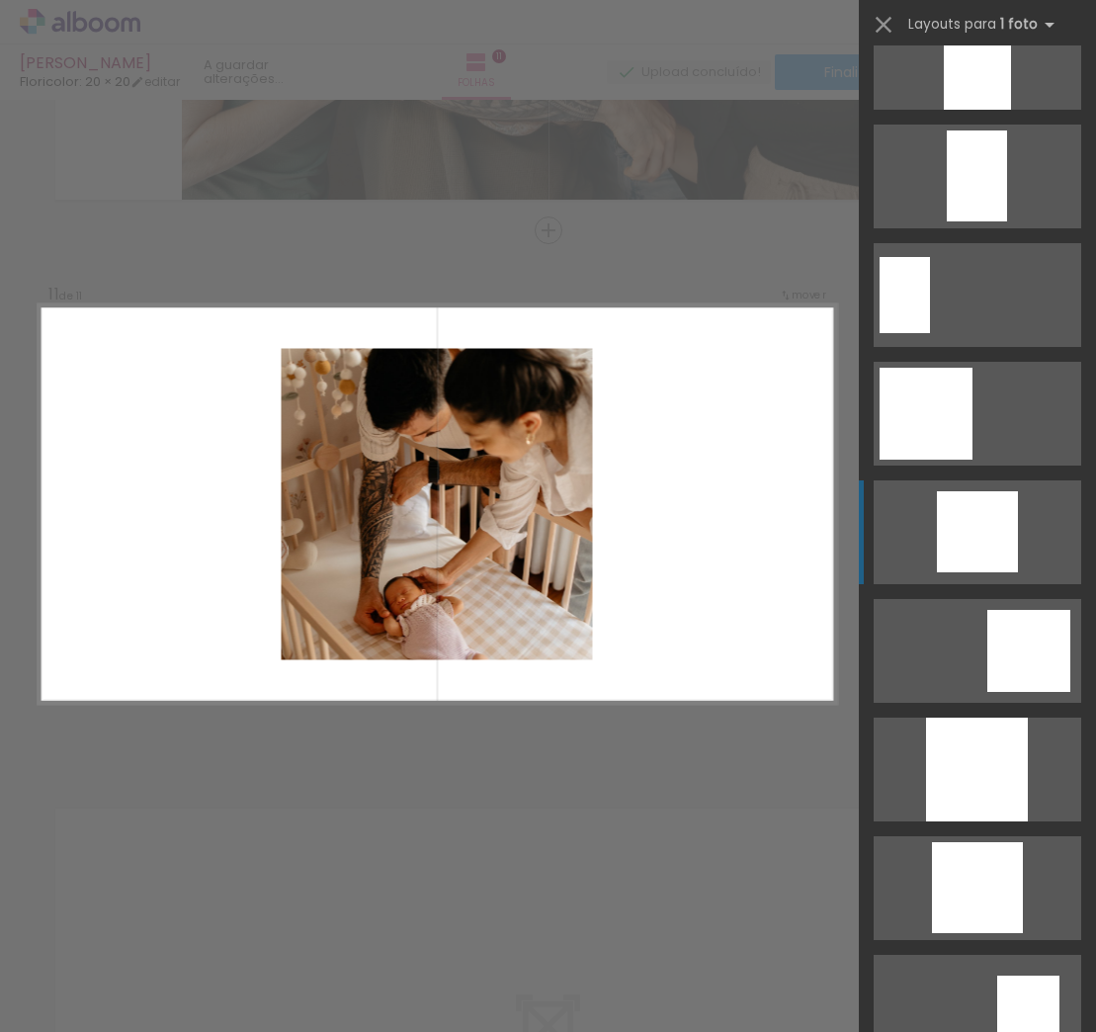
scroll to position [1004, 0]
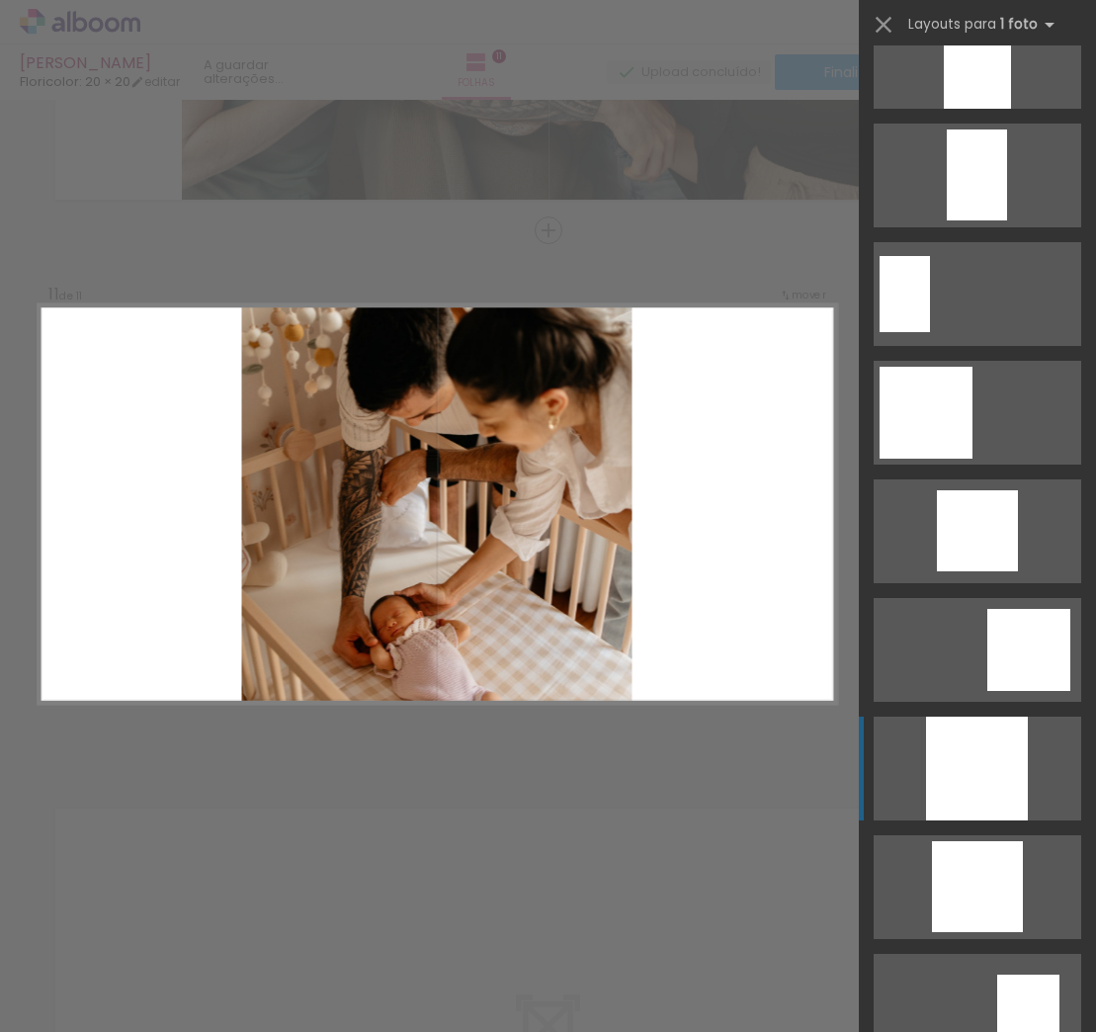
click at [1021, 797] on div at bounding box center [977, 769] width 102 height 104
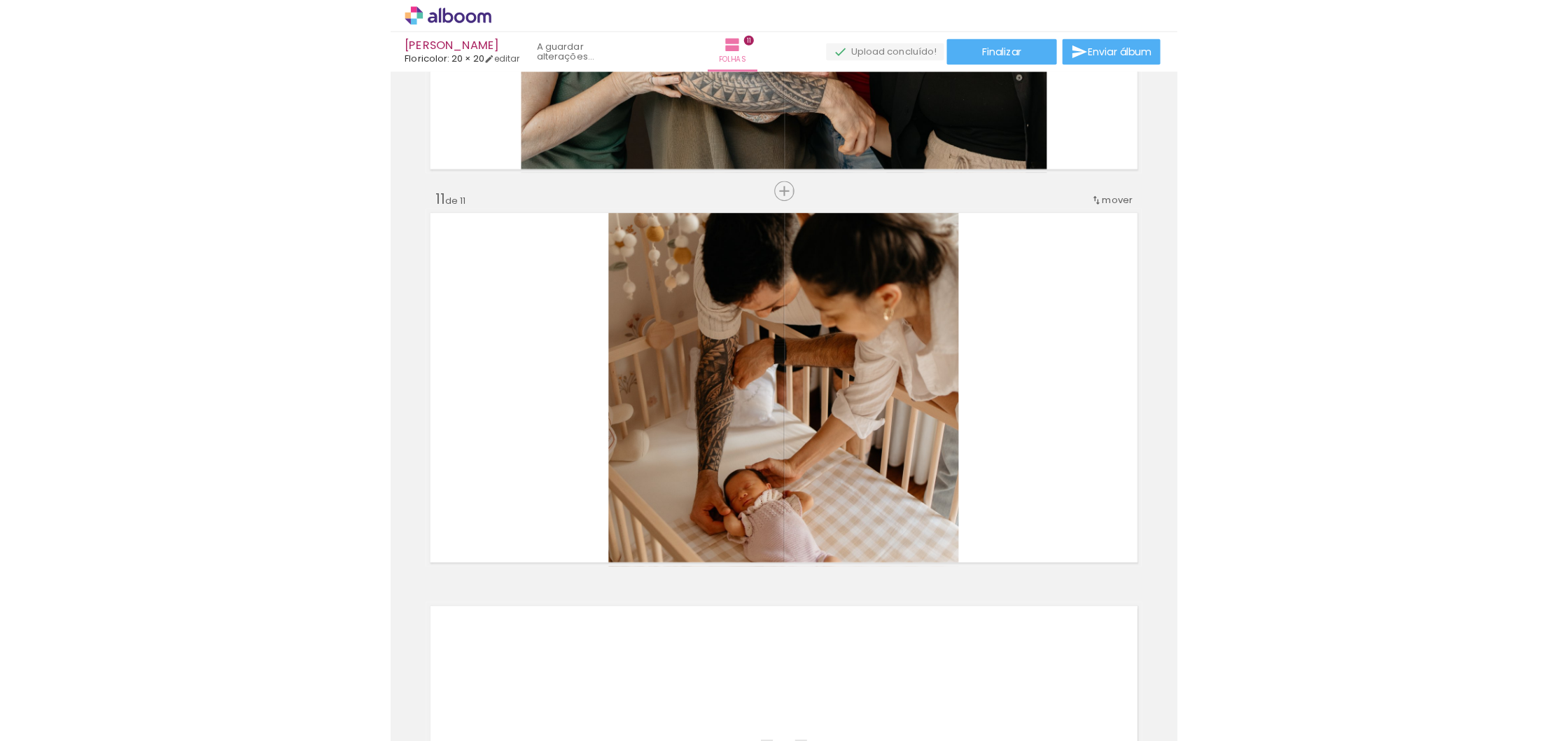
scroll to position [3767, 0]
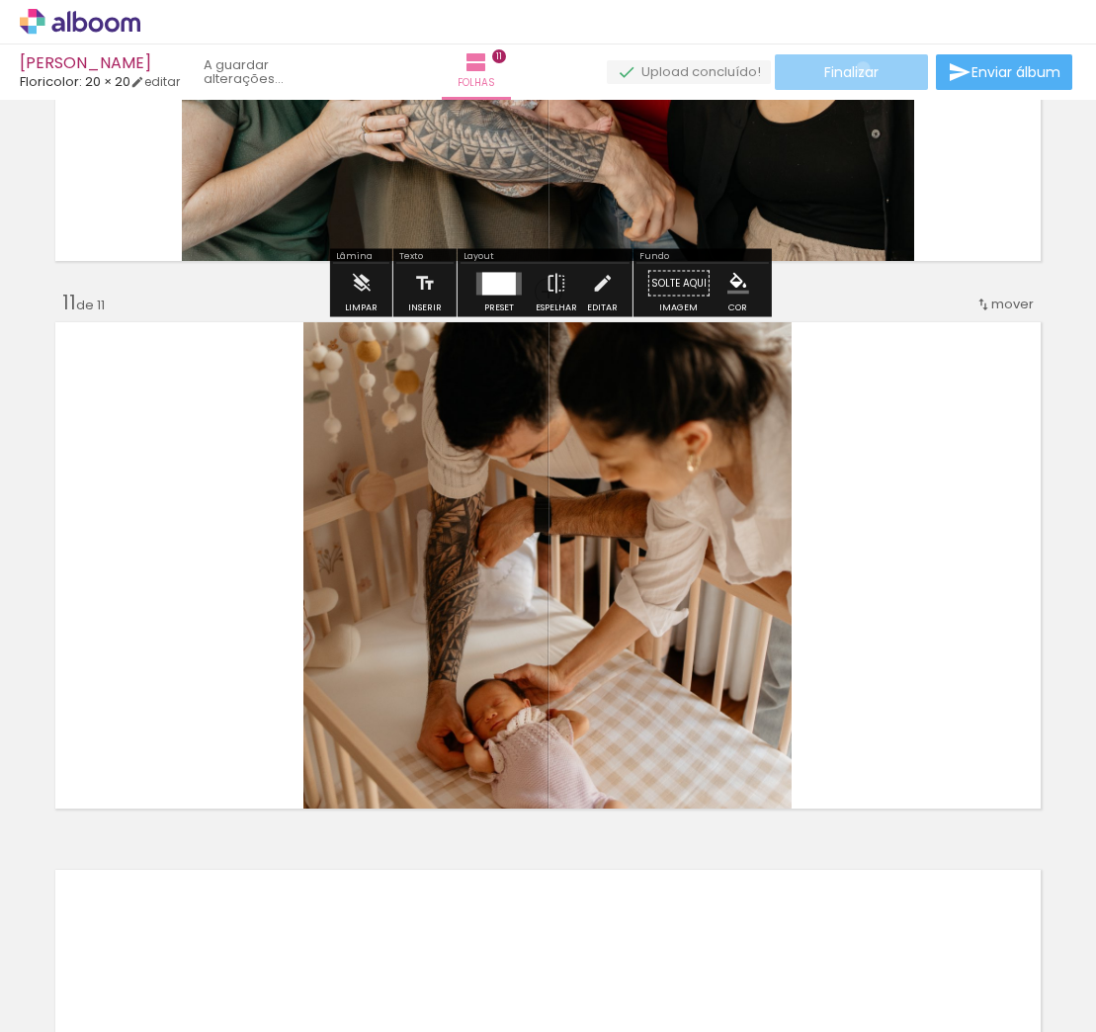
click at [856, 68] on span "Finalizar" at bounding box center [851, 72] width 54 height 14
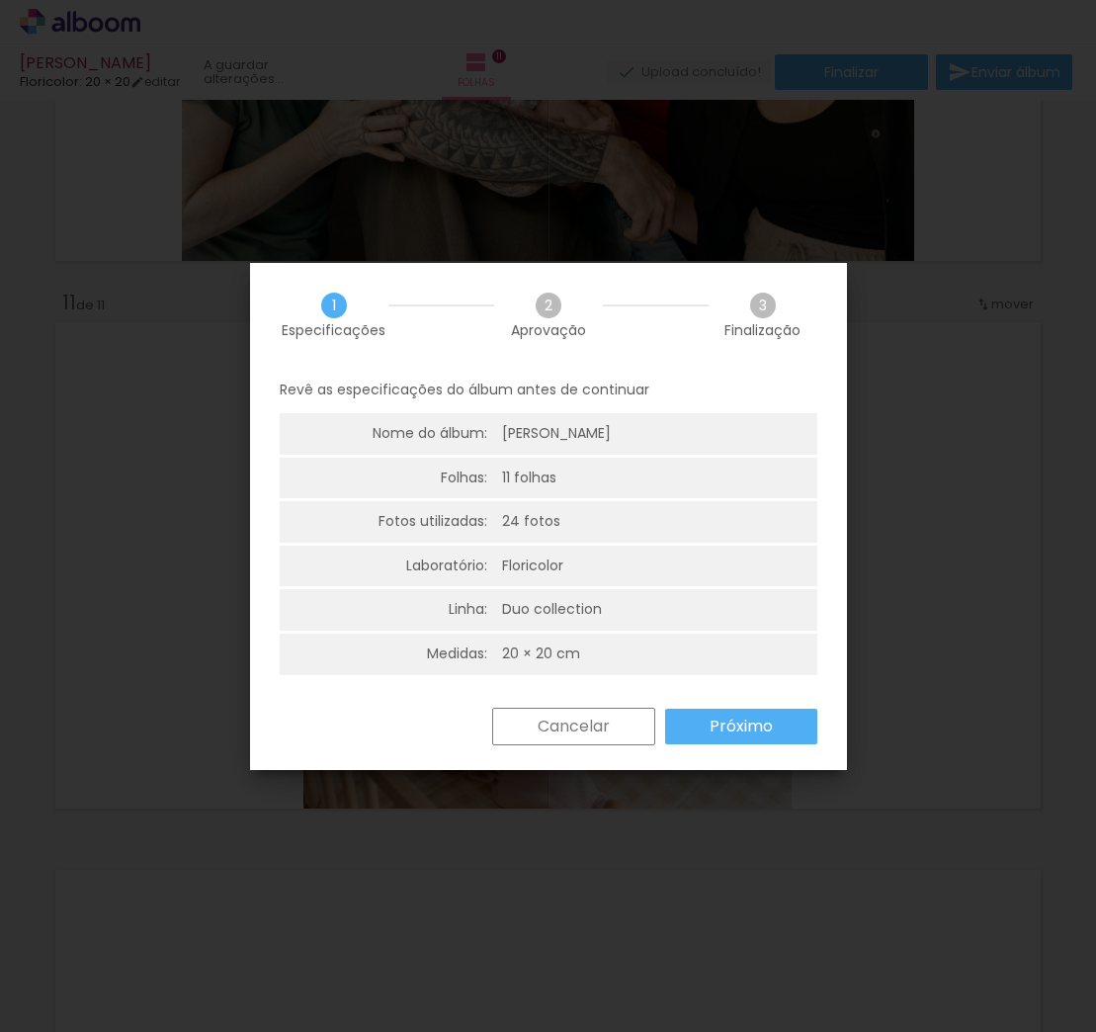
click at [771, 734] on paper-button "Próximo" at bounding box center [741, 727] width 152 height 36
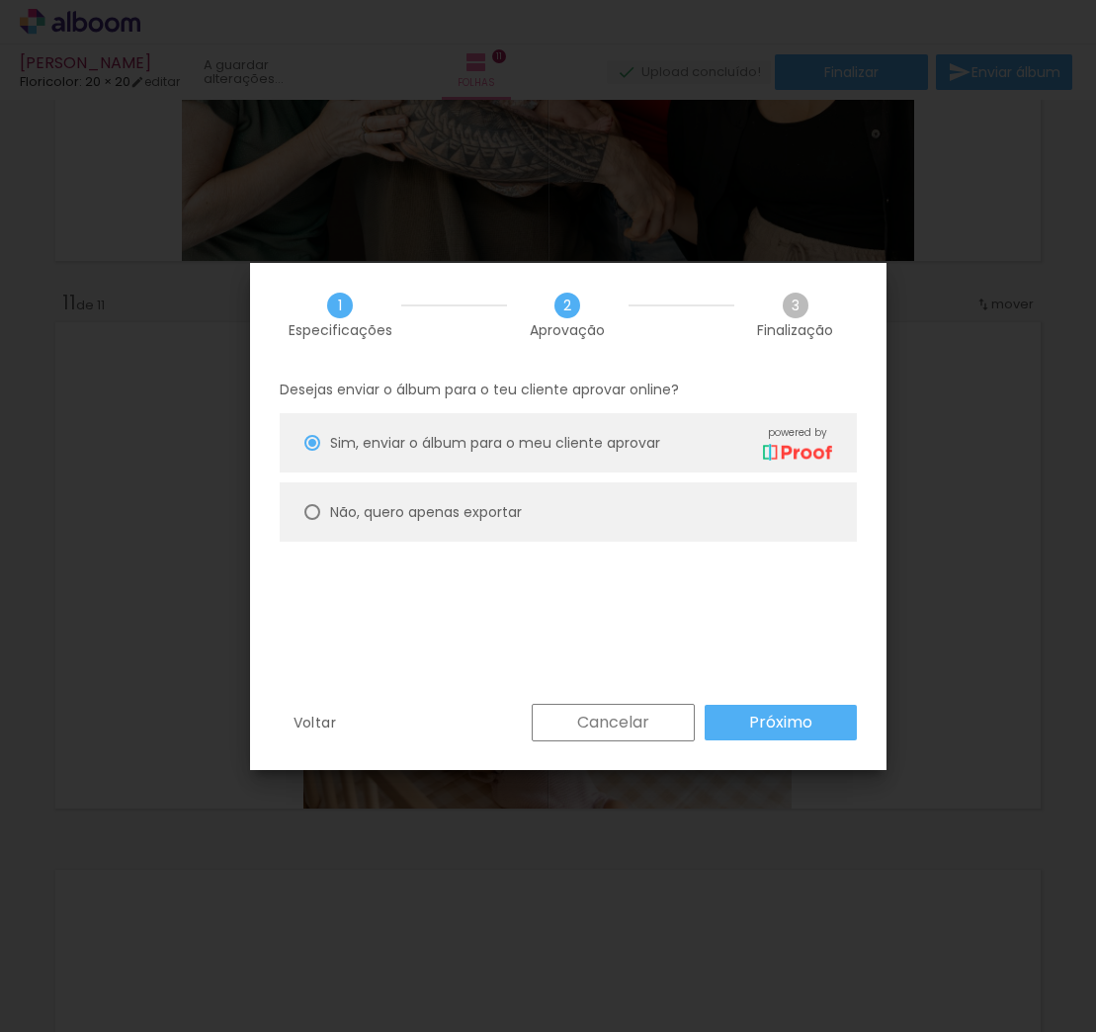
drag, startPoint x: 501, startPoint y: 532, endPoint x: 589, endPoint y: 589, distance: 105.0
click at [501, 532] on paper-radio-button "Não, quero apenas exportar" at bounding box center [568, 511] width 577 height 59
type paper-radio-button "on"
click at [824, 729] on paper-button "Próximo" at bounding box center [781, 723] width 152 height 36
type input "Alta, 300 DPI"
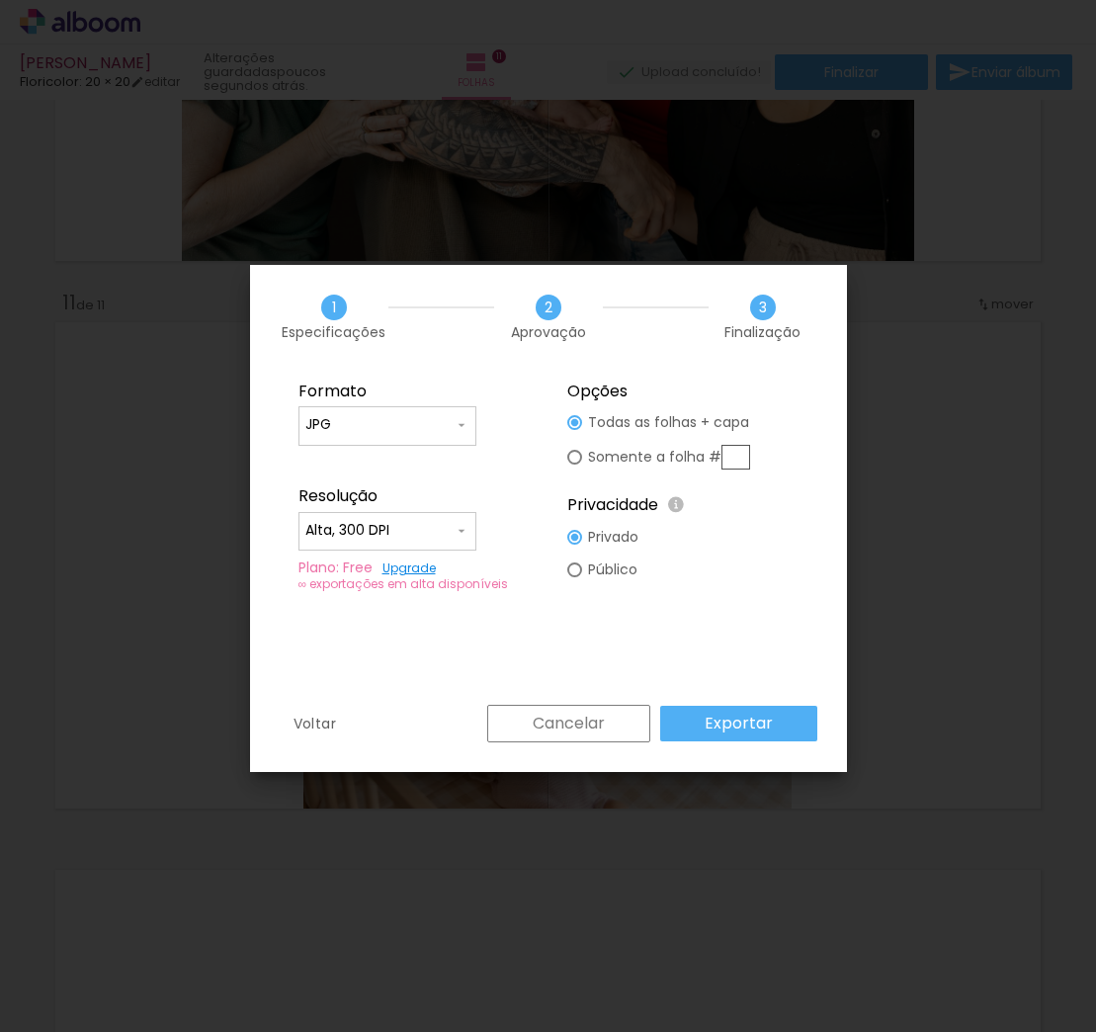
click at [796, 728] on paper-button "Exportar" at bounding box center [738, 724] width 157 height 36
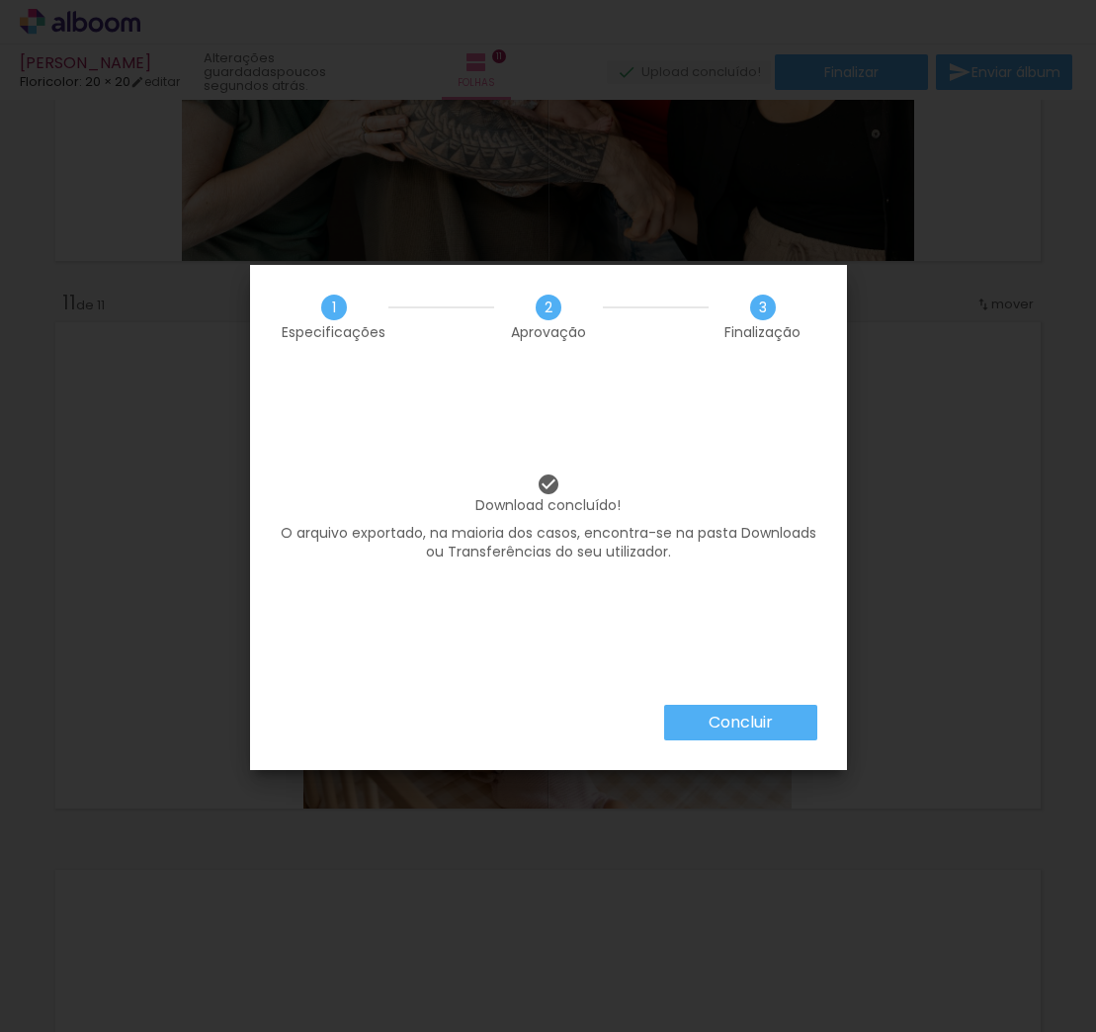
click at [783, 720] on paper-button "Concluir" at bounding box center [740, 723] width 153 height 36
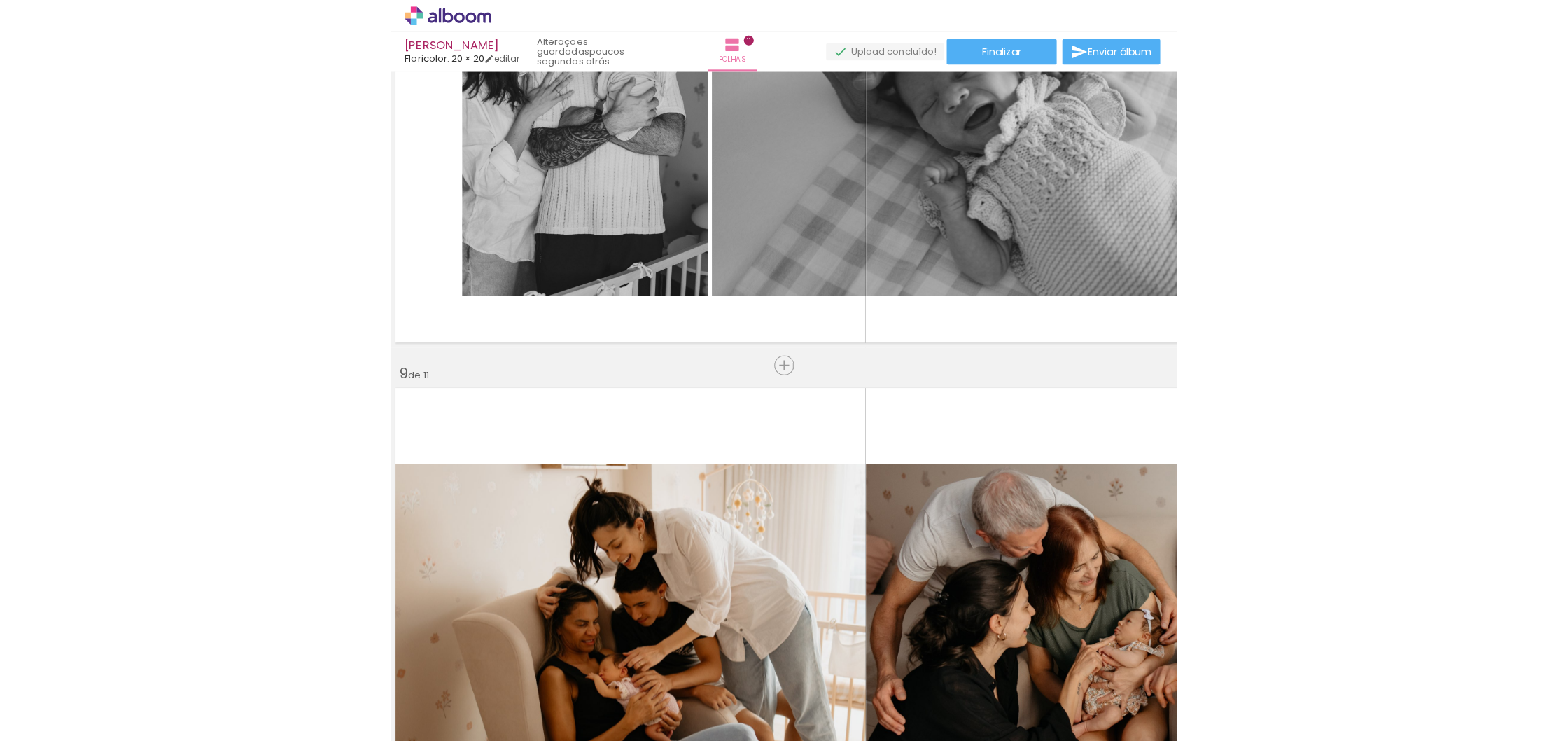
scroll to position [0, 811]
